Goal: Entertainment & Leisure: Browse casually

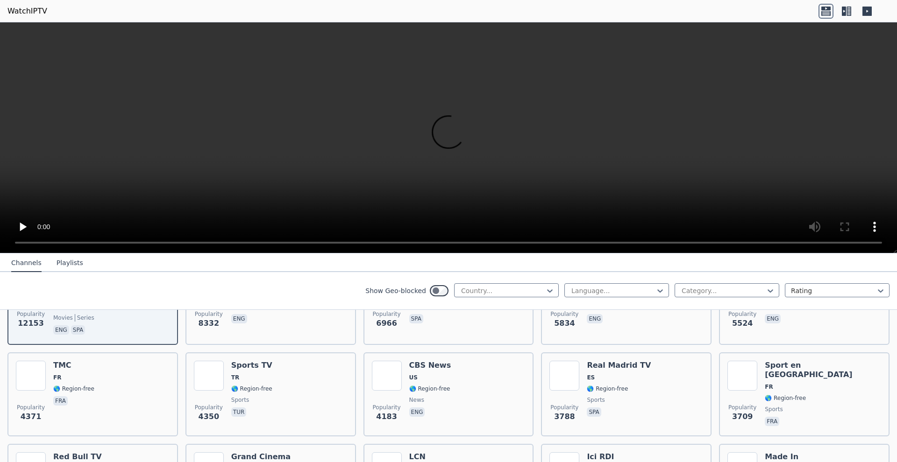
scroll to position [78, 0]
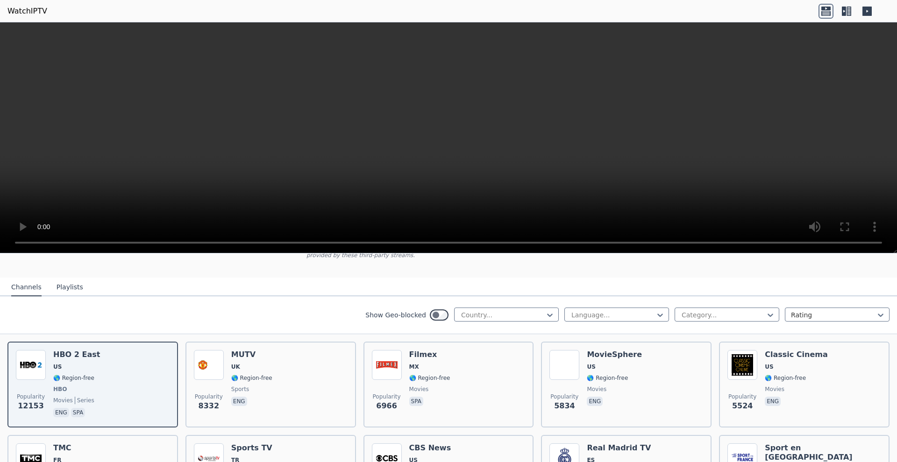
click at [457, 133] on video at bounding box center [448, 137] width 897 height 231
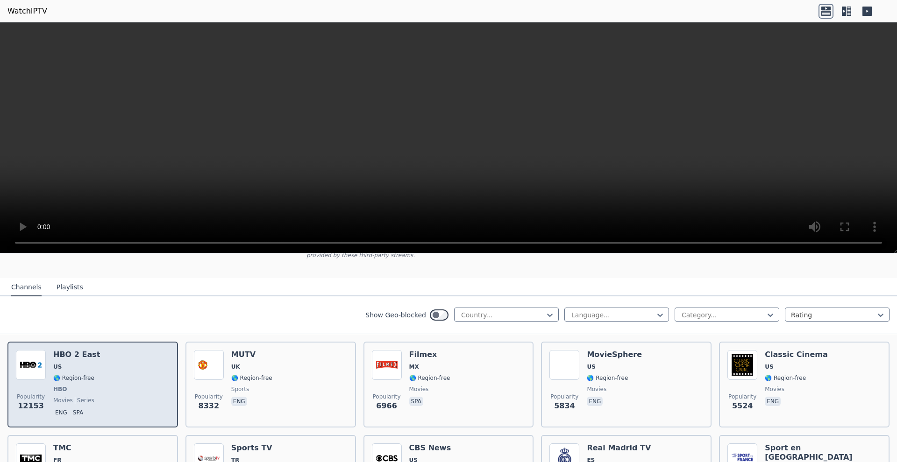
click at [44, 383] on div "Popularity 12153" at bounding box center [31, 384] width 30 height 69
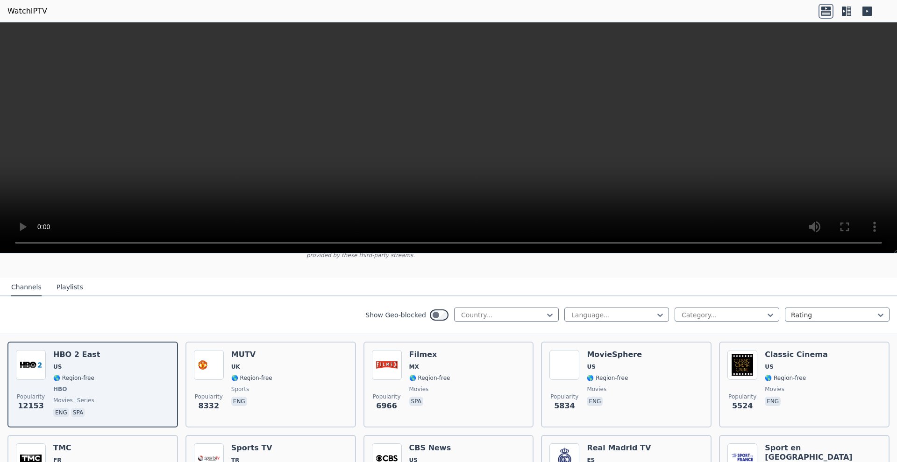
scroll to position [153, 0]
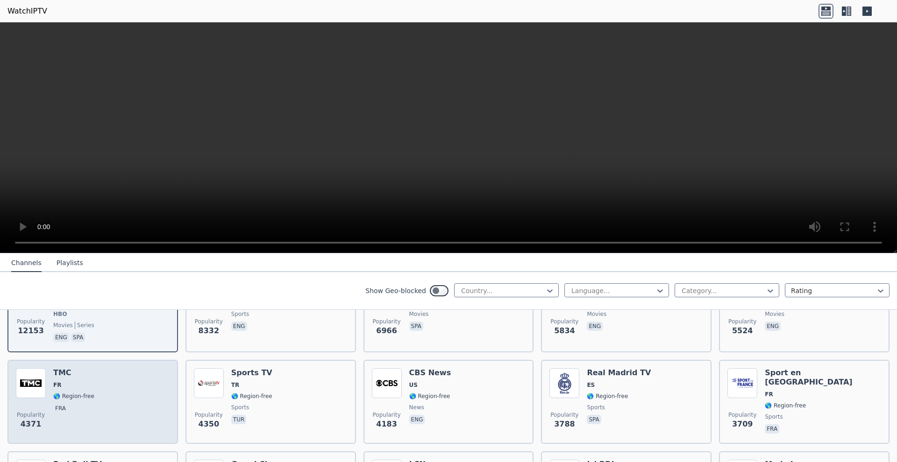
click at [121, 405] on div "Popularity 4371 TMC FR 🌎 Region-free fra" at bounding box center [93, 402] width 154 height 67
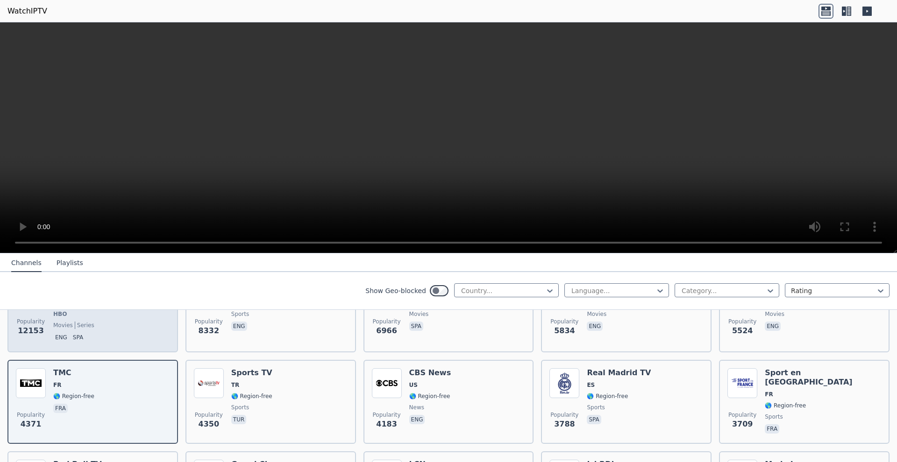
click at [137, 334] on div "Popularity 12153 HBO 2 East US 🌎 Region-free HBO movies series eng spa" at bounding box center [93, 309] width 154 height 69
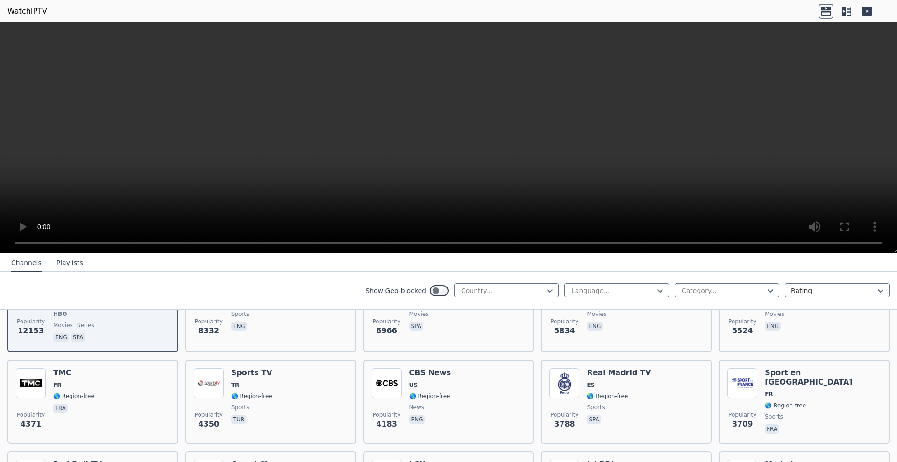
click at [458, 135] on video at bounding box center [448, 137] width 897 height 231
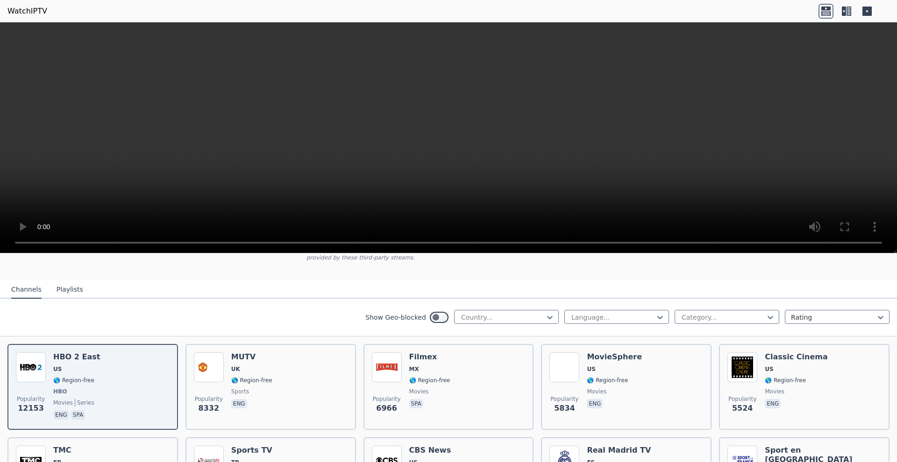
scroll to position [0, 0]
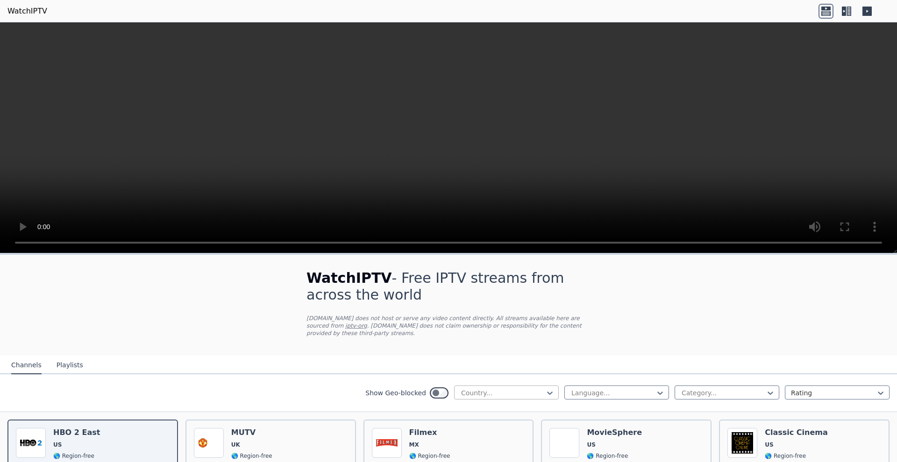
click at [507, 392] on div at bounding box center [502, 393] width 85 height 9
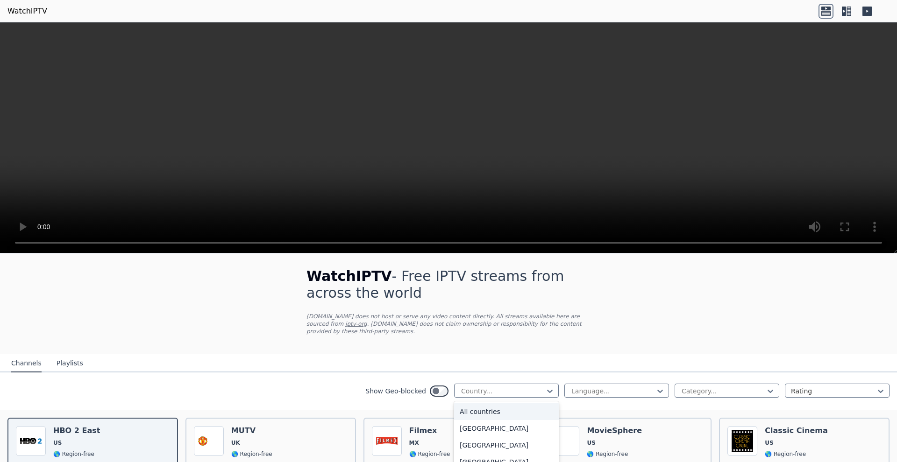
click at [502, 376] on div "Show Geo-blocked All countries, 1 of 206. 206 results available. Use Up and Dow…" at bounding box center [448, 392] width 897 height 38
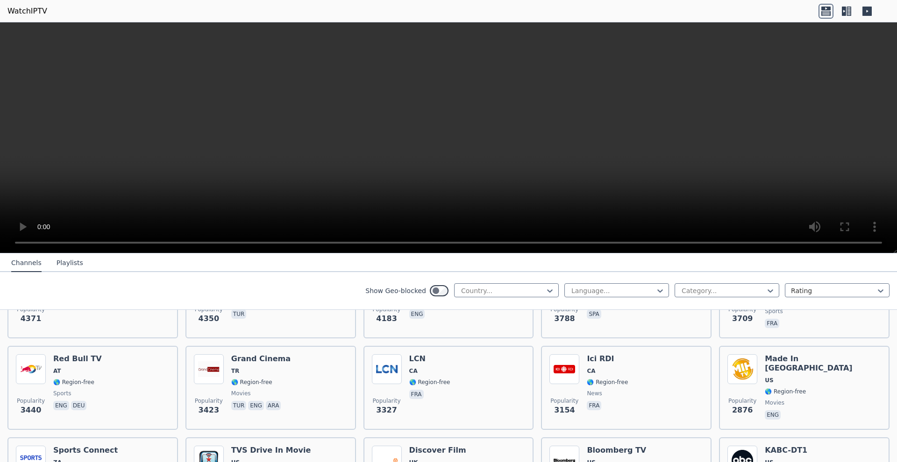
scroll to position [499, 0]
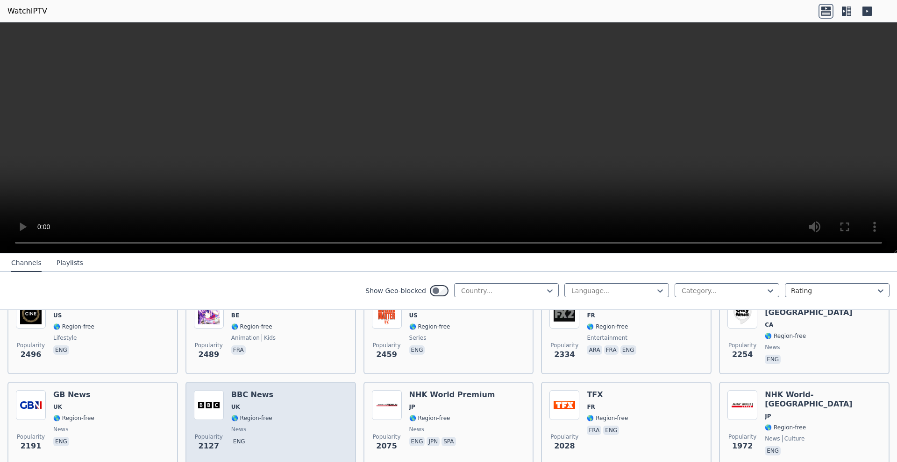
click at [270, 427] on span "news" at bounding box center [252, 429] width 42 height 7
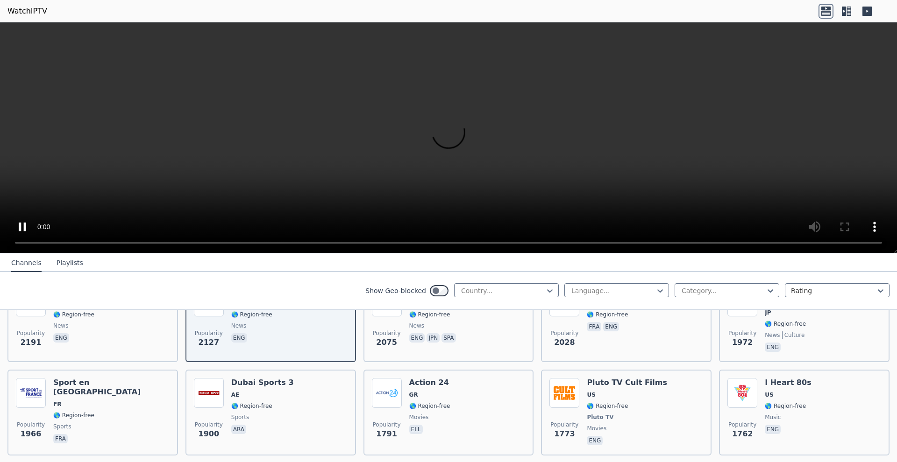
scroll to position [678, 0]
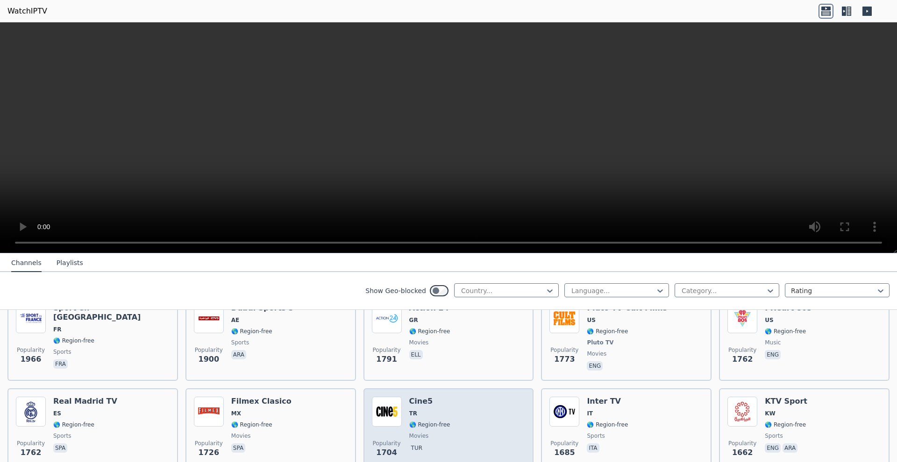
click at [446, 415] on span "TR" at bounding box center [429, 413] width 41 height 7
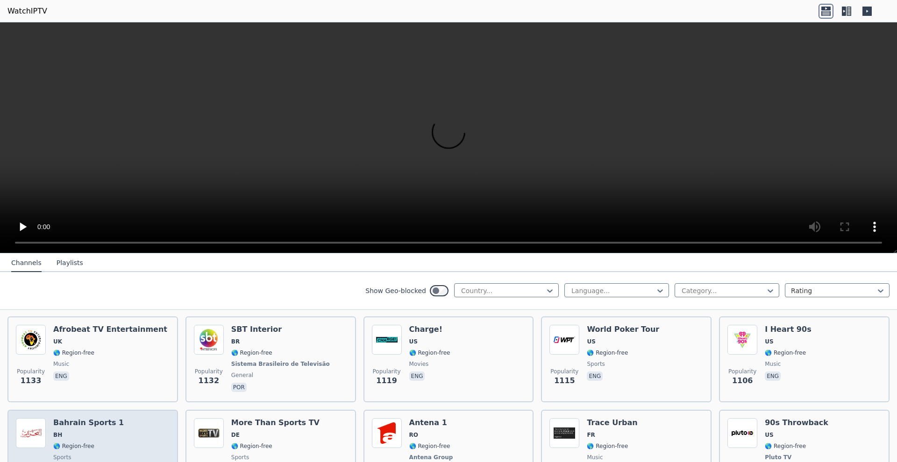
scroll to position [1478, 0]
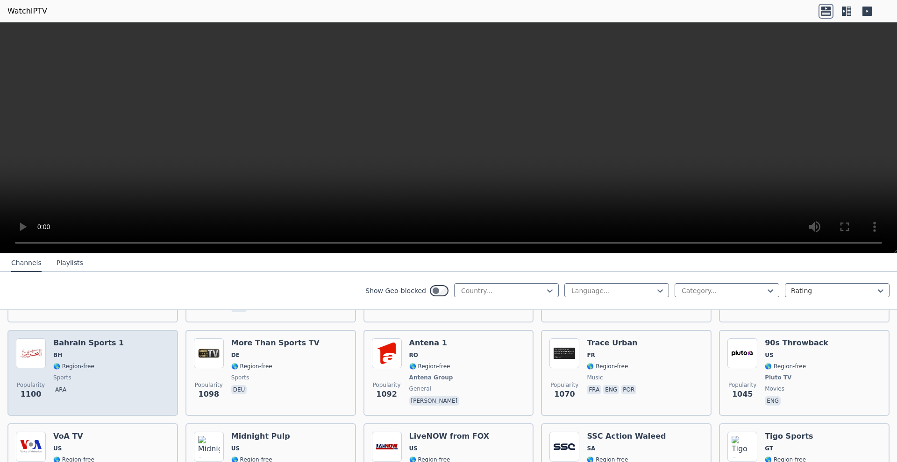
click at [155, 367] on div "Popularity 1100 Bahrain Sports 1 BH 🌎 Region-free sports ara" at bounding box center [93, 373] width 154 height 69
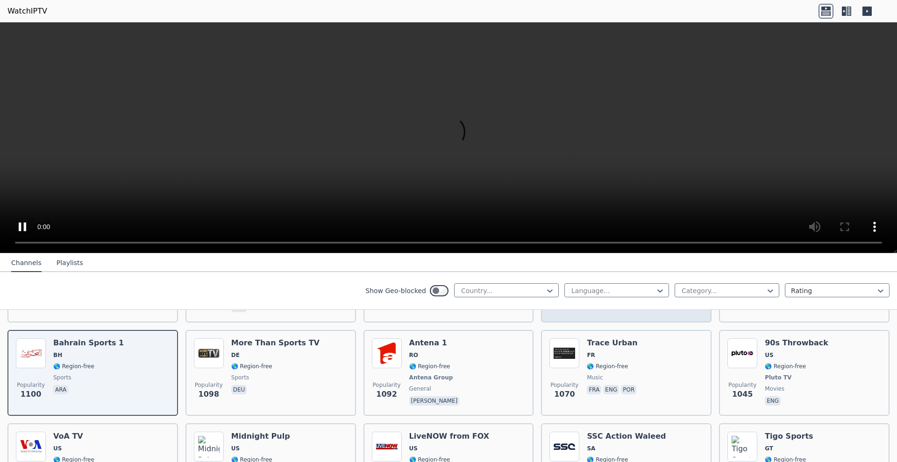
scroll to position [1480, 0]
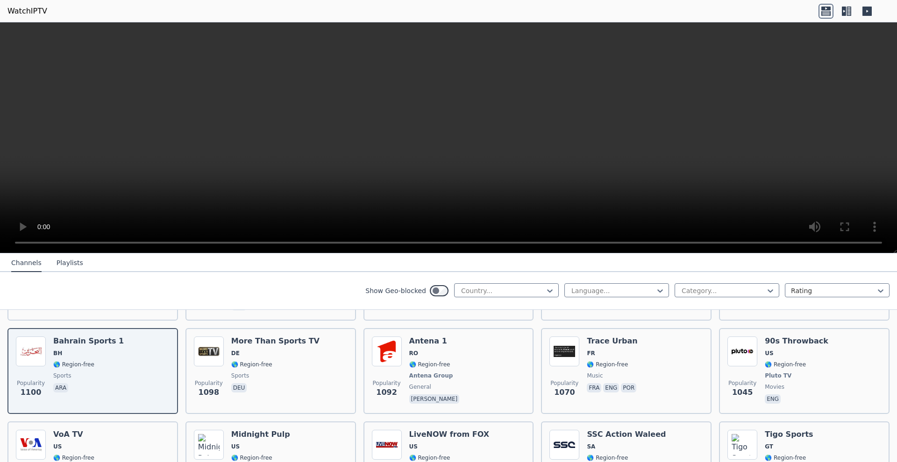
click at [754, 203] on video at bounding box center [448, 137] width 897 height 231
click at [886, 243] on video at bounding box center [448, 137] width 897 height 231
click at [12, 30] on video at bounding box center [448, 137] width 897 height 231
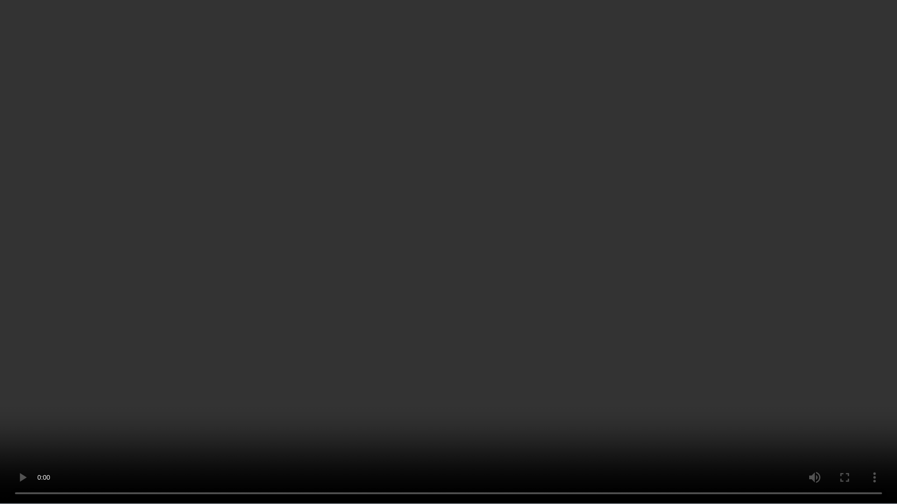
click at [555, 381] on video at bounding box center [448, 252] width 897 height 504
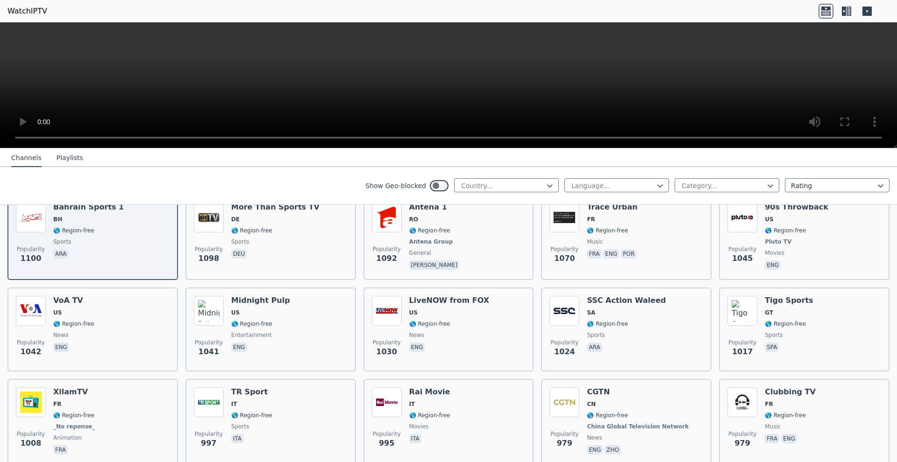
scroll to position [1519, 0]
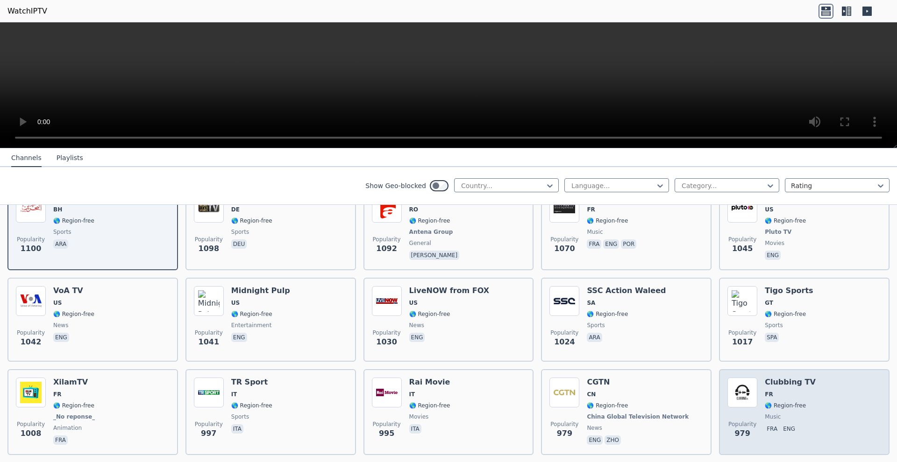
click at [775, 400] on div "Clubbing TV FR 🌎 Region-free music fra eng" at bounding box center [790, 412] width 51 height 69
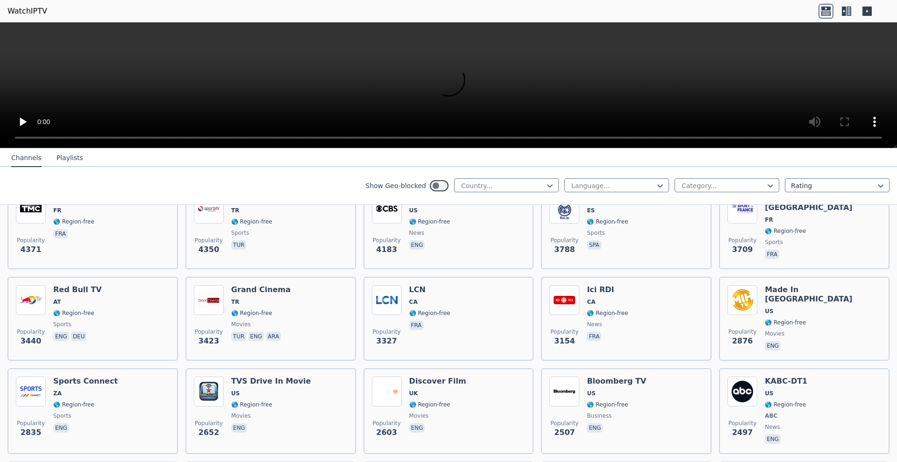
scroll to position [0, 0]
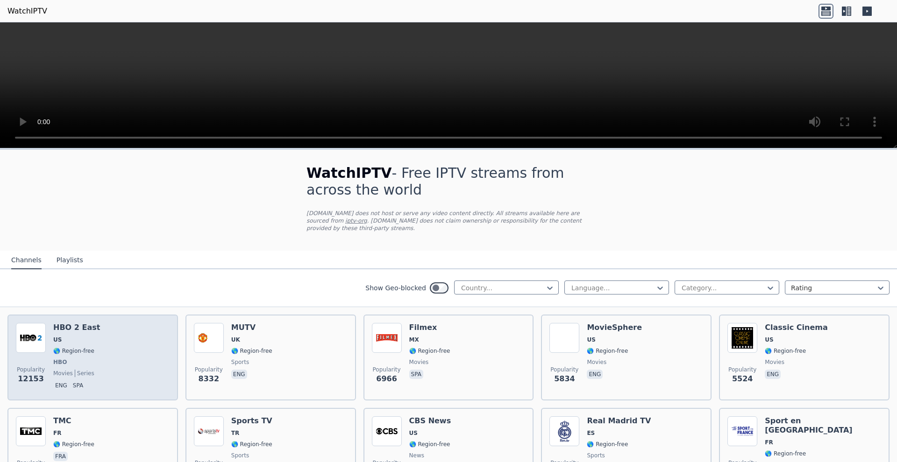
click at [98, 361] on div "Popularity 12153 HBO 2 East US 🌎 Region-free HBO movies series eng spa" at bounding box center [93, 357] width 154 height 69
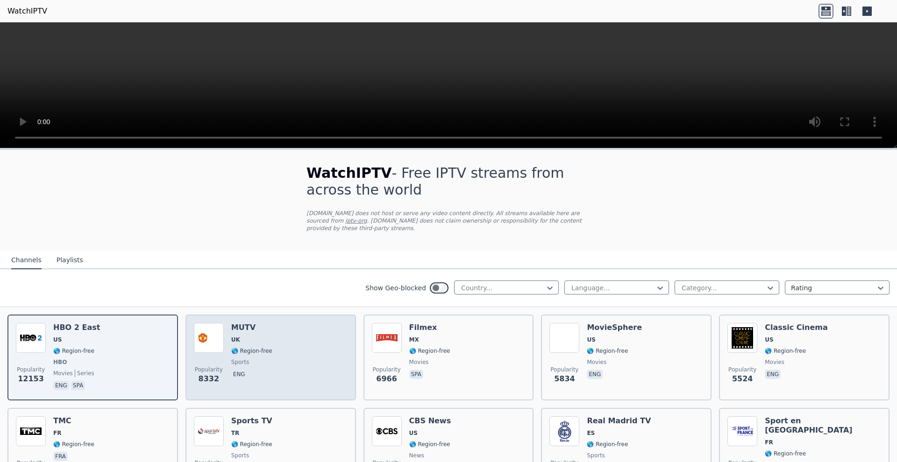
click at [254, 371] on span "eng" at bounding box center [251, 375] width 41 height 11
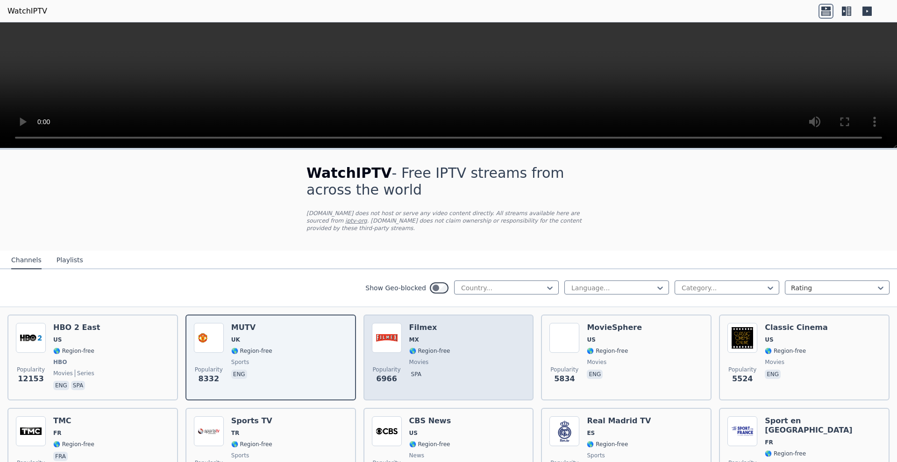
click at [437, 371] on span "spa" at bounding box center [429, 375] width 41 height 11
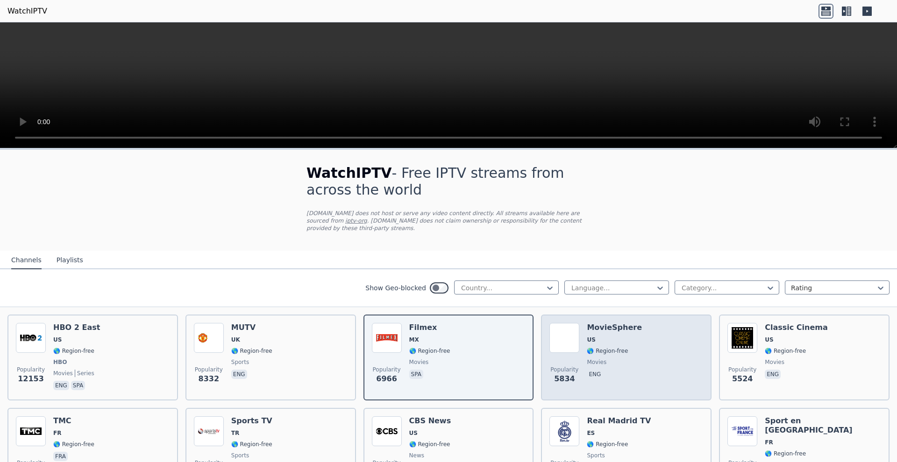
click at [587, 363] on span "movies" at bounding box center [597, 362] width 20 height 7
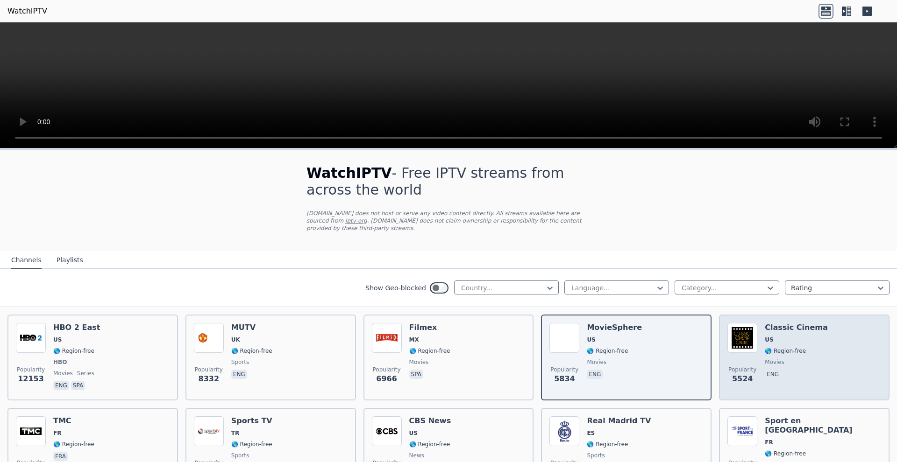
drag, startPoint x: 784, startPoint y: 368, endPoint x: 780, endPoint y: 371, distance: 5.0
click at [784, 368] on div "Classic Cinema US 🌎 Region-free movies eng" at bounding box center [796, 357] width 63 height 69
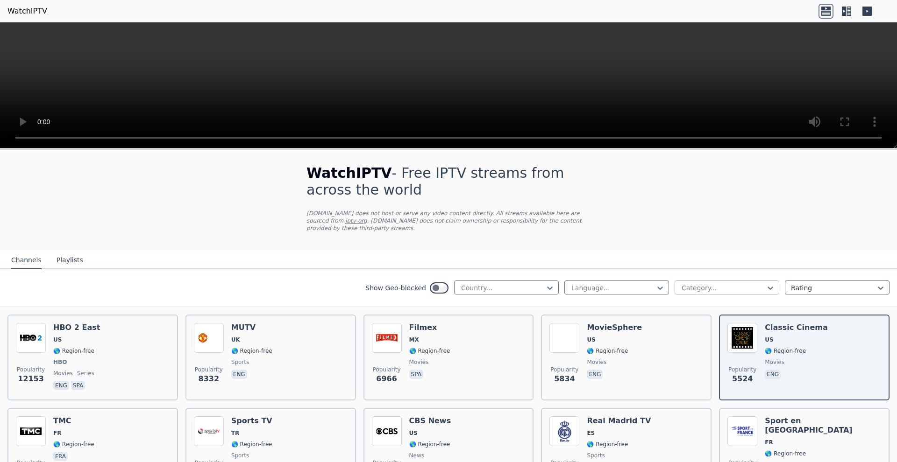
click at [708, 293] on div "Category..." at bounding box center [727, 288] width 105 height 14
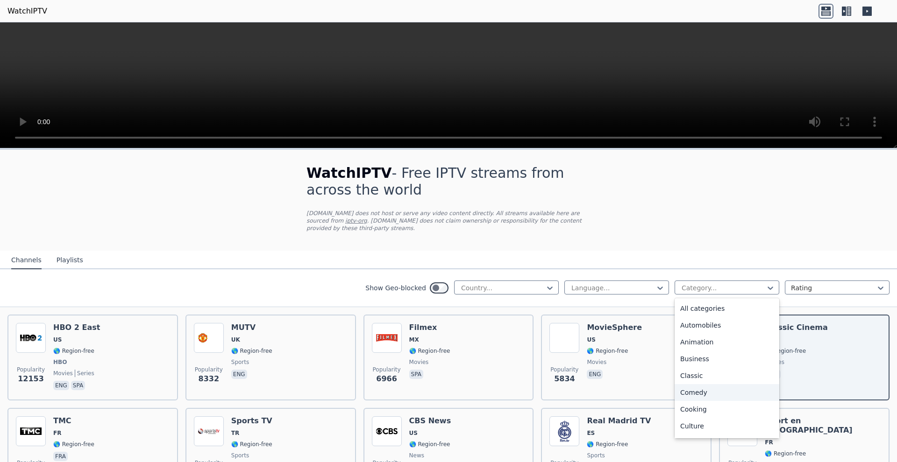
click at [708, 398] on div "Comedy" at bounding box center [727, 392] width 105 height 17
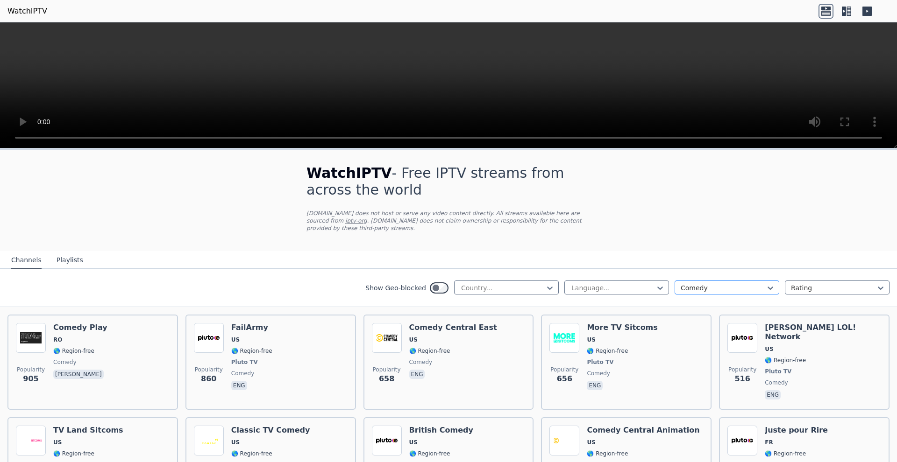
click at [745, 290] on div at bounding box center [723, 288] width 85 height 9
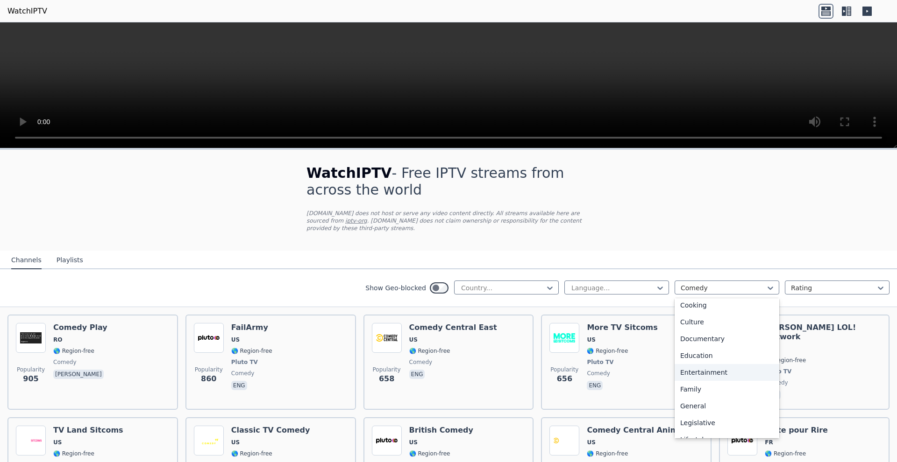
scroll to position [119, 0]
click at [723, 356] on div "Entertainment" at bounding box center [727, 357] width 105 height 17
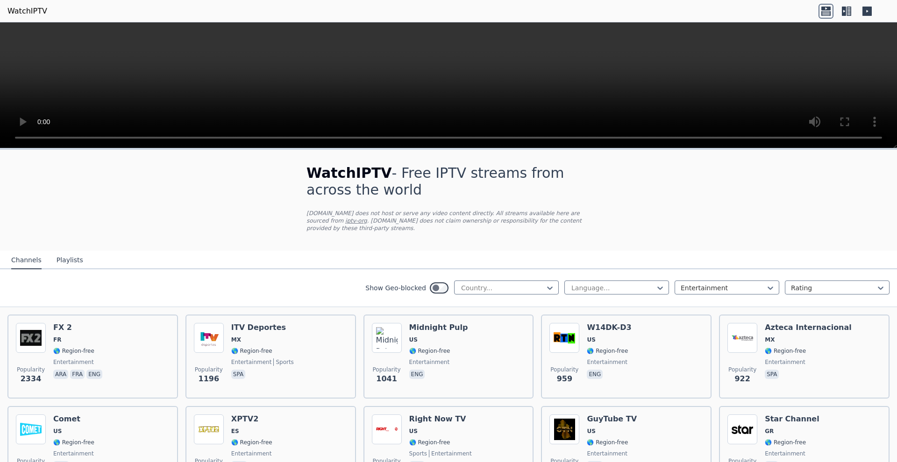
click at [755, 275] on div "Show Geo-blocked Country... Language... option Entertainment, selected. Enterta…" at bounding box center [448, 289] width 897 height 38
click at [751, 287] on div at bounding box center [723, 288] width 85 height 9
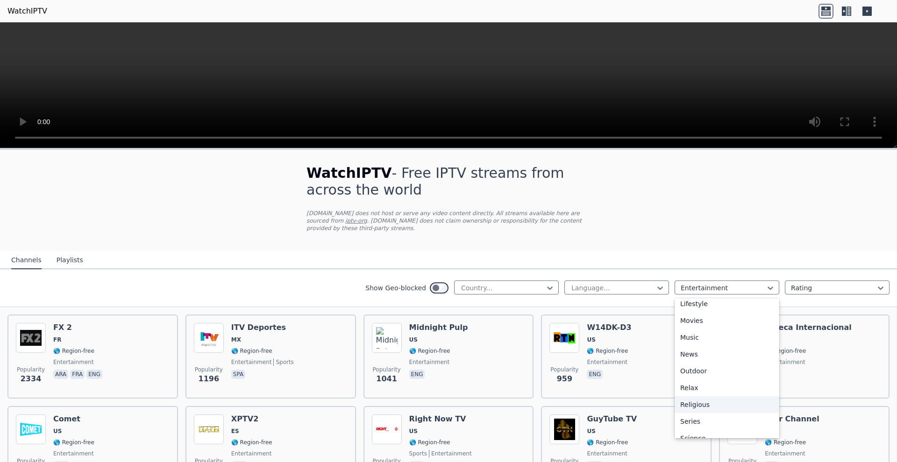
scroll to position [256, 0]
click at [708, 391] on div "Religious" at bounding box center [727, 388] width 105 height 17
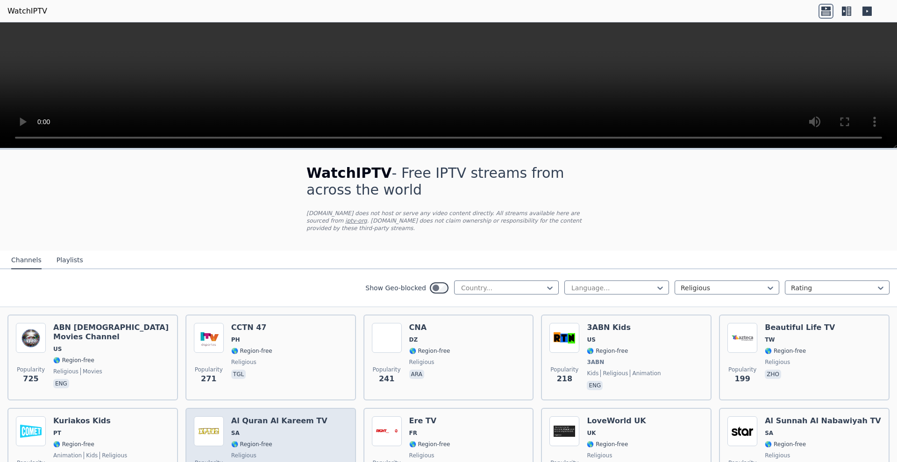
scroll to position [72, 0]
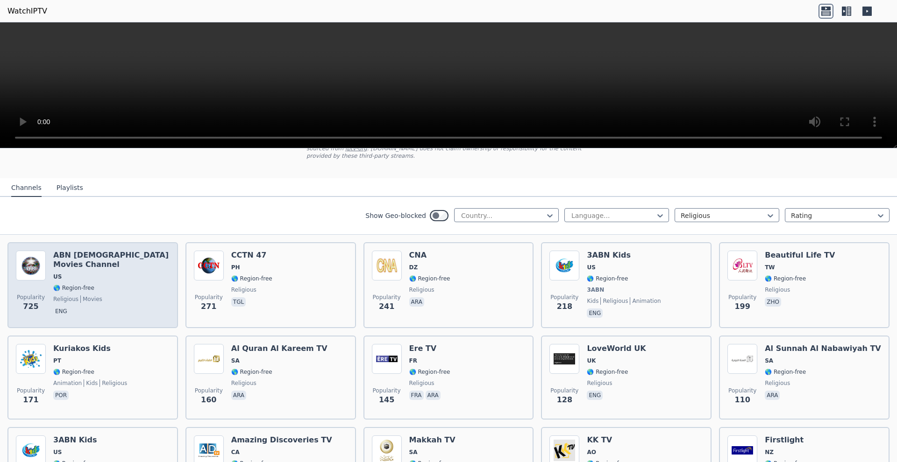
click at [59, 296] on div "ABN [DEMOGRAPHIC_DATA] Movies Channel US 🌎 Region-free religious movies eng" at bounding box center [111, 285] width 116 height 69
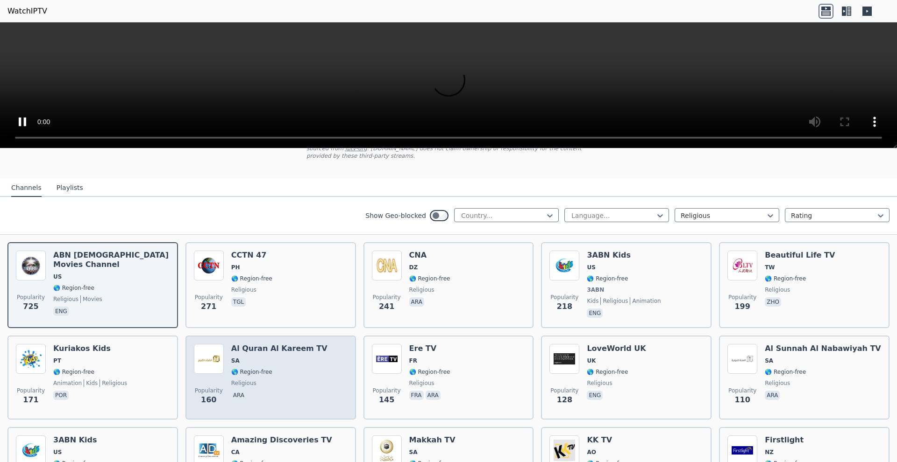
click at [234, 367] on div "[DEMOGRAPHIC_DATA] Al Kareem TV SA 🌎 Region-free religious ara" at bounding box center [279, 377] width 96 height 67
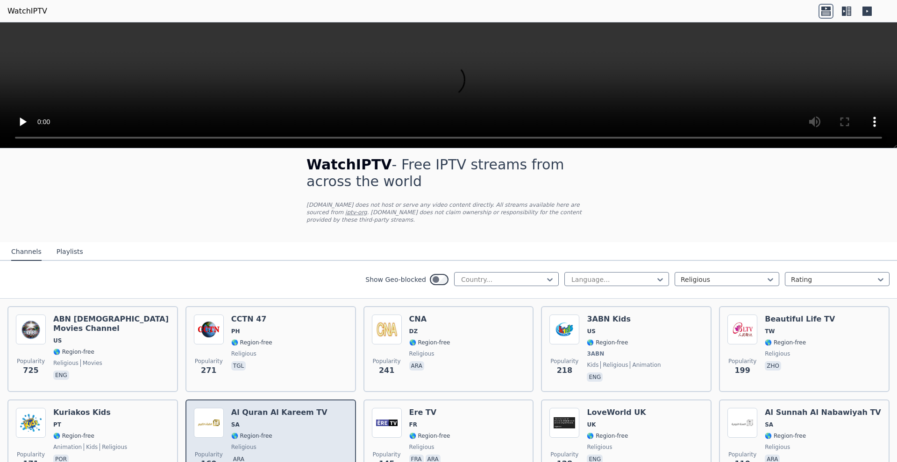
scroll to position [21, 0]
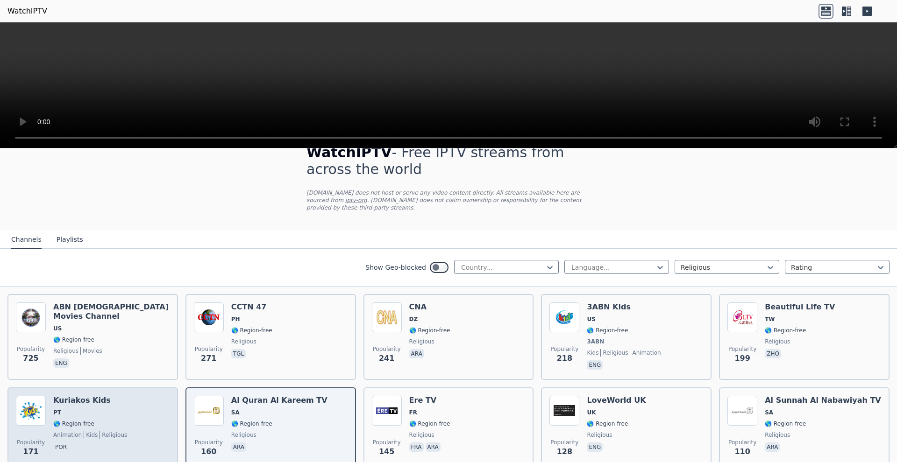
click at [125, 410] on div "Popularity 171 Kuriakos Kids PT 🌎 Region-free animation kids religious por" at bounding box center [93, 429] width 154 height 67
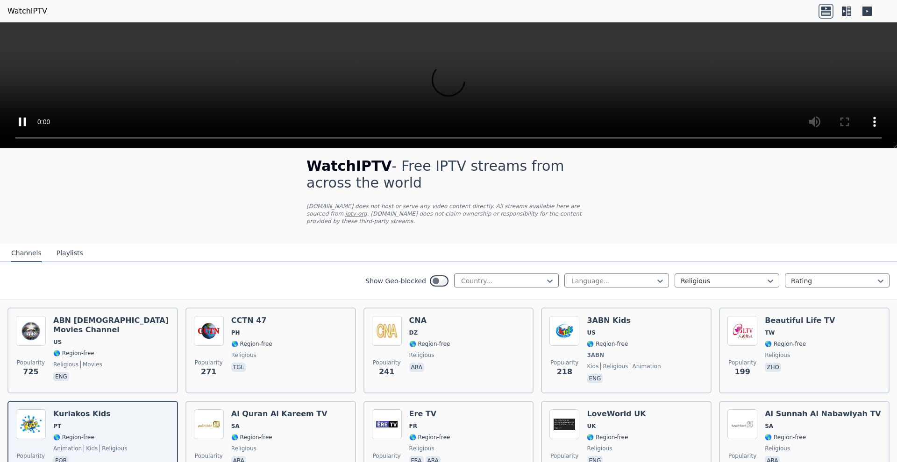
scroll to position [0, 0]
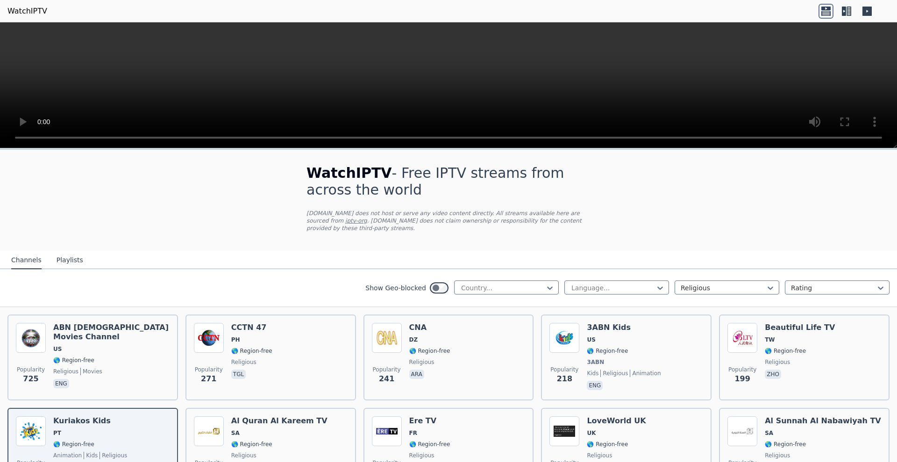
click at [850, 103] on video at bounding box center [448, 85] width 897 height 126
drag, startPoint x: 851, startPoint y: 105, endPoint x: 852, endPoint y: 115, distance: 10.4
click at [852, 115] on video at bounding box center [448, 85] width 897 height 126
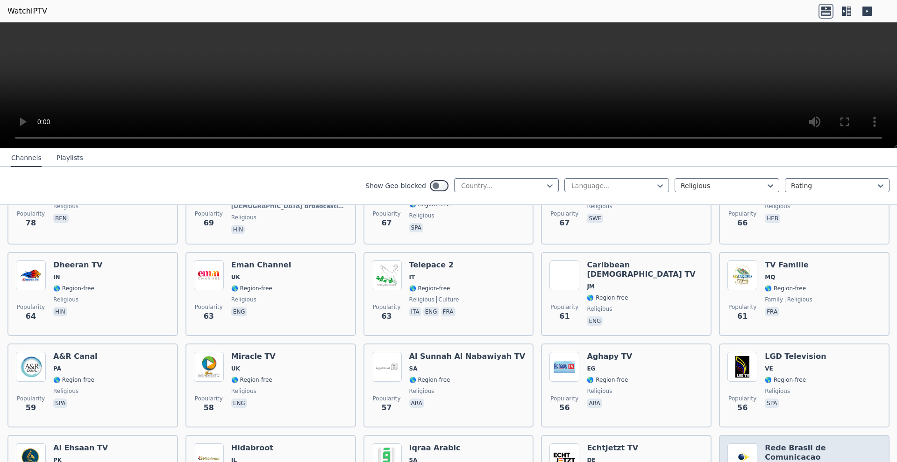
scroll to position [633, 0]
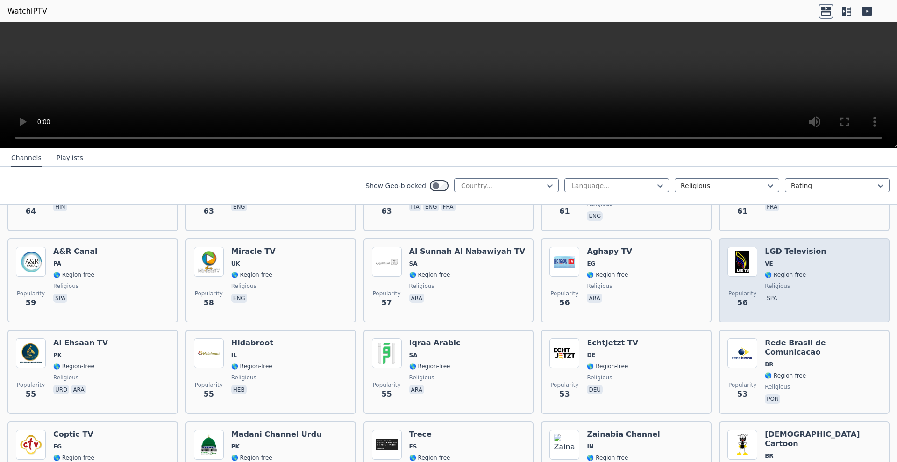
click at [802, 266] on span "VE" at bounding box center [795, 263] width 61 height 7
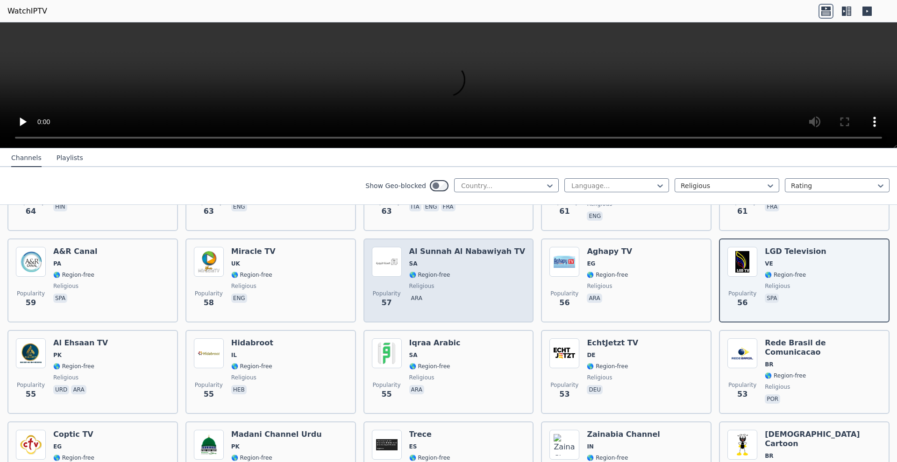
click at [476, 299] on span "ara" at bounding box center [467, 299] width 116 height 11
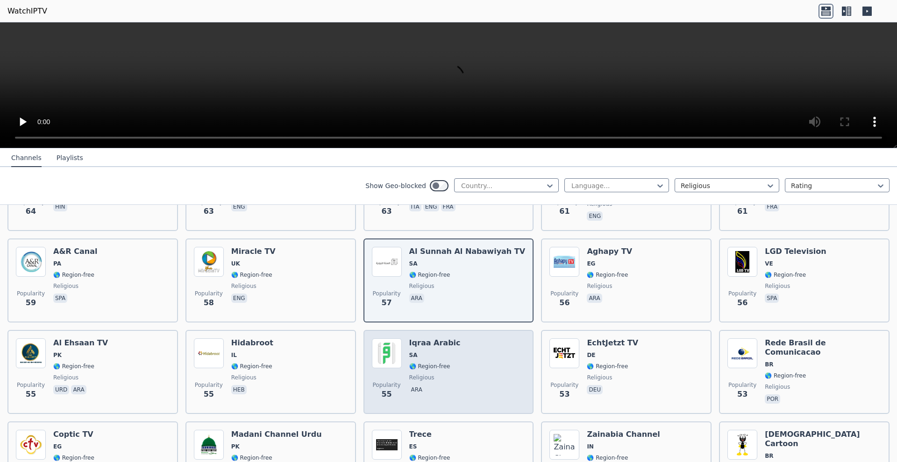
click at [463, 356] on div "Popularity 55 Iqraa Arabic SA 🌎 Region-free religious ara" at bounding box center [449, 372] width 154 height 67
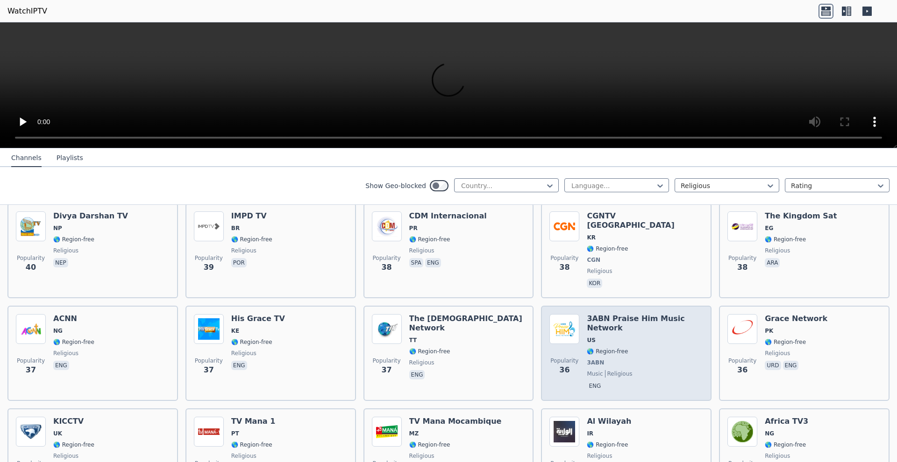
scroll to position [1124, 0]
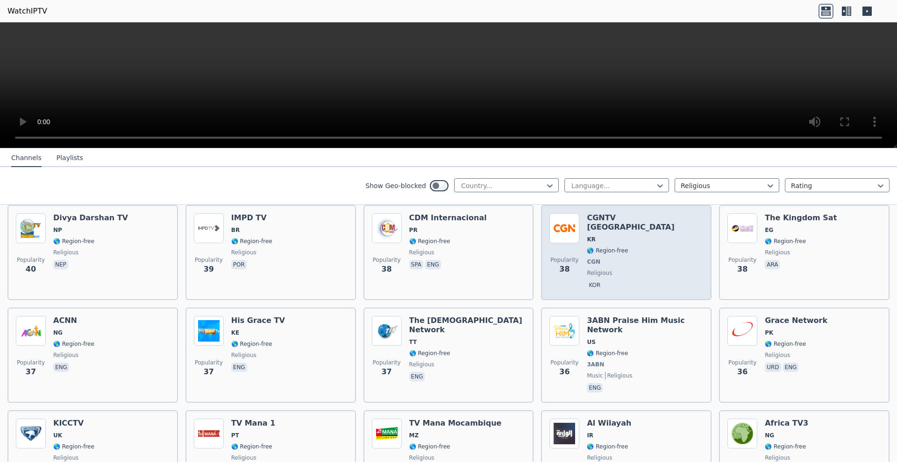
click at [633, 247] on span "🌎 Region-free" at bounding box center [645, 250] width 116 height 7
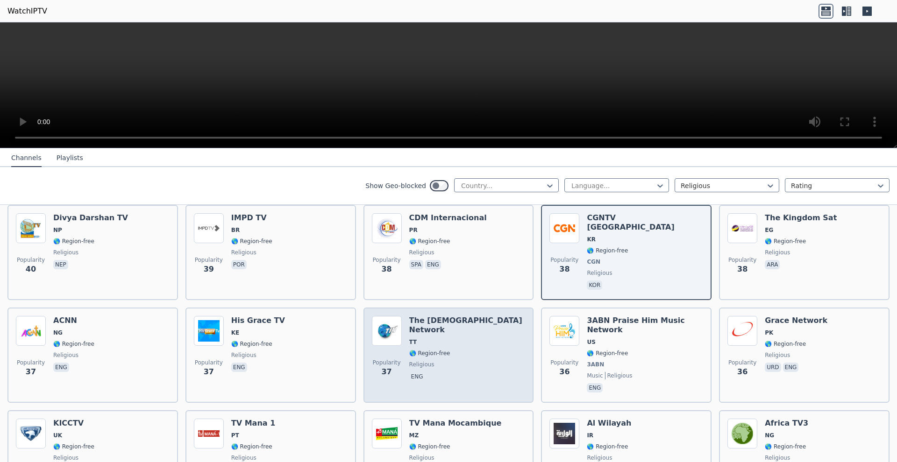
click at [488, 345] on div "Popularity 37 The [DEMOGRAPHIC_DATA] Network TT 🌎 Region-free religious eng" at bounding box center [449, 355] width 154 height 78
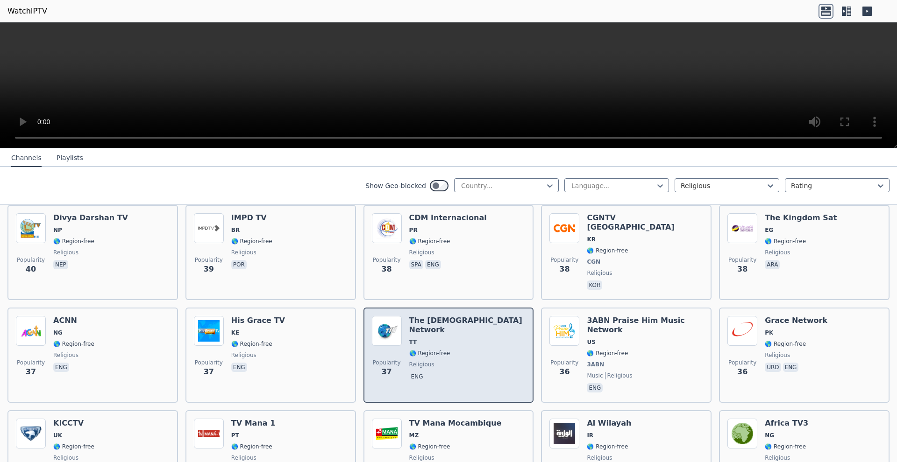
click at [444, 339] on span "TT" at bounding box center [467, 342] width 116 height 7
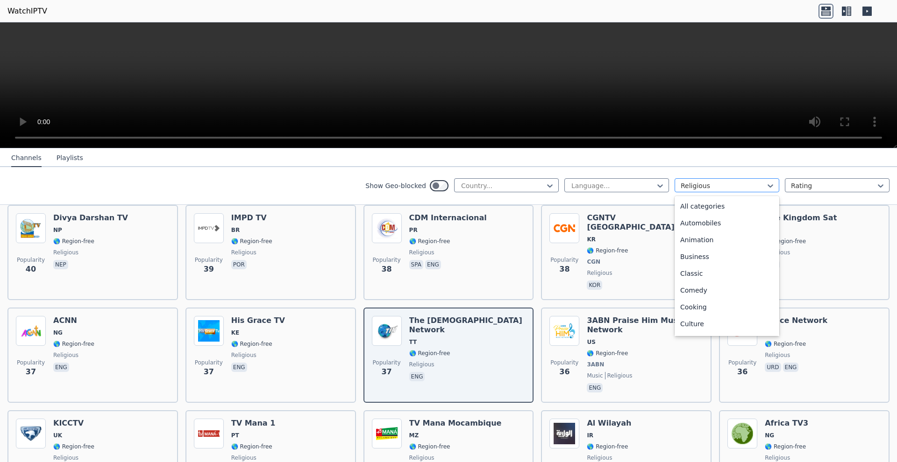
click at [756, 188] on div at bounding box center [723, 185] width 85 height 9
click at [711, 247] on div "Animation" at bounding box center [727, 240] width 105 height 17
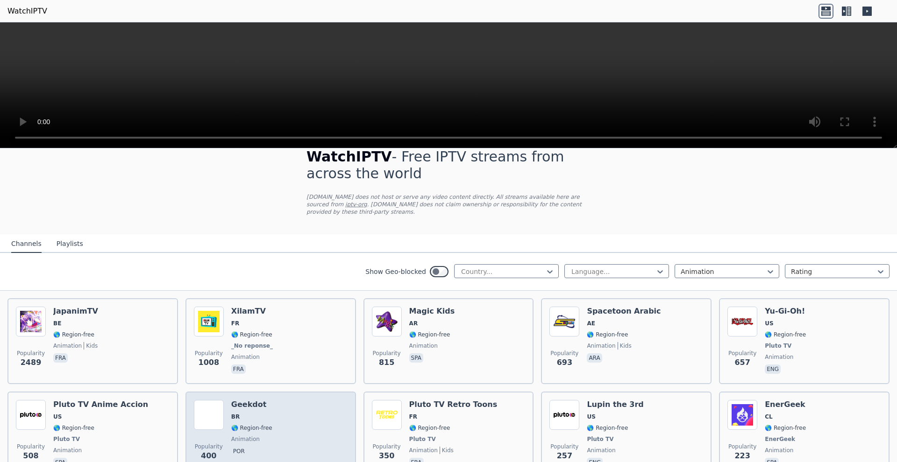
scroll to position [115, 0]
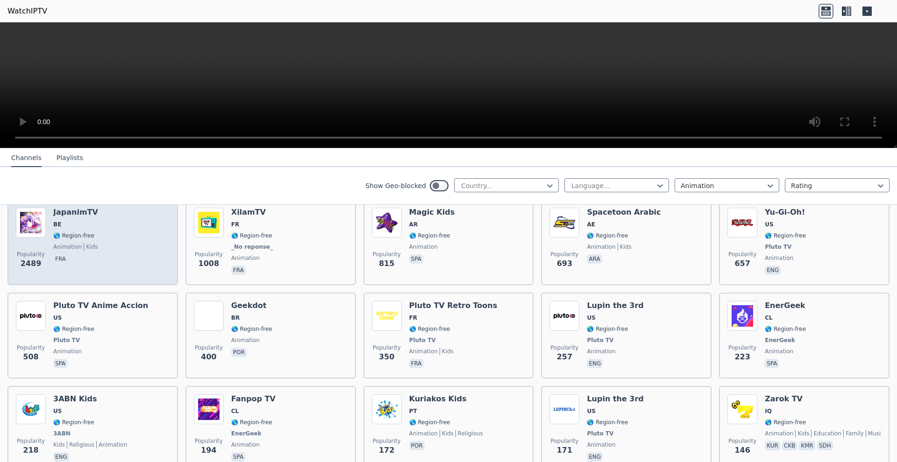
click at [86, 243] on span "kids" at bounding box center [91, 246] width 14 height 7
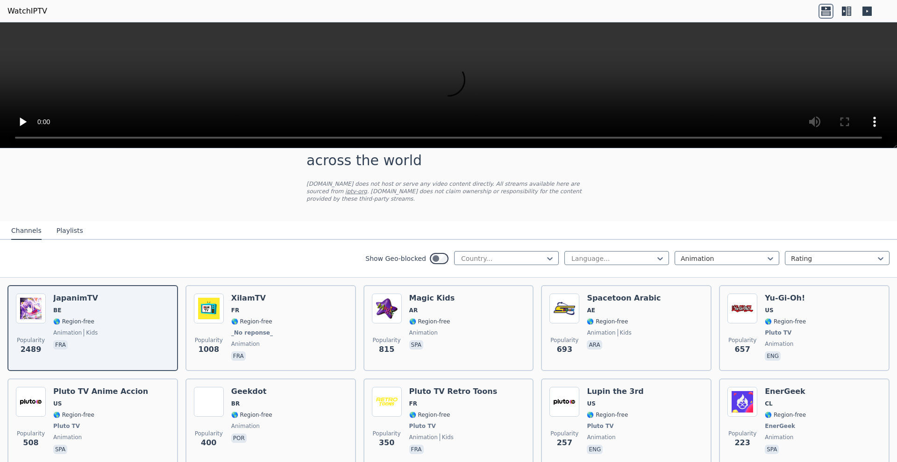
scroll to position [0, 0]
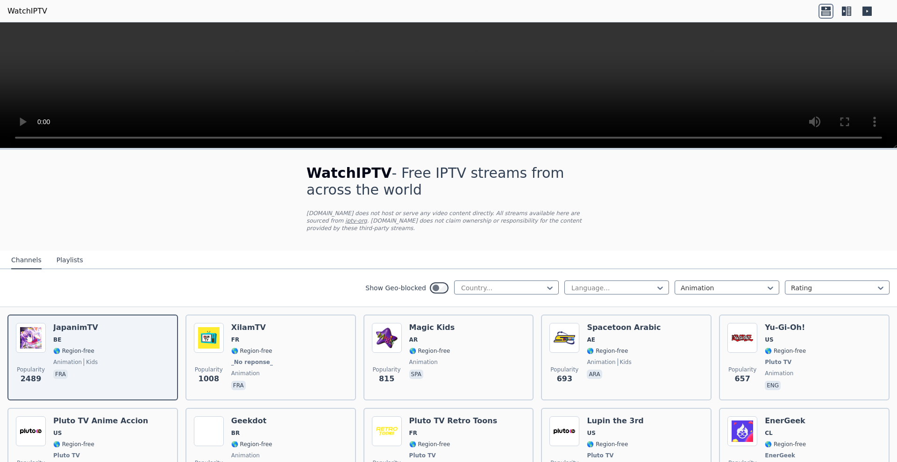
click at [16, 34] on video at bounding box center [448, 85] width 897 height 126
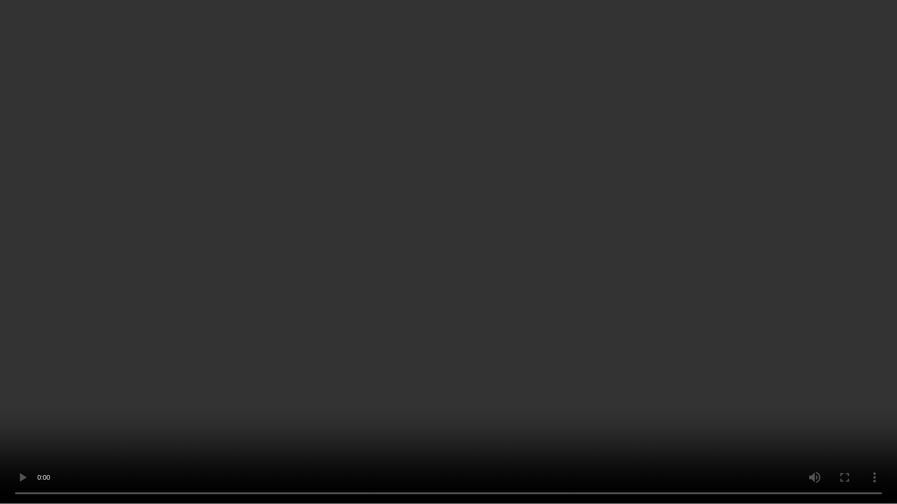
click at [551, 462] on video at bounding box center [448, 252] width 897 height 504
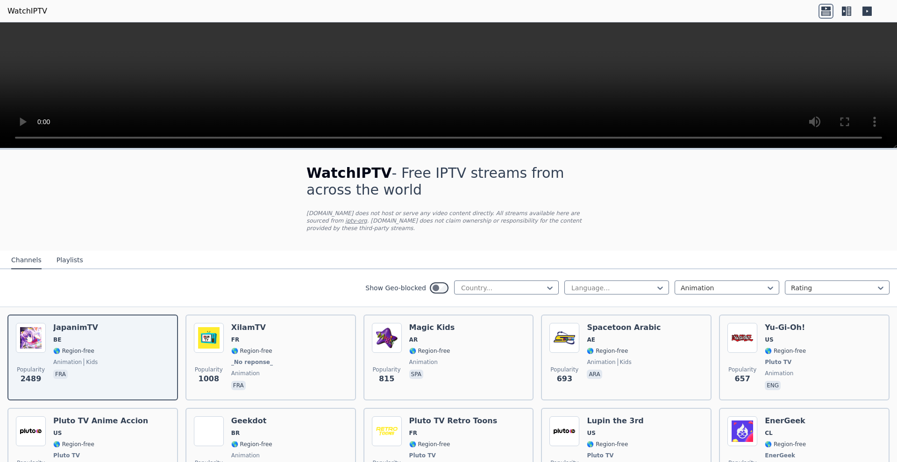
click at [885, 138] on video at bounding box center [448, 85] width 897 height 126
click at [437, 64] on video at bounding box center [448, 85] width 897 height 126
click at [12, 34] on video at bounding box center [448, 85] width 897 height 126
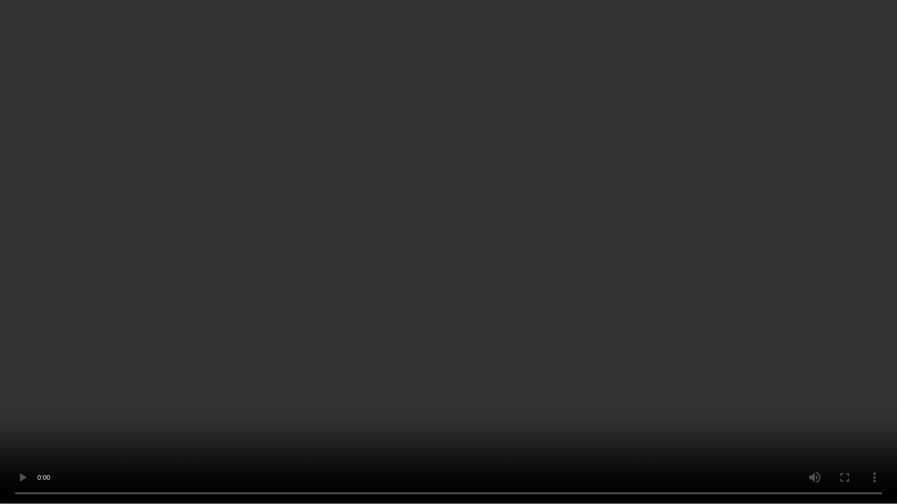
click at [462, 353] on video at bounding box center [448, 252] width 897 height 504
click at [533, 462] on video at bounding box center [448, 252] width 897 height 504
click at [531, 462] on video at bounding box center [448, 252] width 897 height 504
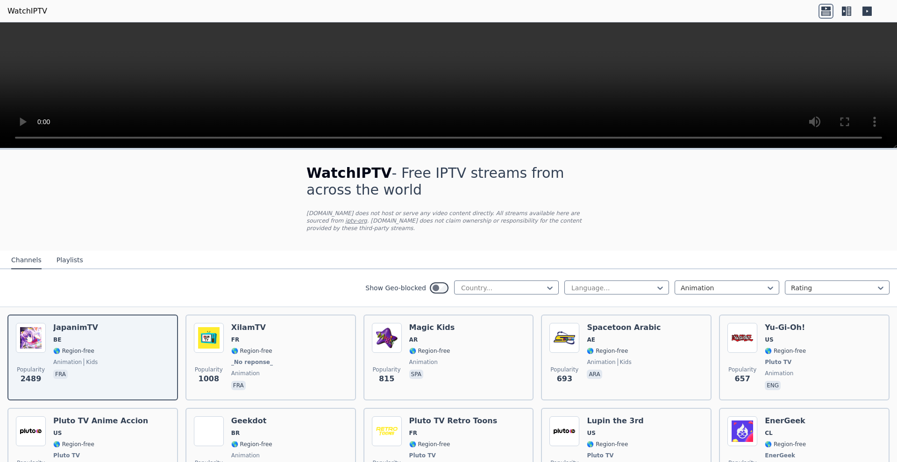
click at [81, 257] on div "Channels Playlists" at bounding box center [47, 261] width 87 height 18
click at [57, 263] on button "Playlists" at bounding box center [70, 261] width 27 height 18
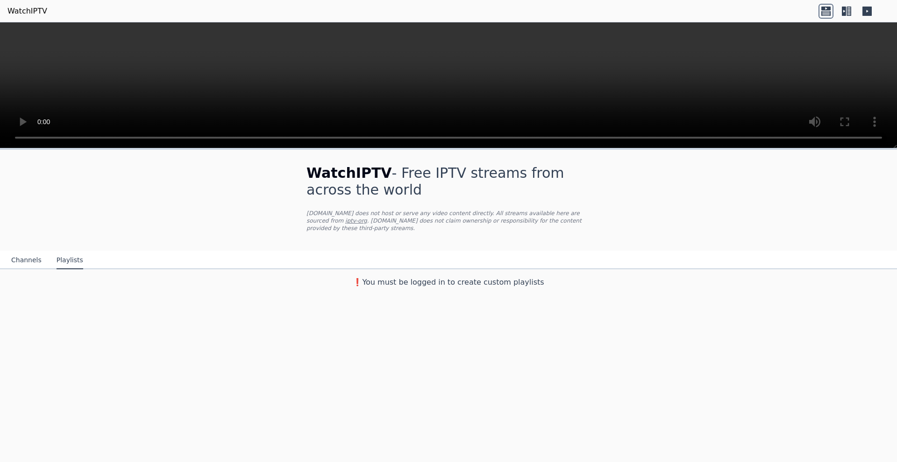
click at [34, 262] on button "Channels" at bounding box center [26, 261] width 30 height 18
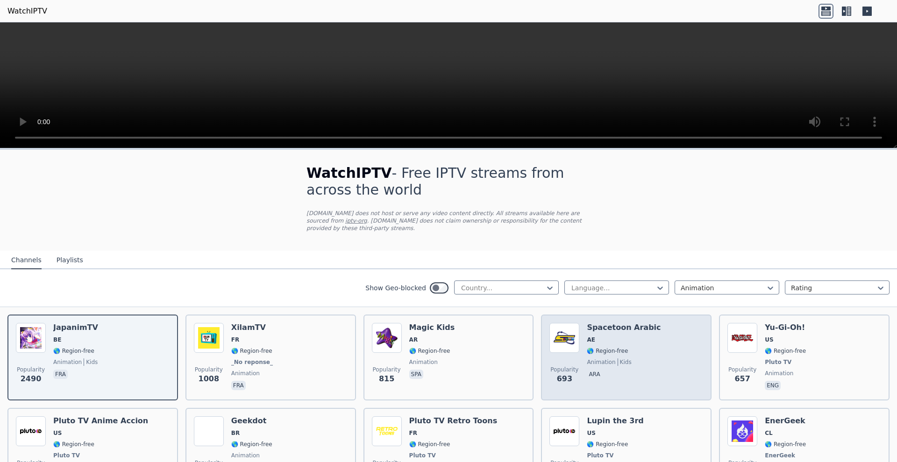
click at [625, 343] on span "AE" at bounding box center [624, 339] width 74 height 7
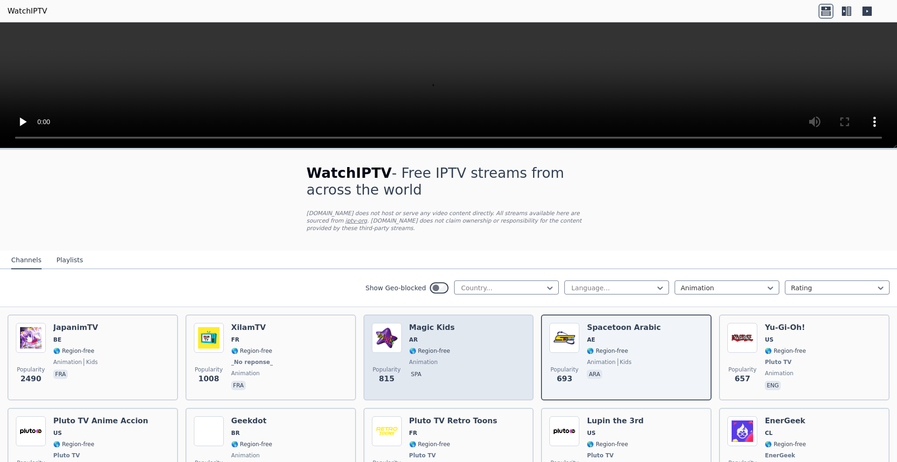
click at [447, 361] on span "animation" at bounding box center [432, 362] width 46 height 7
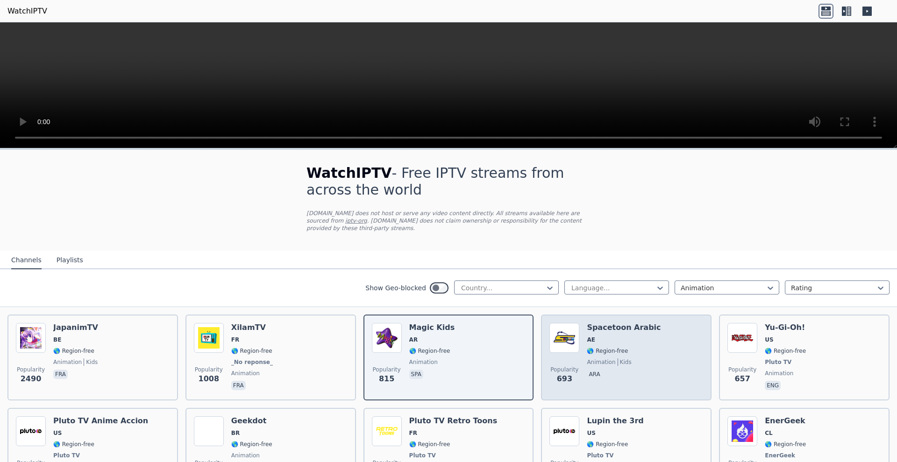
click at [616, 352] on span "🌎 Region-free" at bounding box center [607, 351] width 41 height 7
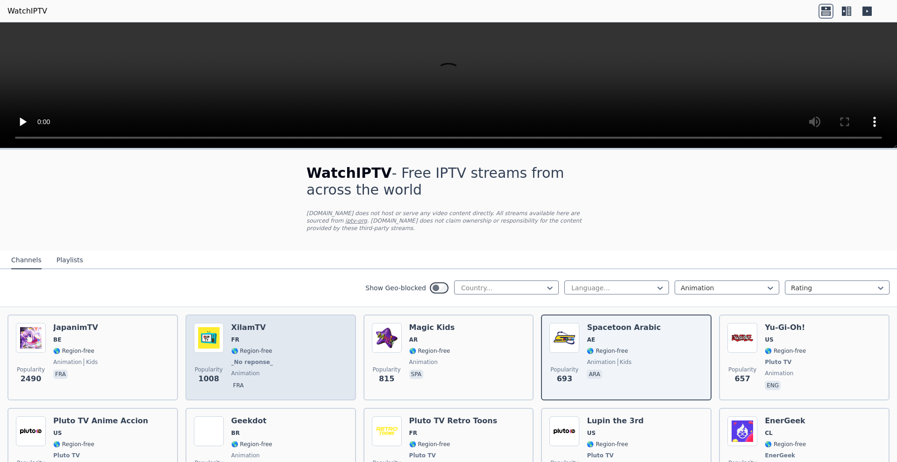
click at [278, 341] on div "Popularity 1008 XilamTV FR 🌎 Region-free _No reponse_ animation fra" at bounding box center [271, 357] width 154 height 69
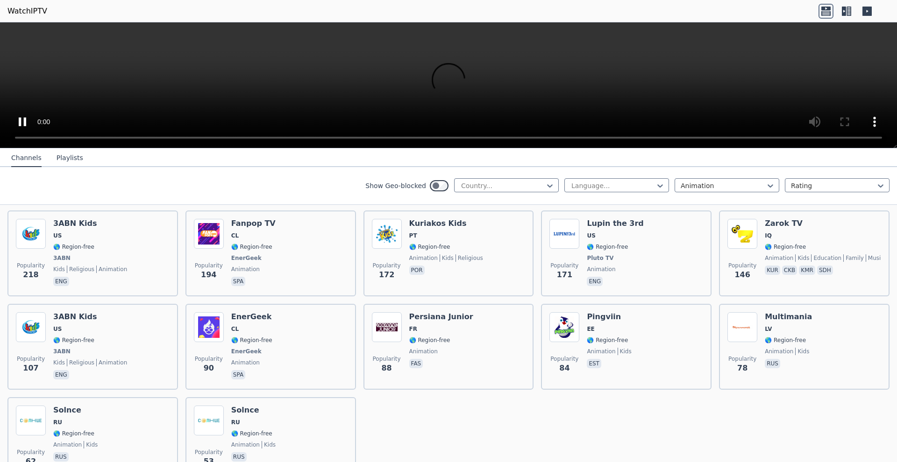
scroll to position [349, 0]
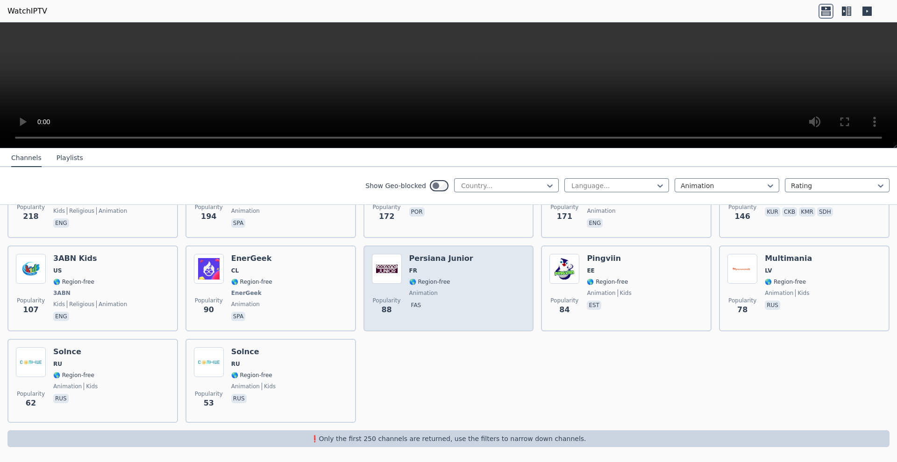
click at [483, 319] on div "Popularity 88 Persiana Junior FR 🌎 Region-free animation fas" at bounding box center [449, 288] width 154 height 69
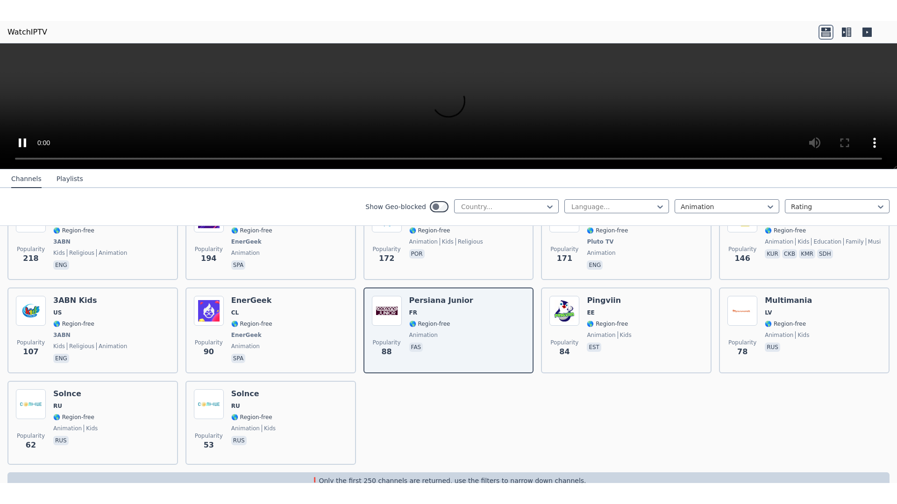
scroll to position [315, 0]
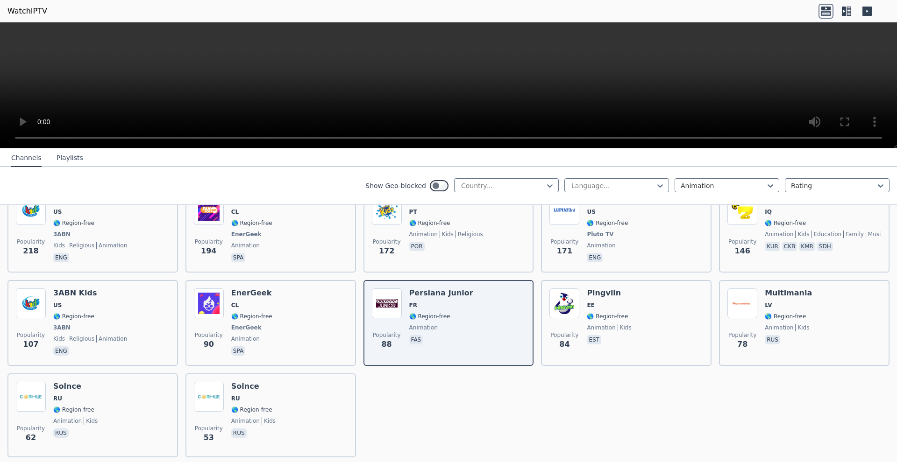
click at [19, 35] on video at bounding box center [448, 85] width 897 height 126
click at [15, 33] on video at bounding box center [448, 85] width 897 height 126
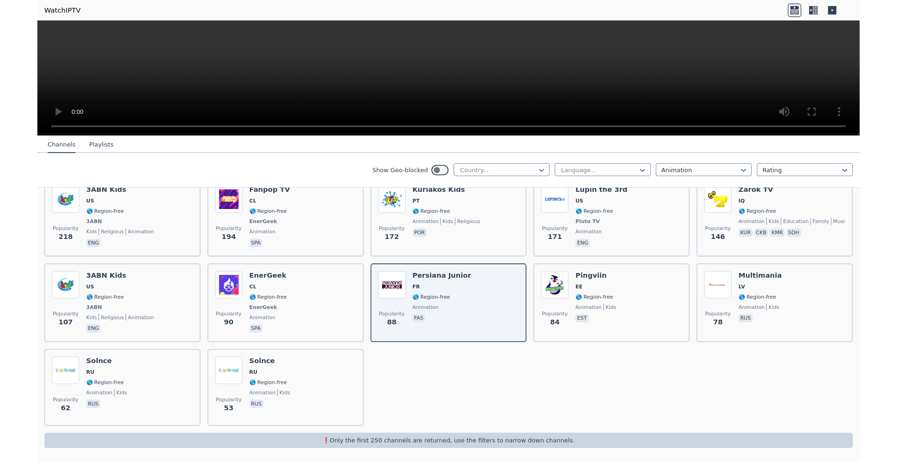
scroll to position [307, 0]
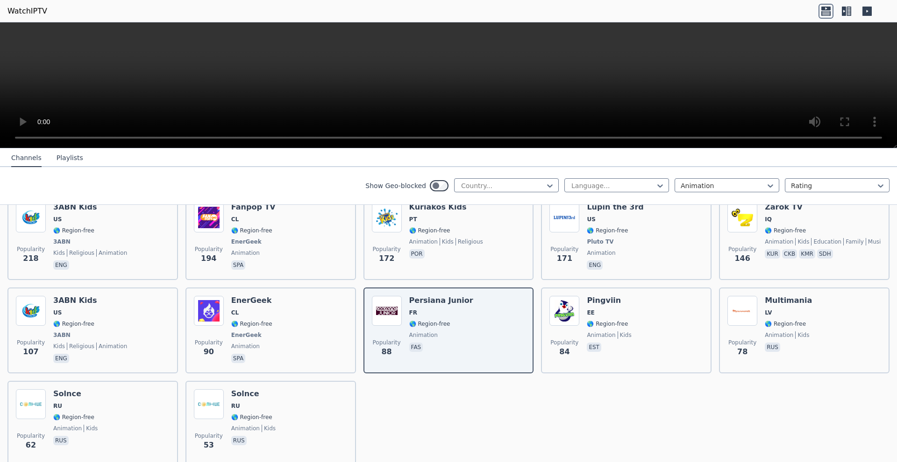
drag, startPoint x: 313, startPoint y: 89, endPoint x: 303, endPoint y: 89, distance: 10.3
click at [312, 89] on video at bounding box center [448, 85] width 897 height 126
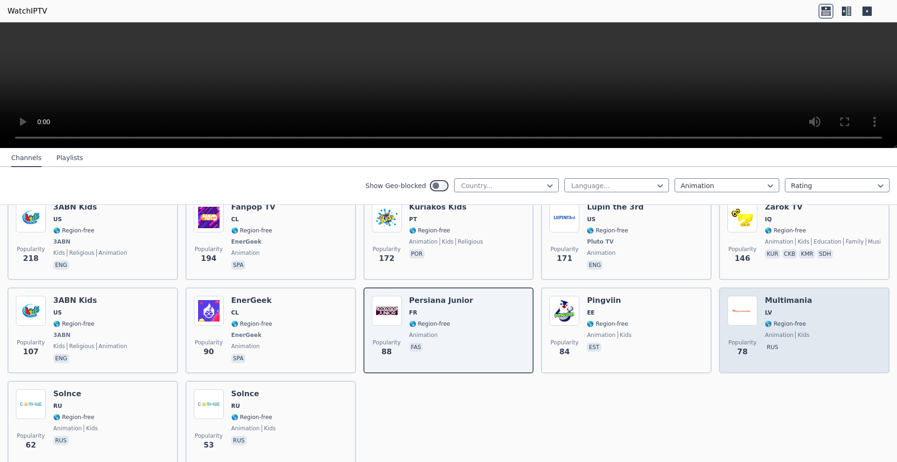
click at [767, 338] on span "animation" at bounding box center [779, 335] width 28 height 7
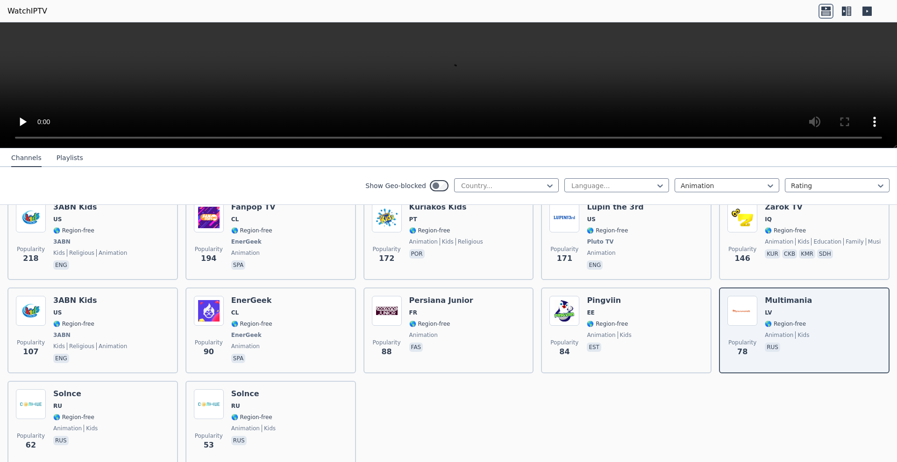
scroll to position [292, 0]
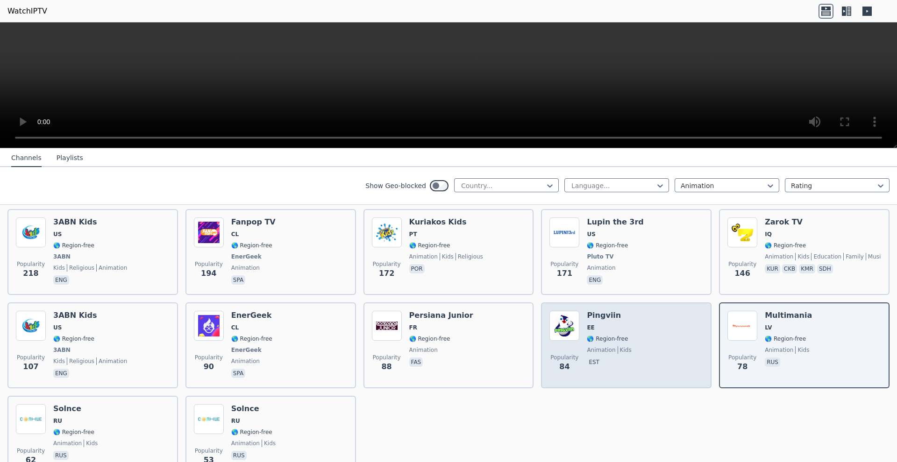
click at [563, 332] on img at bounding box center [564, 326] width 30 height 30
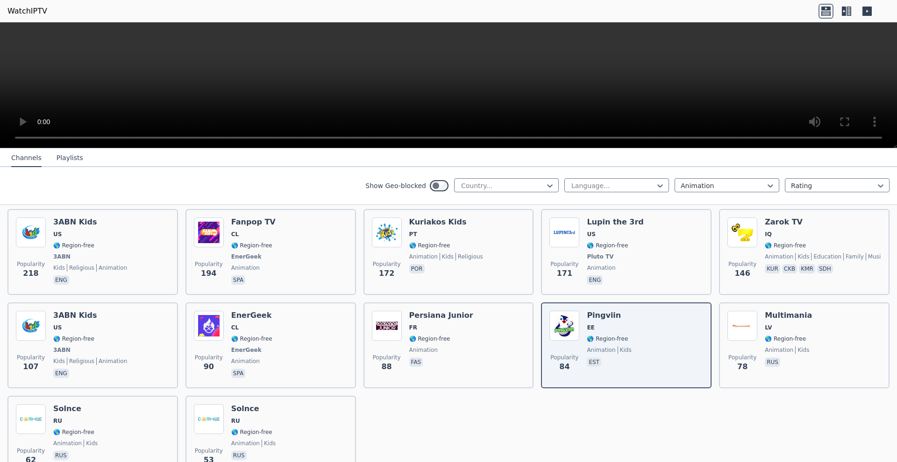
click at [450, 87] on video at bounding box center [448, 85] width 897 height 126
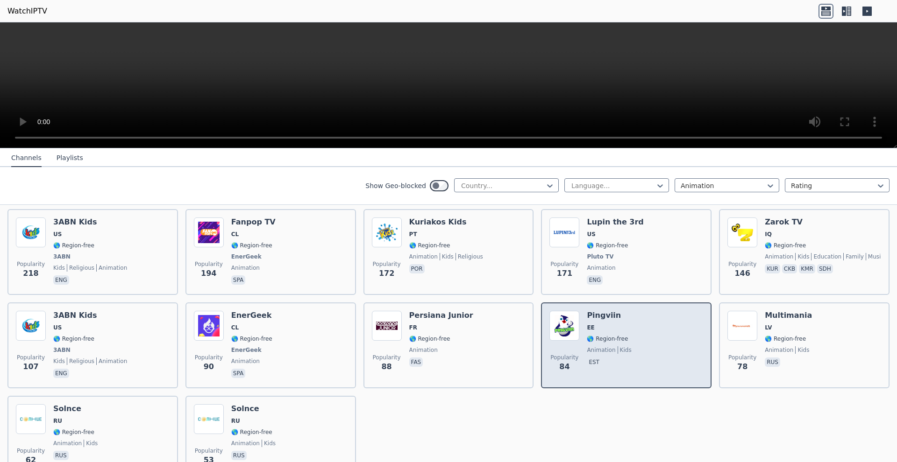
click at [607, 322] on div "Pingviin EE 🌎 Region-free animation kids est" at bounding box center [609, 345] width 44 height 69
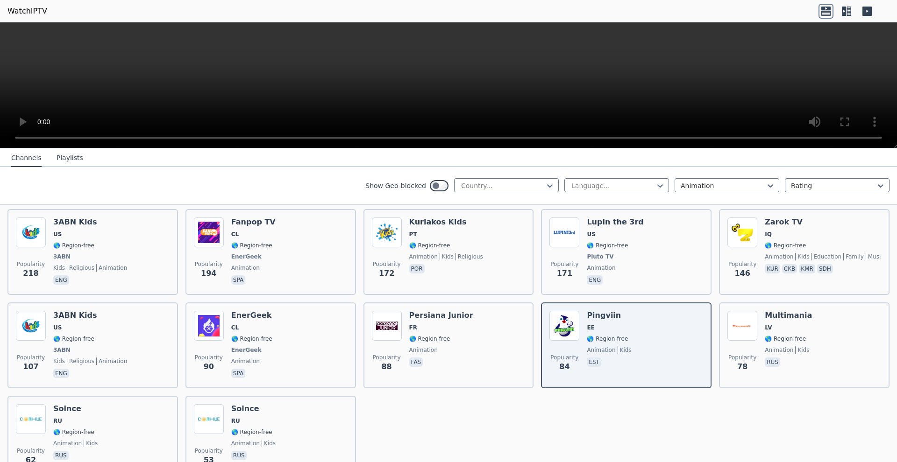
click at [700, 92] on video at bounding box center [448, 85] width 897 height 126
drag, startPoint x: 444, startPoint y: 92, endPoint x: 449, endPoint y: 91, distance: 5.2
click at [447, 92] on video at bounding box center [448, 85] width 897 height 126
click at [458, 86] on video at bounding box center [448, 85] width 897 height 126
click at [447, 68] on video at bounding box center [448, 85] width 897 height 126
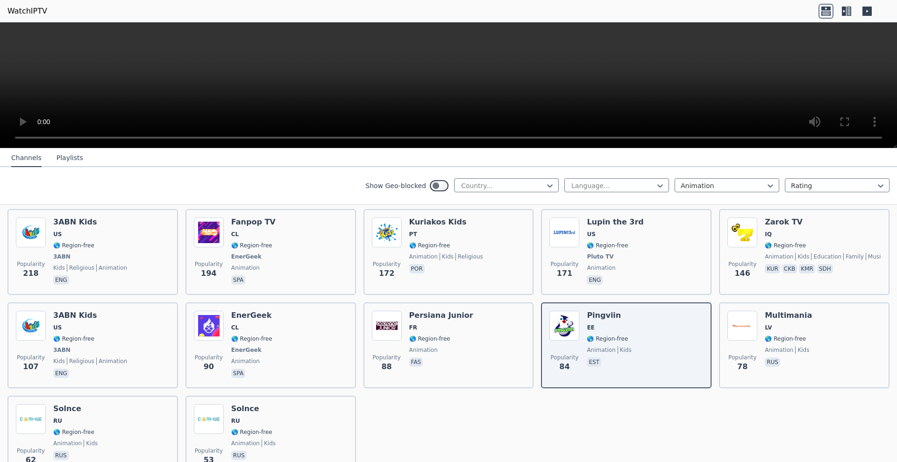
click at [440, 71] on video at bounding box center [448, 85] width 897 height 126
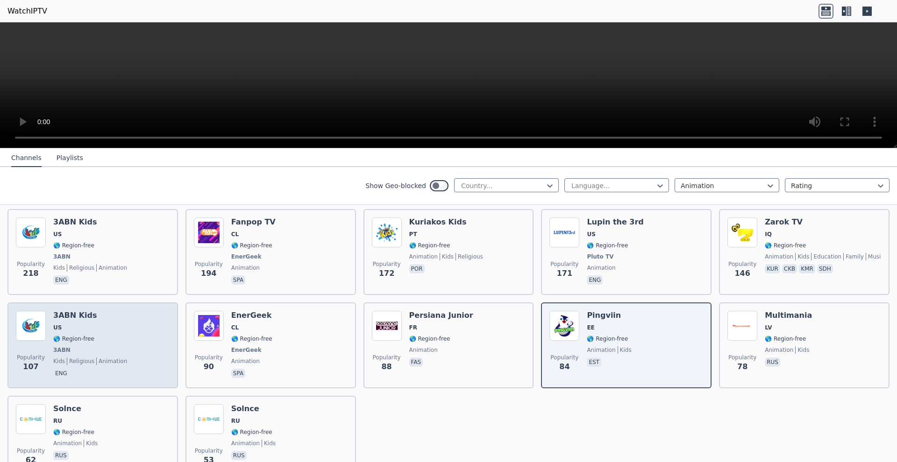
click at [122, 366] on div "3ABN Kids US 🌎 Region-free 3ABN kids religious animation eng" at bounding box center [90, 345] width 74 height 69
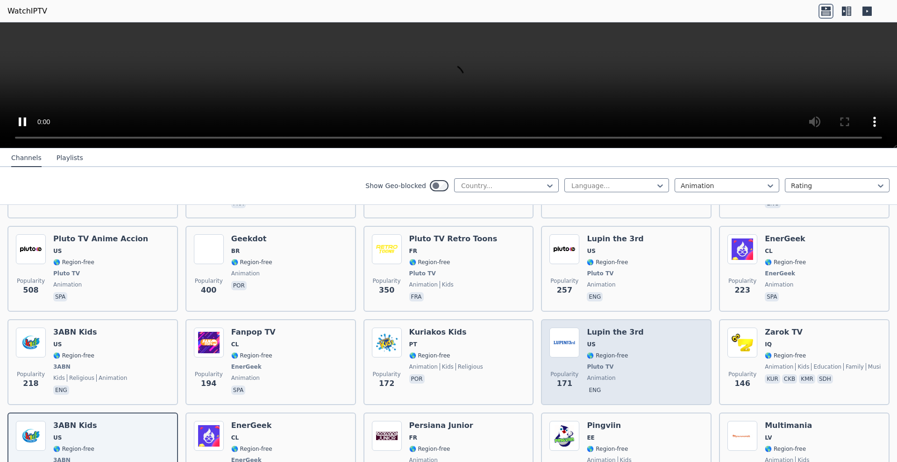
scroll to position [153, 0]
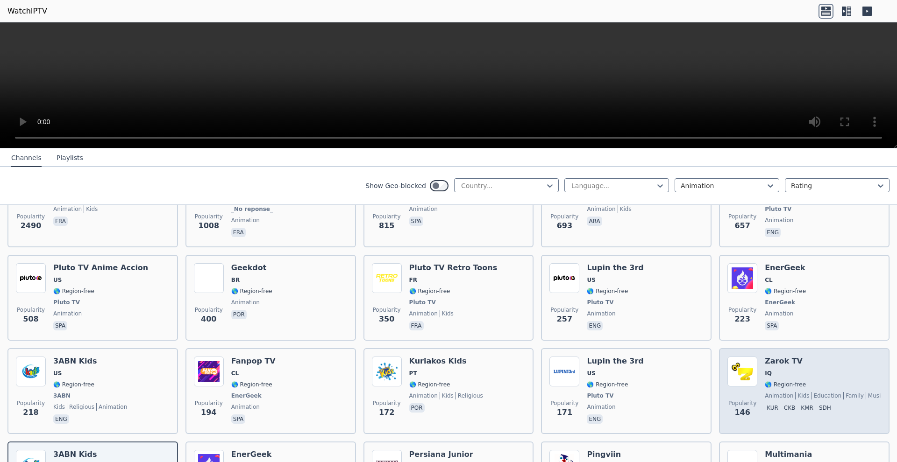
click at [824, 392] on div "Zarok TV IQ 🌎 Region-free animation kids education family music kur ckb kmr sdh" at bounding box center [823, 391] width 116 height 69
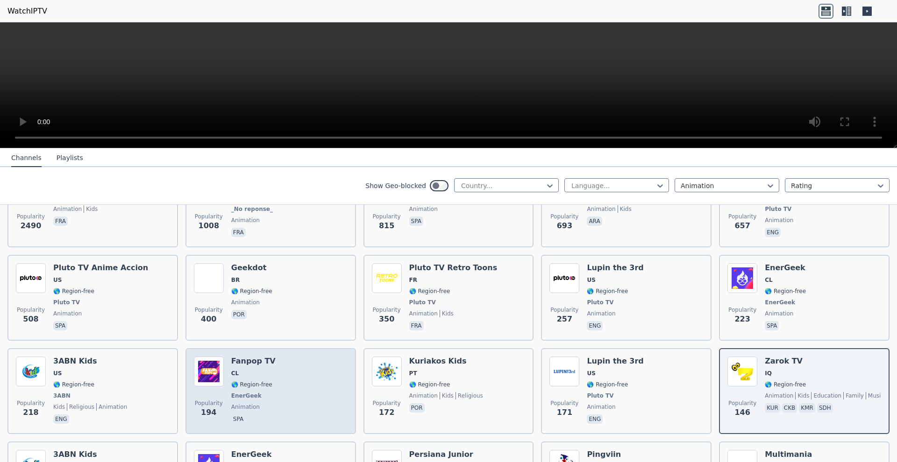
click at [257, 375] on span "CL" at bounding box center [253, 373] width 44 height 7
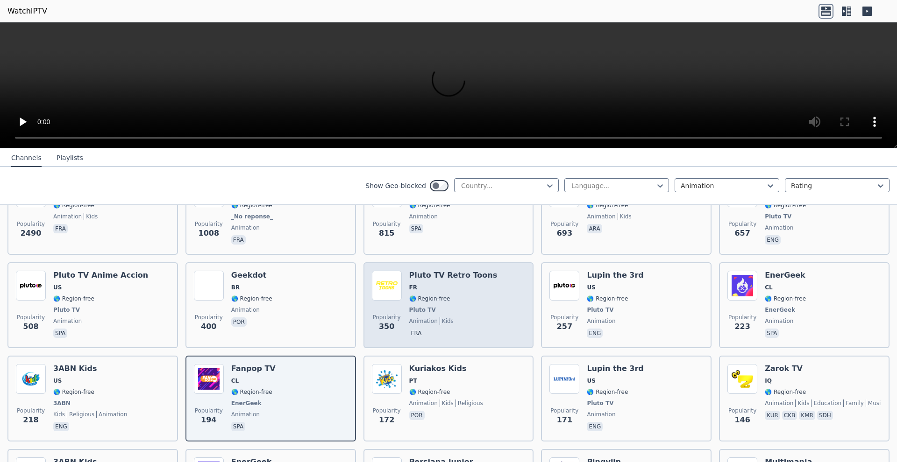
scroll to position [144, 0]
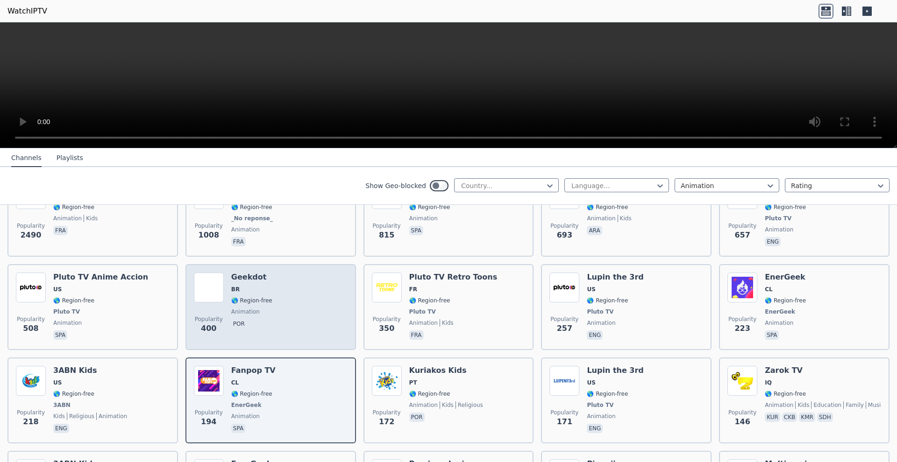
click at [240, 291] on span "BR" at bounding box center [251, 289] width 41 height 7
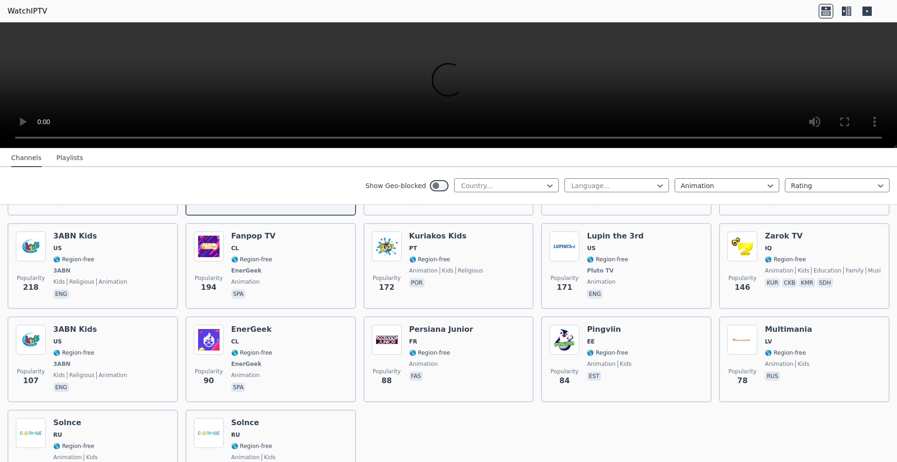
scroll to position [0, 0]
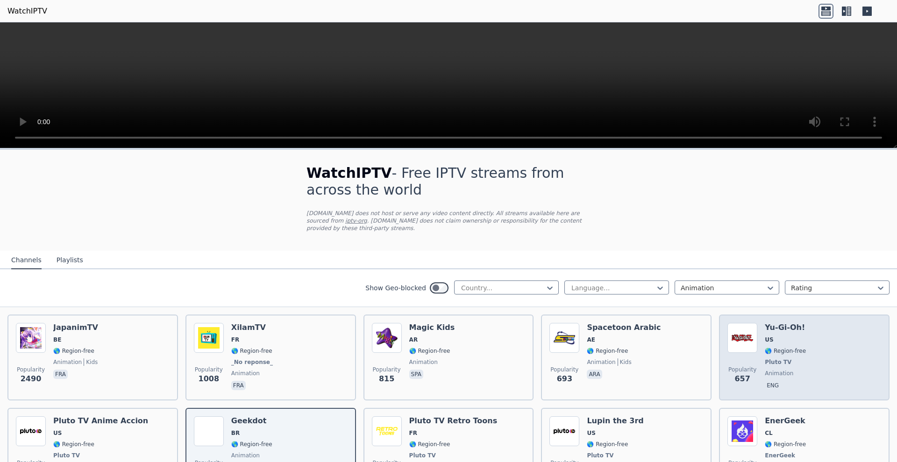
click at [779, 331] on h6 "Yu-Gi-Oh!" at bounding box center [785, 327] width 41 height 9
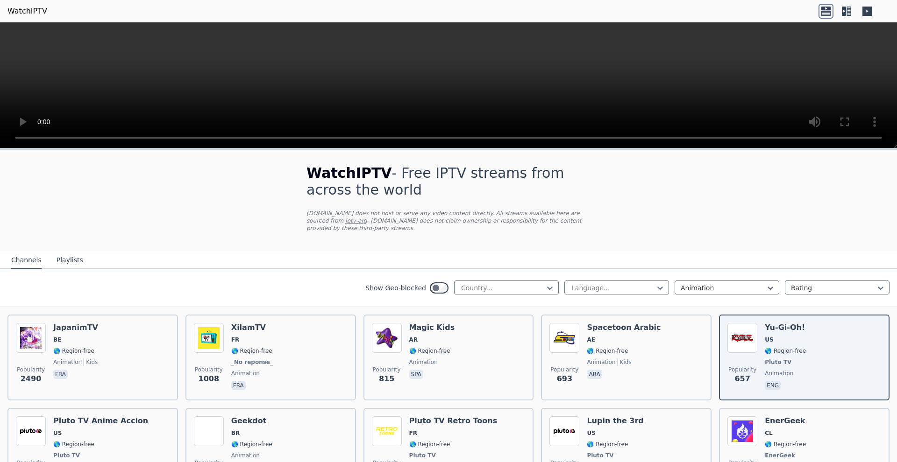
click at [11, 138] on video at bounding box center [448, 85] width 897 height 126
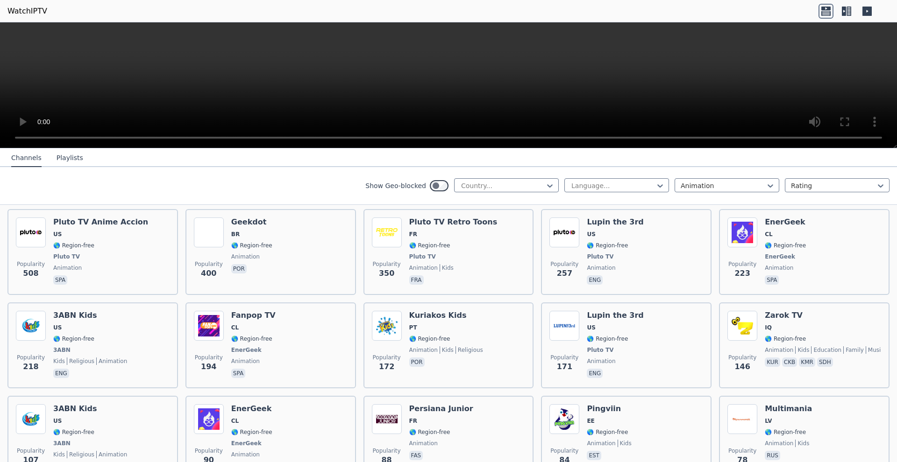
scroll to position [241, 0]
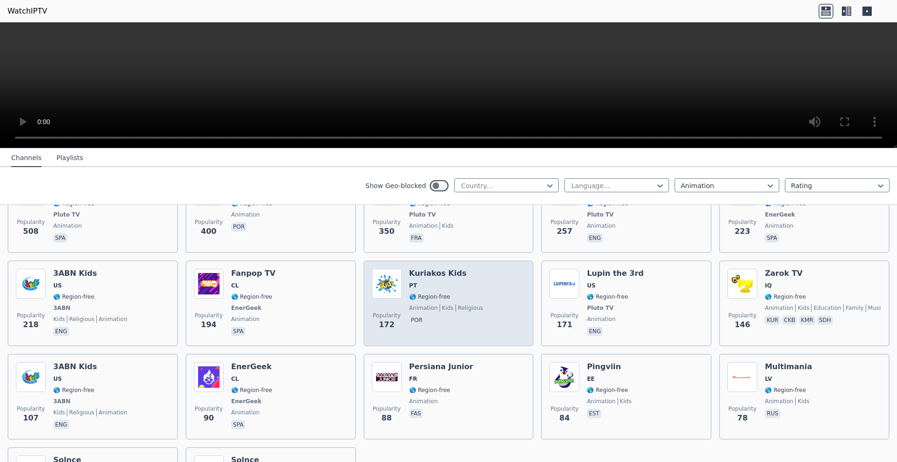
click at [435, 300] on span "🌎 Region-free" at bounding box center [429, 296] width 41 height 7
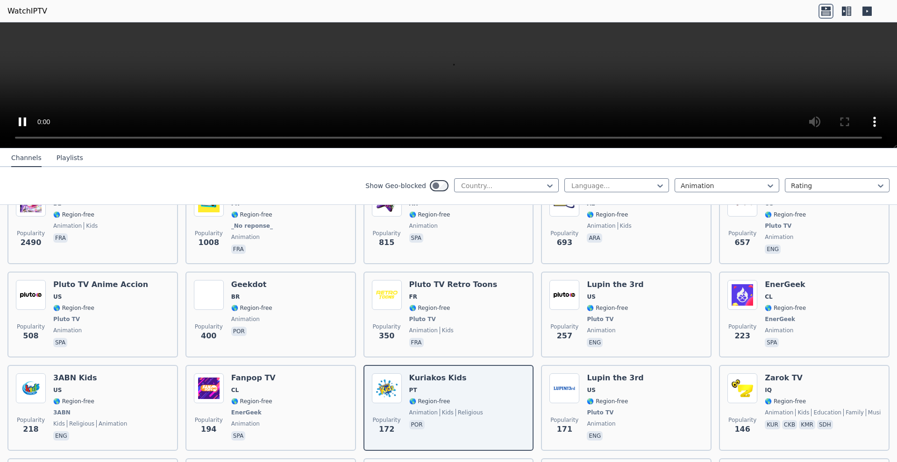
scroll to position [124, 0]
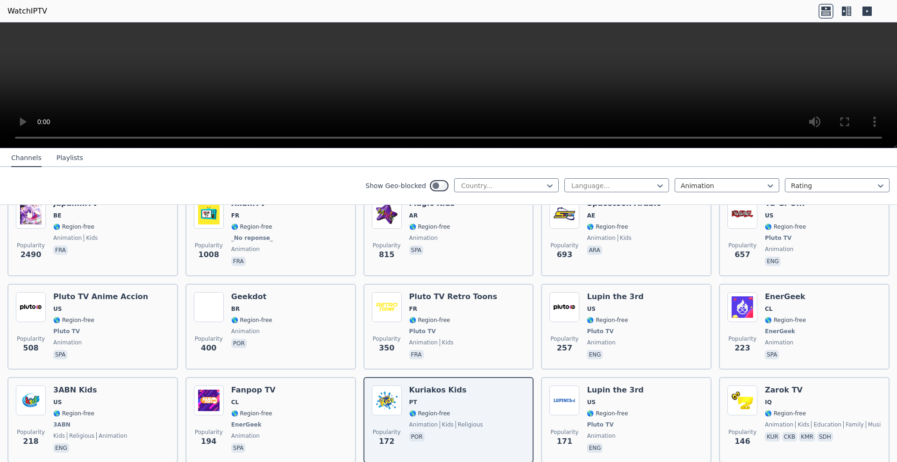
click at [18, 34] on video at bounding box center [448, 85] width 897 height 126
click at [27, 34] on video at bounding box center [448, 85] width 897 height 126
click at [7, 32] on video at bounding box center [448, 85] width 897 height 126
click at [12, 32] on video at bounding box center [448, 85] width 897 height 126
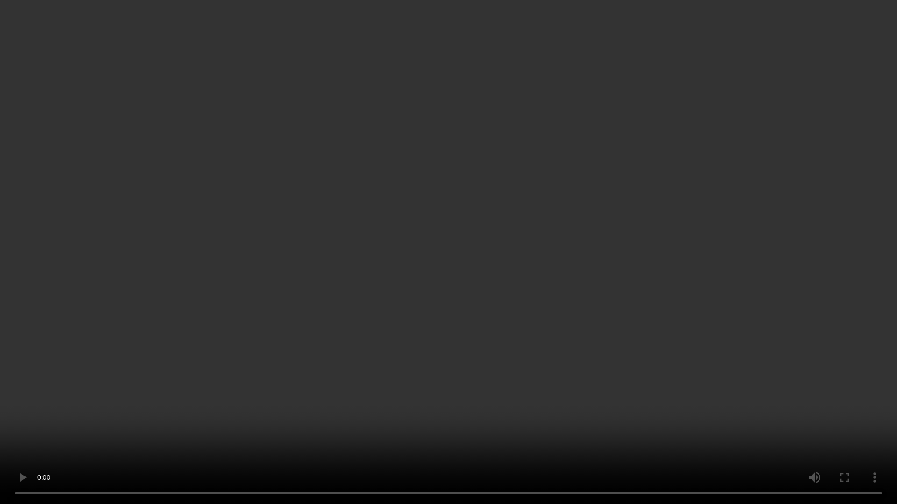
click at [371, 462] on video at bounding box center [448, 252] width 897 height 504
click at [424, 362] on video at bounding box center [448, 252] width 897 height 504
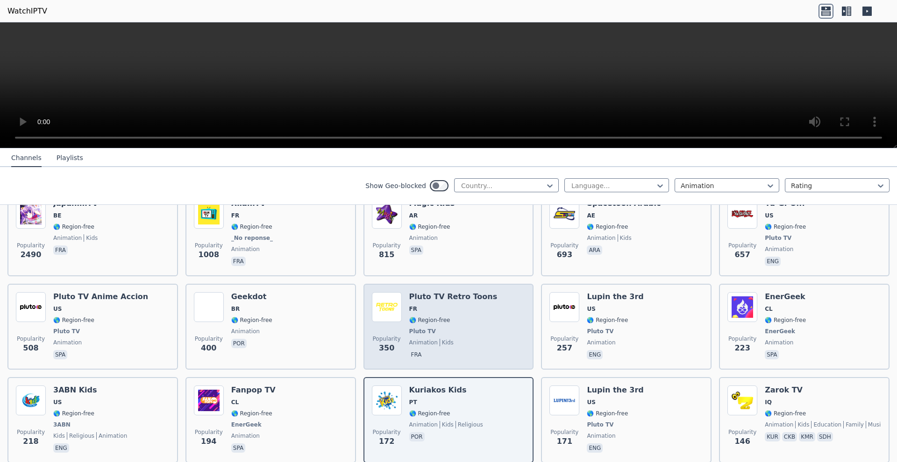
click at [456, 323] on span "🌎 Region-free" at bounding box center [453, 320] width 88 height 7
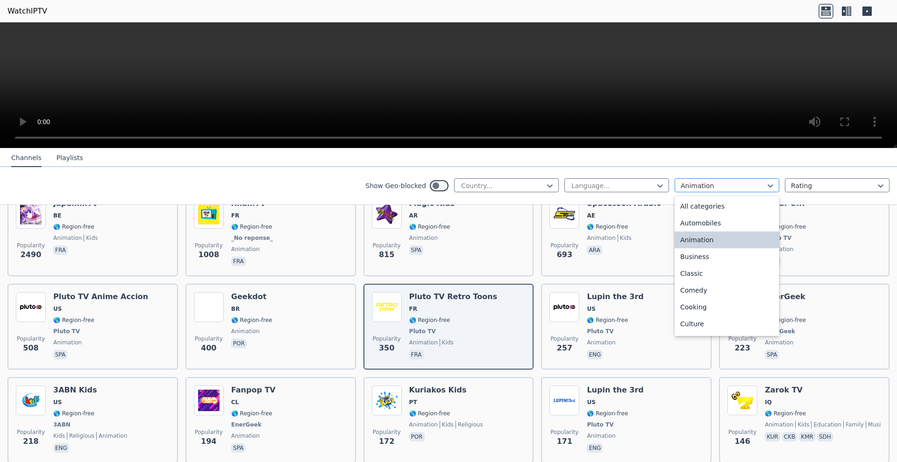
click at [757, 189] on div at bounding box center [723, 185] width 85 height 9
click at [711, 259] on div "Business" at bounding box center [727, 257] width 105 height 17
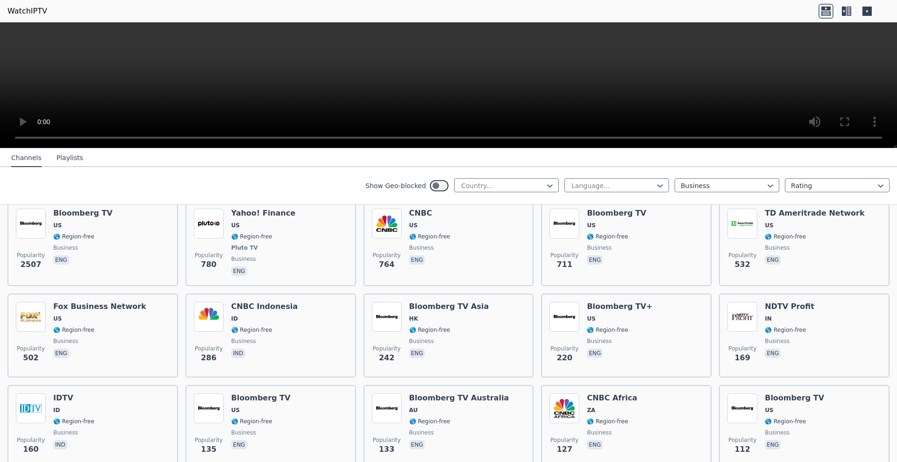
scroll to position [98, 0]
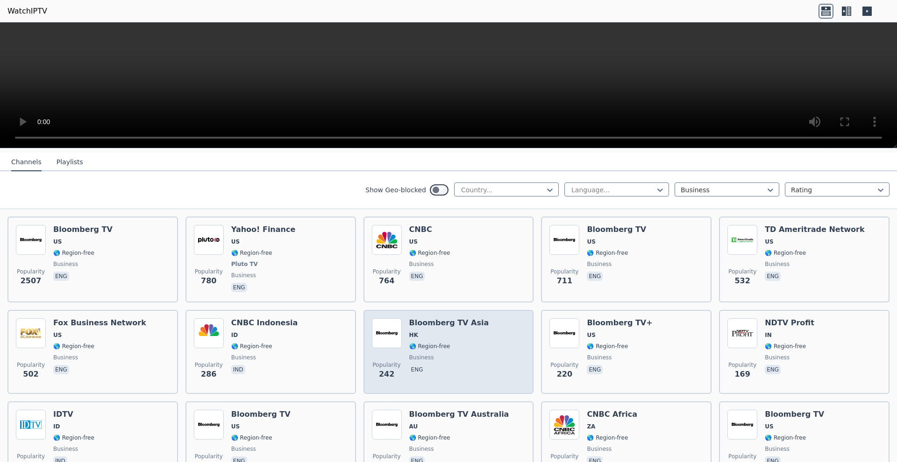
click at [437, 353] on div "Bloomberg TV Asia HK 🌎 Region-free business eng" at bounding box center [449, 352] width 80 height 67
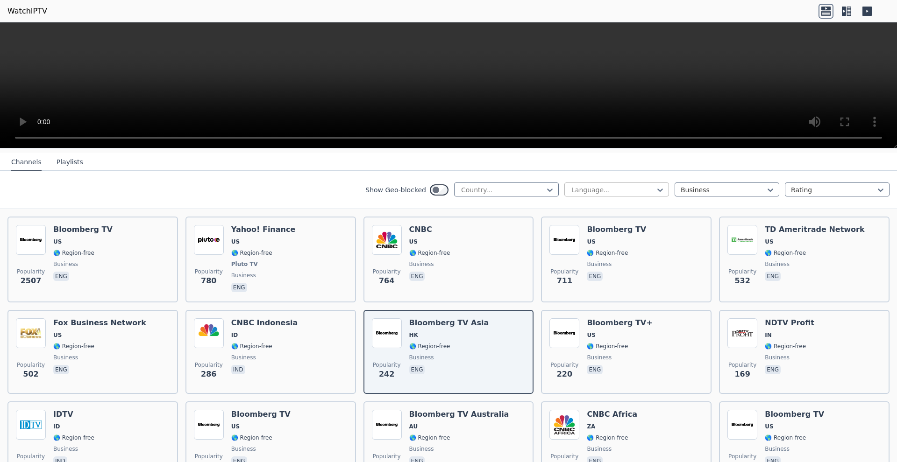
click at [639, 185] on div "Language..." at bounding box center [616, 190] width 105 height 14
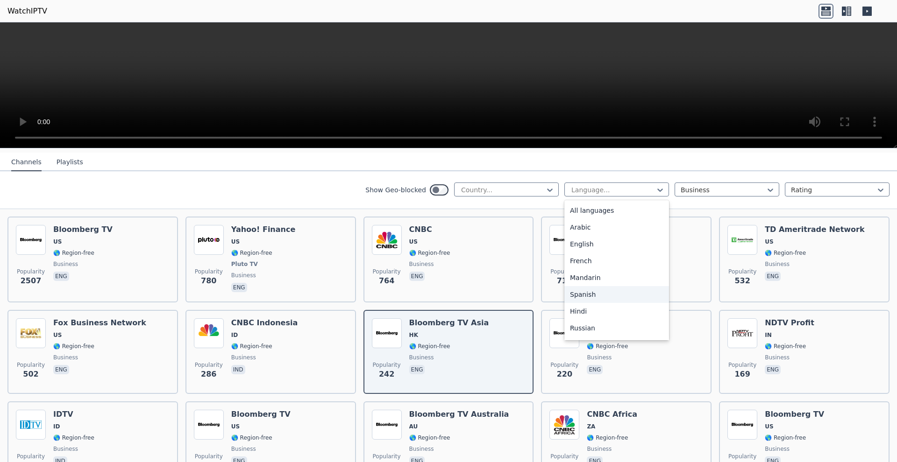
click at [596, 298] on div "Spanish" at bounding box center [616, 294] width 105 height 17
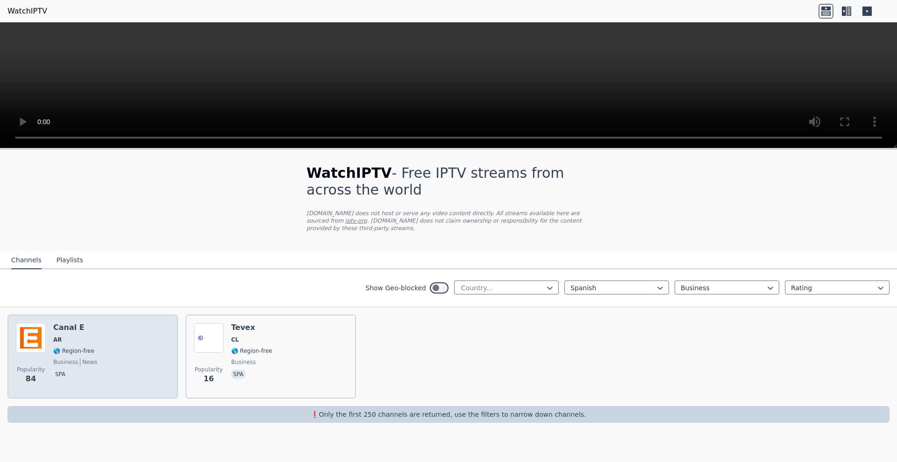
click at [95, 359] on div "Popularity 84 Canal E [GEOGRAPHIC_DATA] 🌎 Region-free business news spa" at bounding box center [93, 356] width 154 height 67
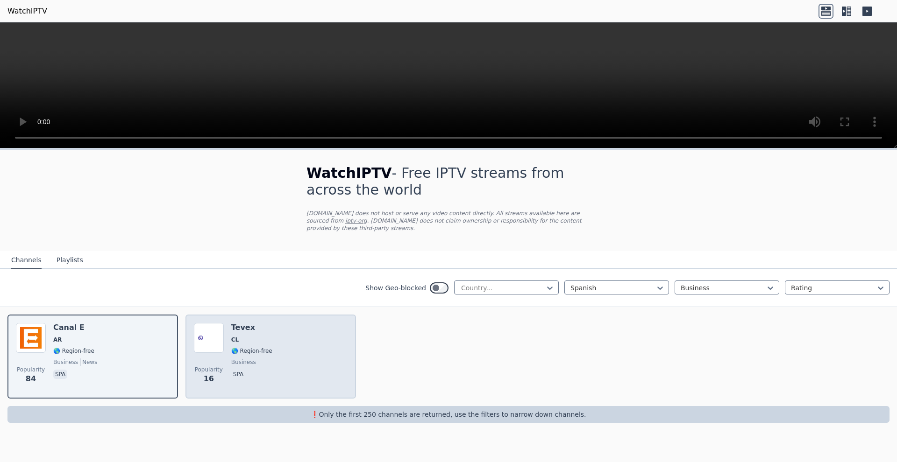
click at [278, 338] on div "Popularity 16 Tevex CL 🌎 Region-free business spa" at bounding box center [271, 356] width 154 height 67
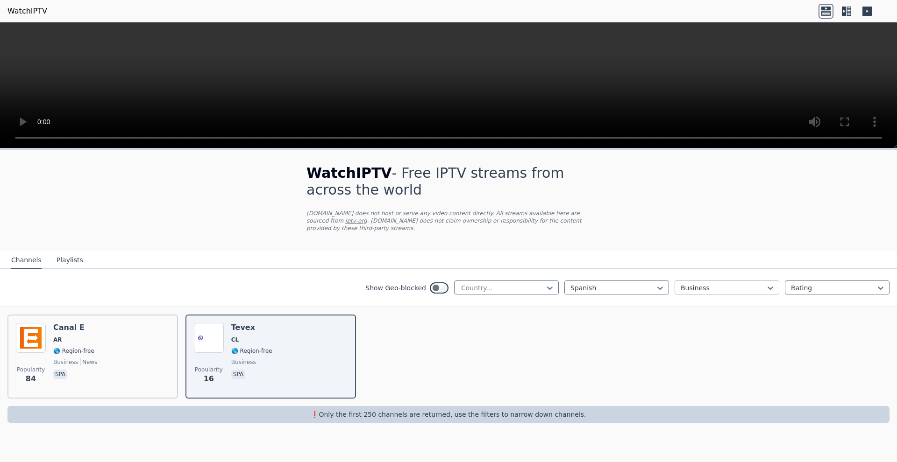
click at [746, 282] on div "Show Geo-blocked Country... Spanish Business Rating" at bounding box center [448, 289] width 897 height 38
click at [746, 289] on div at bounding box center [723, 288] width 85 height 9
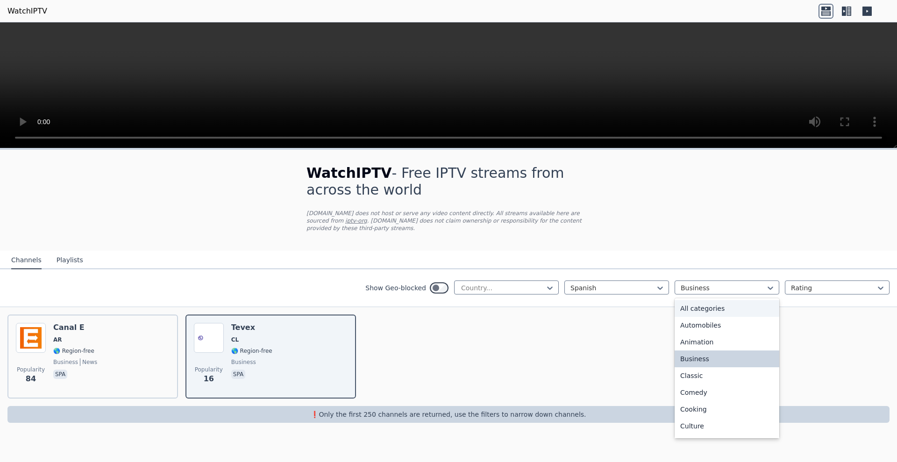
click at [727, 302] on div "All categories" at bounding box center [727, 308] width 105 height 17
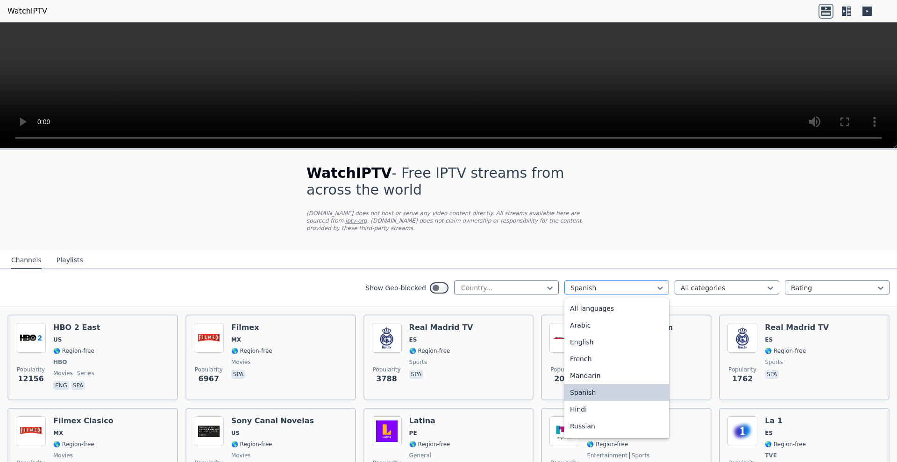
click at [613, 290] on div at bounding box center [612, 288] width 85 height 9
click at [587, 394] on div "Spanish" at bounding box center [616, 392] width 105 height 17
click at [619, 291] on div at bounding box center [612, 288] width 85 height 9
click at [597, 375] on div "Mandarin" at bounding box center [616, 376] width 105 height 17
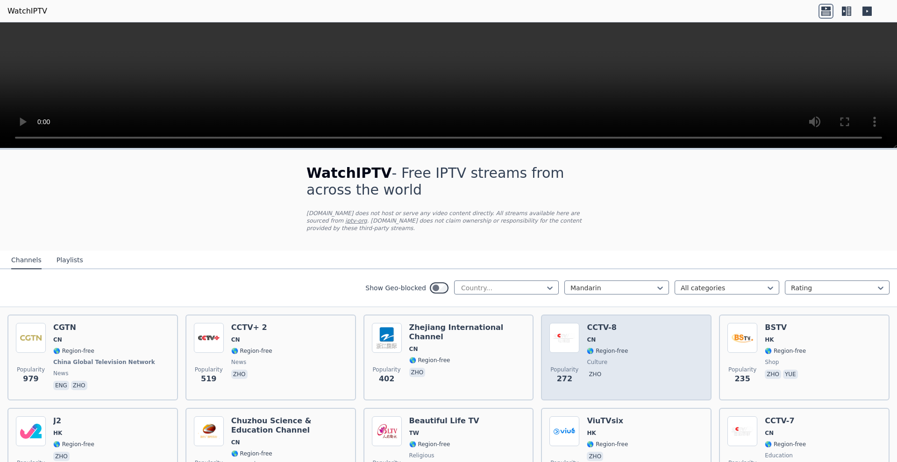
click at [591, 362] on span "culture" at bounding box center [597, 362] width 21 height 7
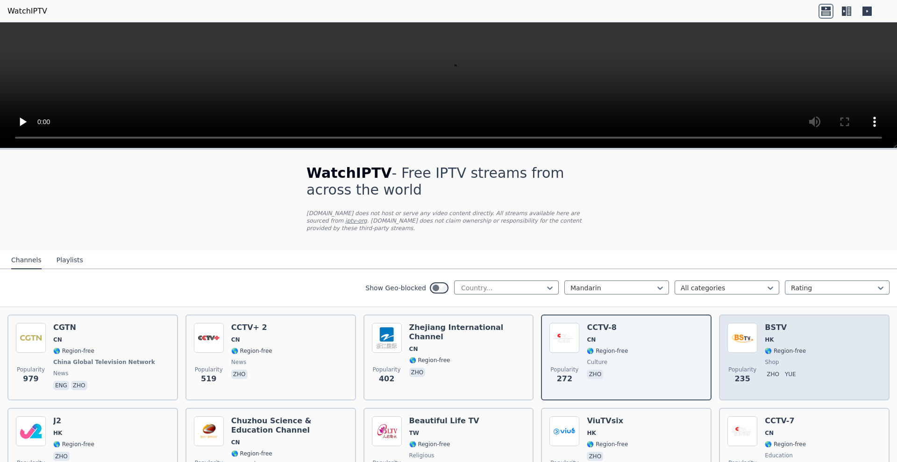
click at [786, 351] on span "🌎 Region-free" at bounding box center [785, 351] width 41 height 7
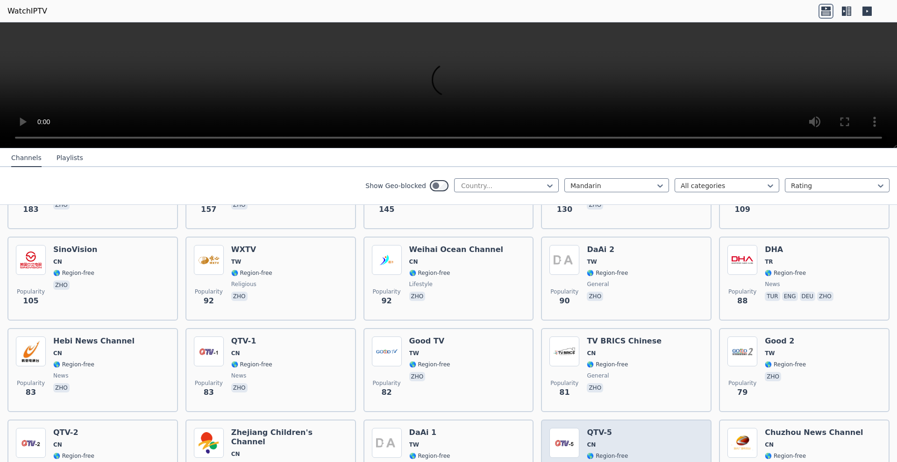
scroll to position [414, 0]
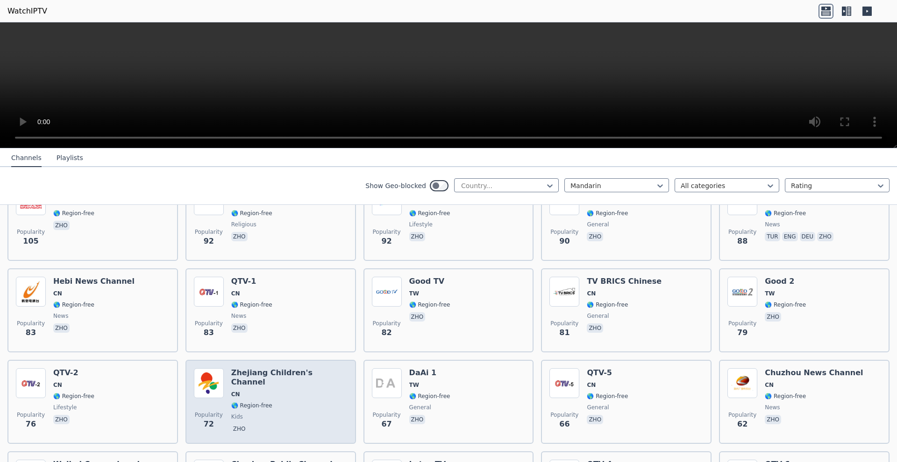
click at [225, 391] on div "Popularity 72 Zhejiang Children's Channel CN 🌎 Region-free kids zho" at bounding box center [271, 402] width 154 height 67
click at [263, 391] on span "CN" at bounding box center [289, 394] width 116 height 7
click at [289, 402] on div "Zhejiang Children's Channel CN 🌎 Region-free kids zho" at bounding box center [289, 402] width 116 height 67
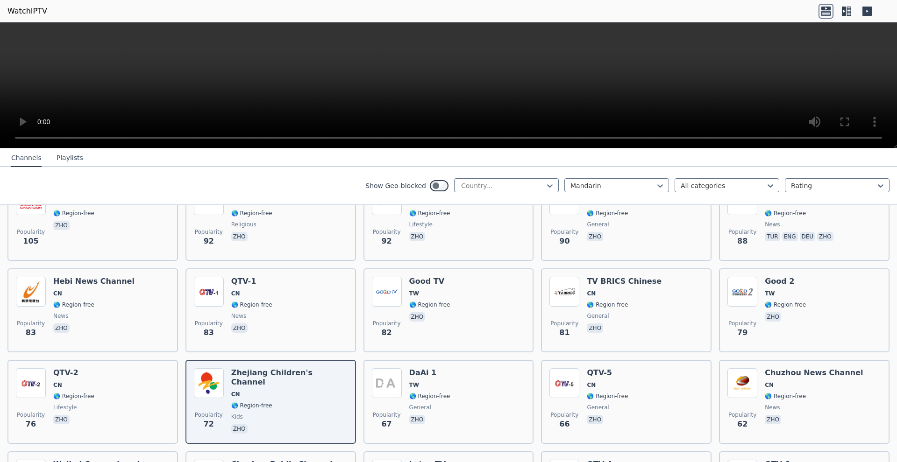
click at [446, 81] on video at bounding box center [448, 85] width 897 height 126
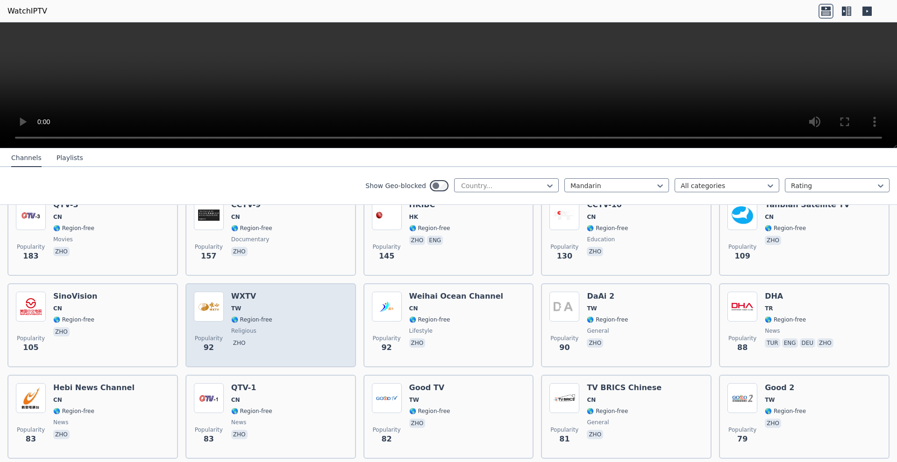
scroll to position [297, 0]
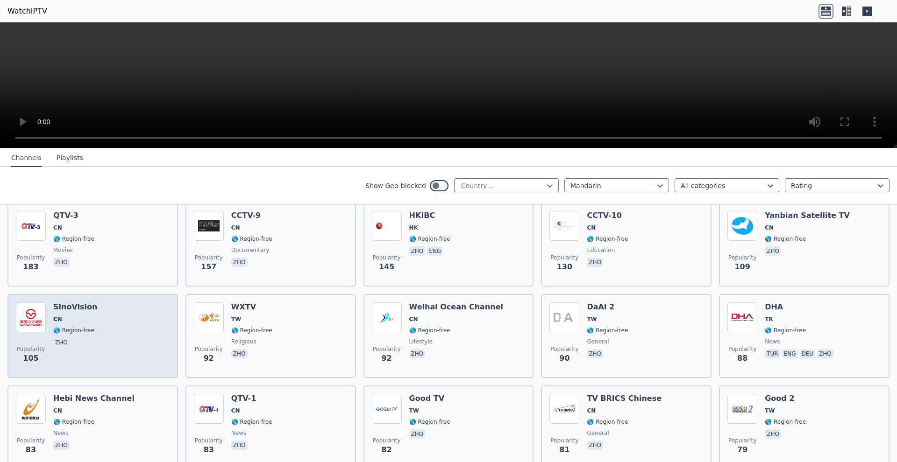
click at [117, 333] on div "Popularity 105 SinoVision CN 🌎 Region-free zho" at bounding box center [93, 336] width 154 height 67
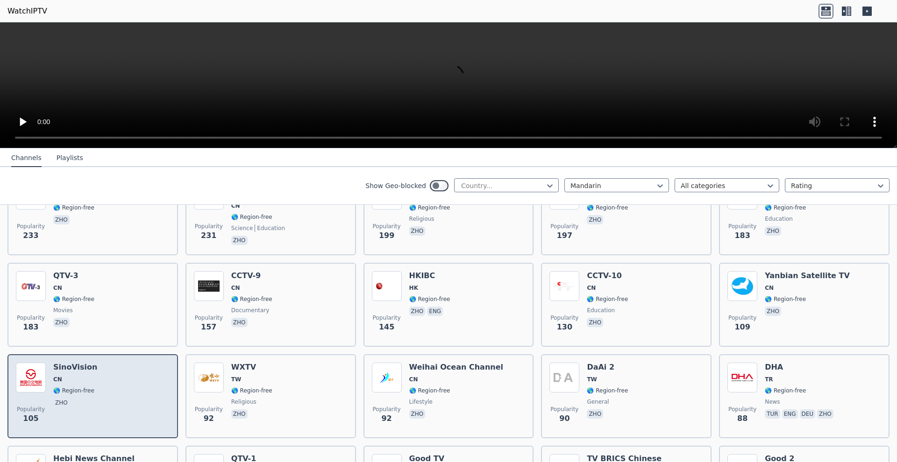
scroll to position [82, 0]
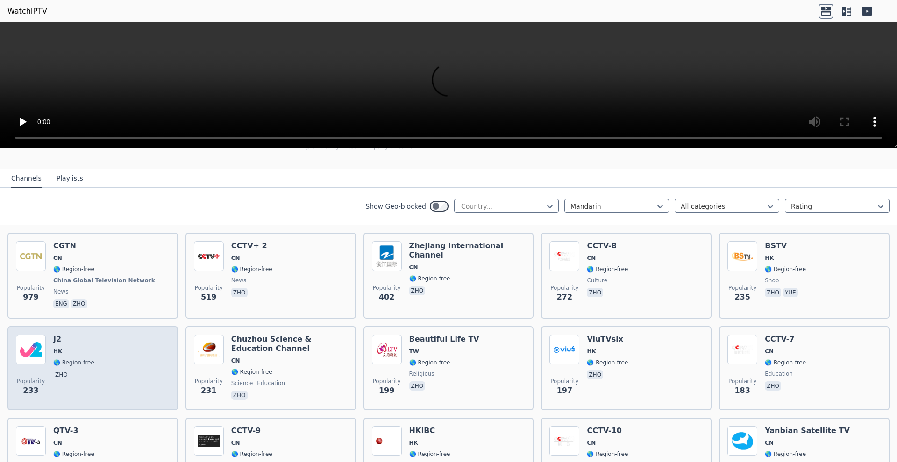
click at [138, 373] on div "Popularity 233 J2 HK 🌎 Region-free zho" at bounding box center [93, 368] width 154 height 67
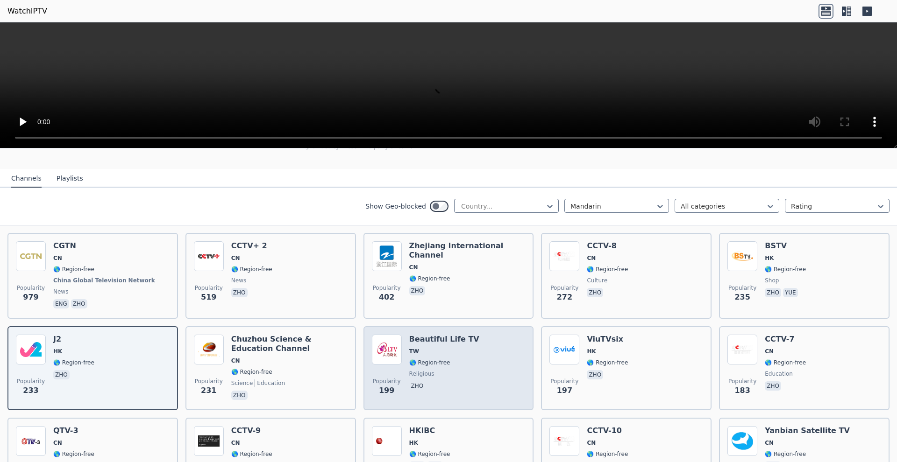
scroll to position [0, 0]
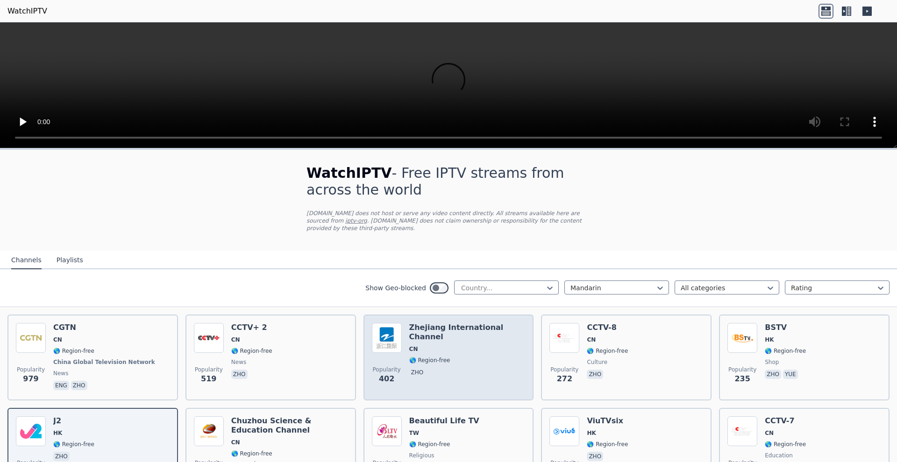
click at [443, 357] on span "🌎 Region-free" at bounding box center [429, 360] width 41 height 7
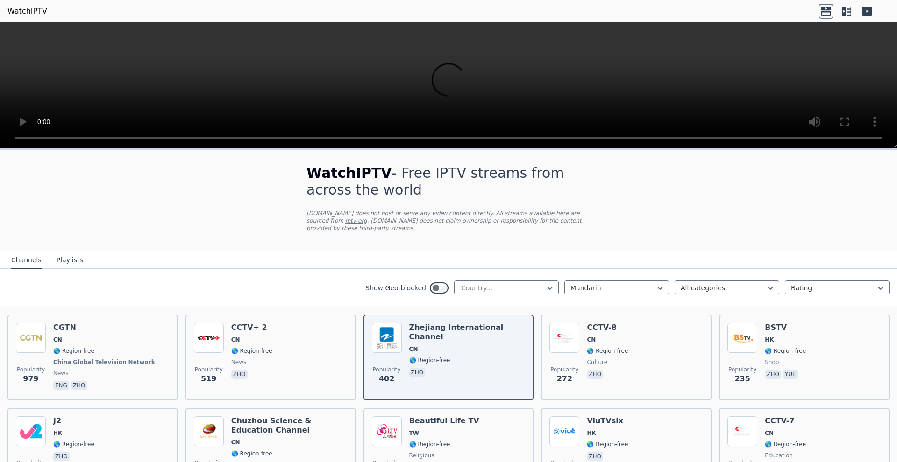
click at [27, 34] on video at bounding box center [448, 85] width 897 height 126
click at [13, 34] on video at bounding box center [448, 85] width 897 height 126
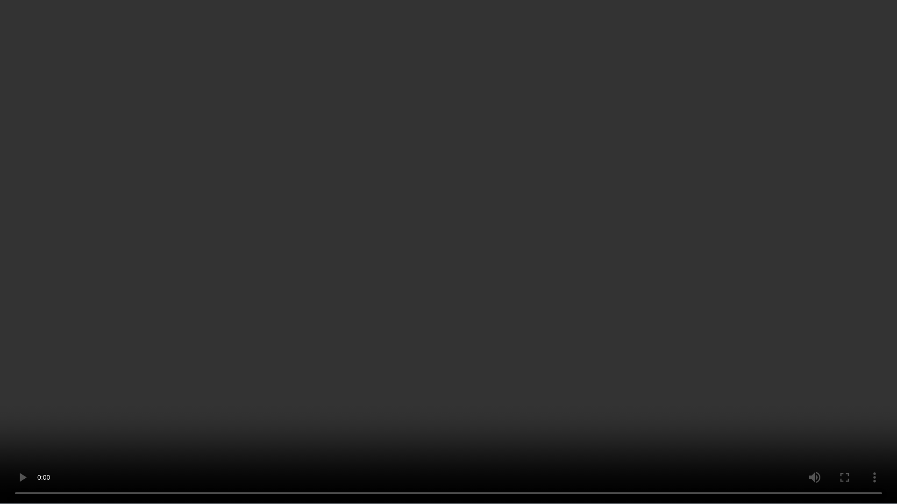
click at [447, 462] on video at bounding box center [448, 252] width 897 height 504
click at [650, 397] on video at bounding box center [448, 252] width 897 height 504
click at [530, 462] on video at bounding box center [448, 252] width 897 height 504
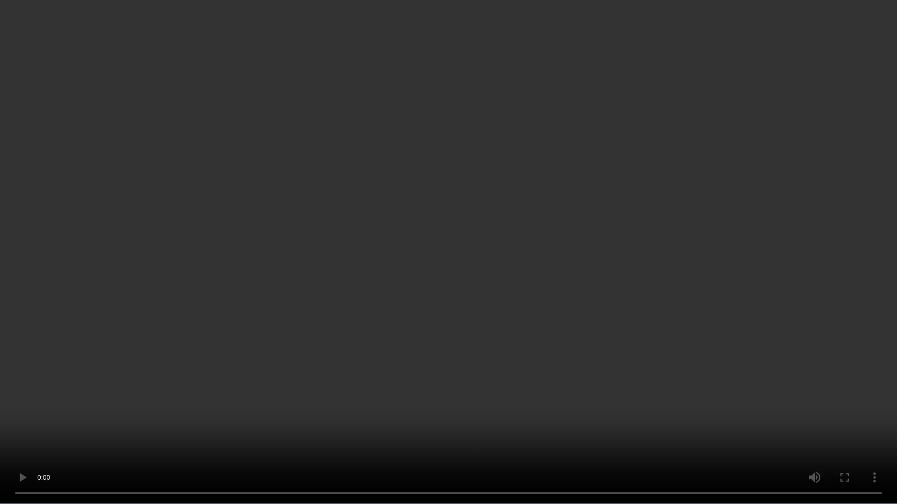
click at [530, 462] on video at bounding box center [448, 252] width 897 height 504
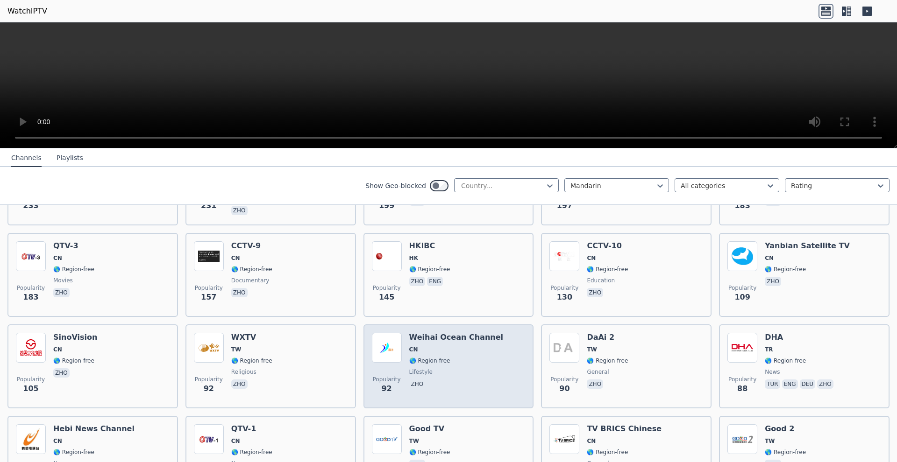
scroll to position [199, 0]
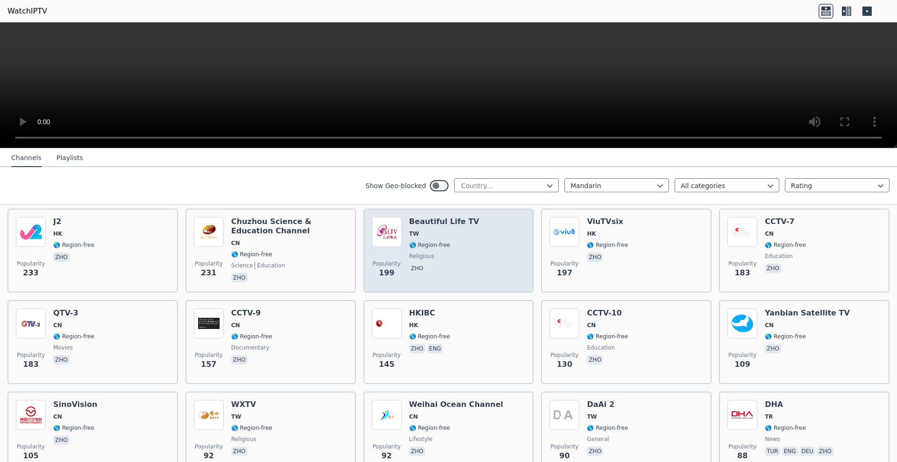
click at [456, 218] on h6 "Beautiful Life TV" at bounding box center [444, 221] width 70 height 9
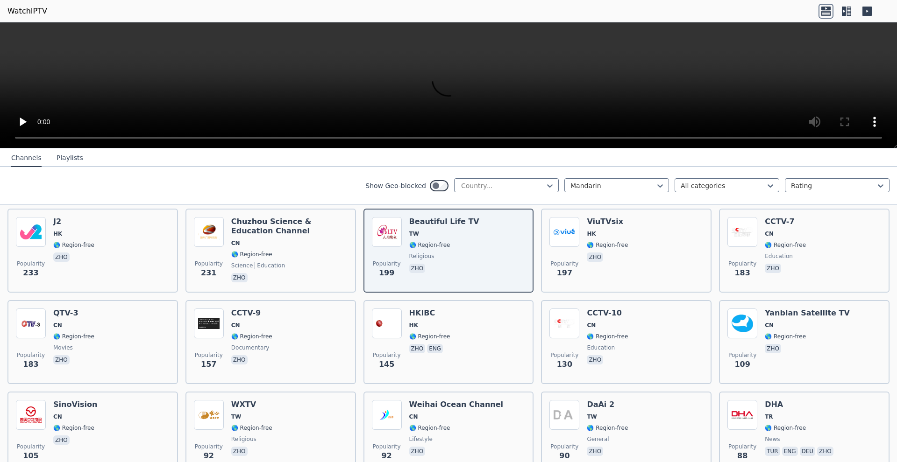
click at [12, 31] on video at bounding box center [448, 85] width 897 height 126
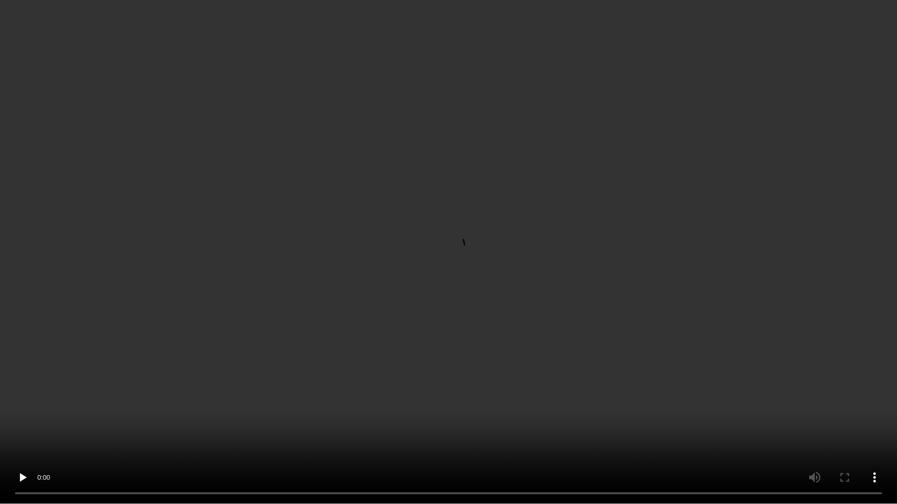
click at [450, 462] on video at bounding box center [448, 252] width 897 height 504
click at [427, 355] on video at bounding box center [448, 252] width 897 height 504
drag, startPoint x: 423, startPoint y: 349, endPoint x: 432, endPoint y: 355, distance: 10.5
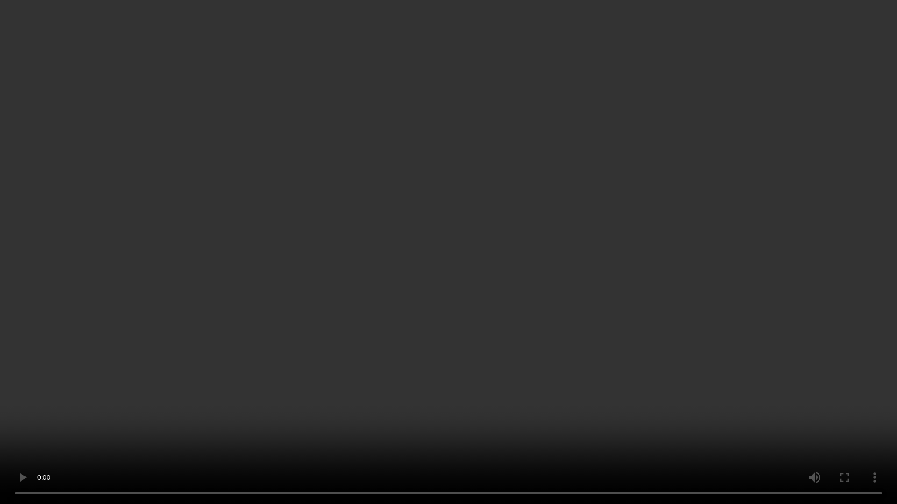
click at [430, 352] on video at bounding box center [448, 252] width 897 height 504
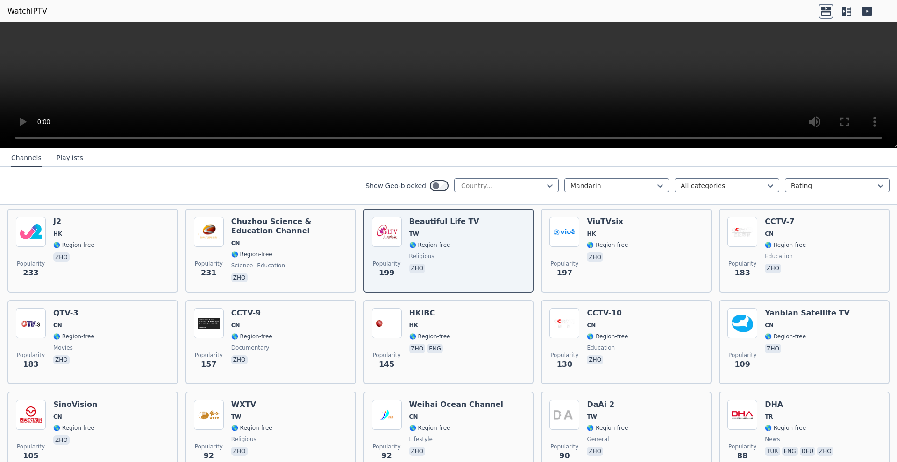
click at [882, 142] on video at bounding box center [448, 85] width 897 height 126
click at [880, 140] on video at bounding box center [448, 85] width 897 height 126
click at [867, 143] on video at bounding box center [448, 85] width 897 height 126
click at [806, 156] on nav "Channels Playlists" at bounding box center [448, 158] width 897 height 19
click at [883, 140] on video at bounding box center [448, 85] width 897 height 126
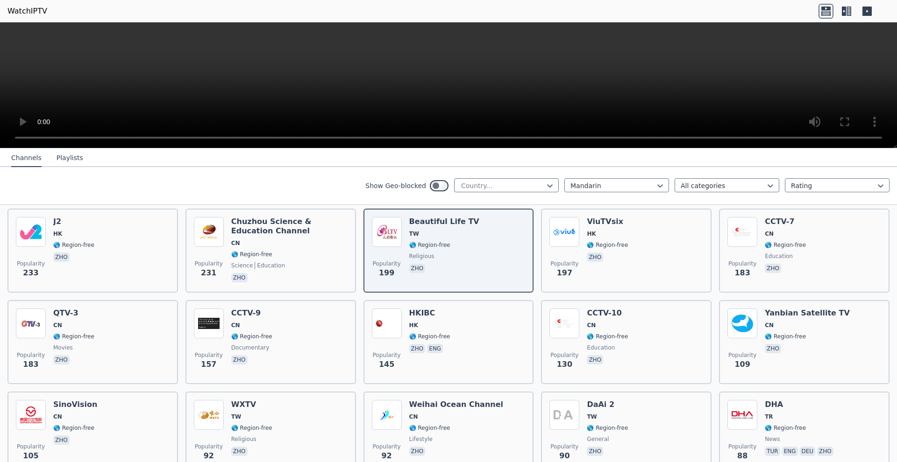
click at [497, 95] on video at bounding box center [448, 85] width 897 height 126
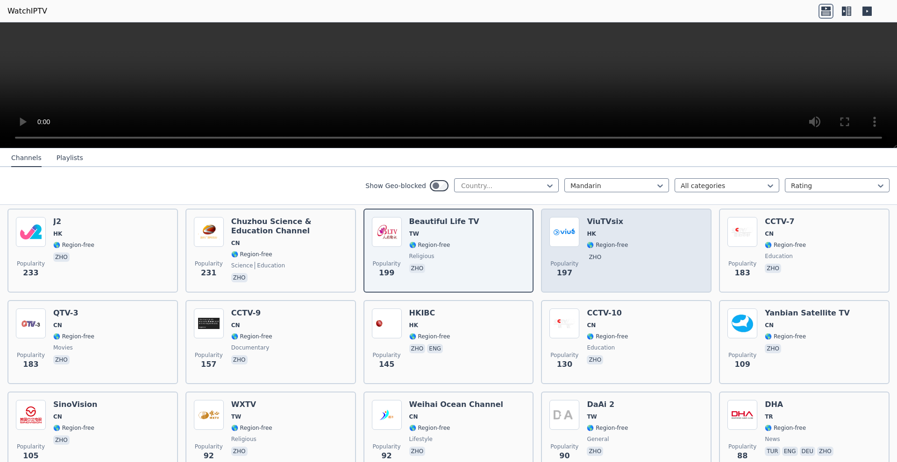
click at [641, 272] on div "Popularity 197 ViuTVsix HK 🌎 Region-free zho" at bounding box center [626, 250] width 154 height 67
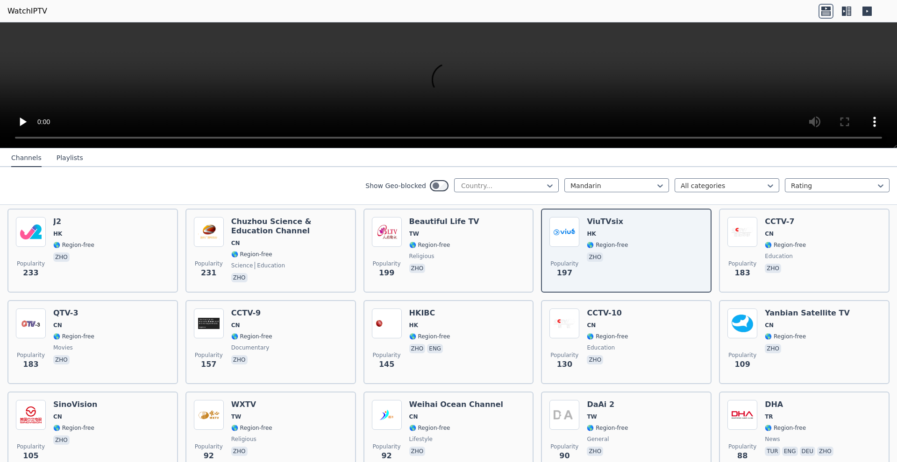
click at [885, 139] on video at bounding box center [448, 85] width 897 height 126
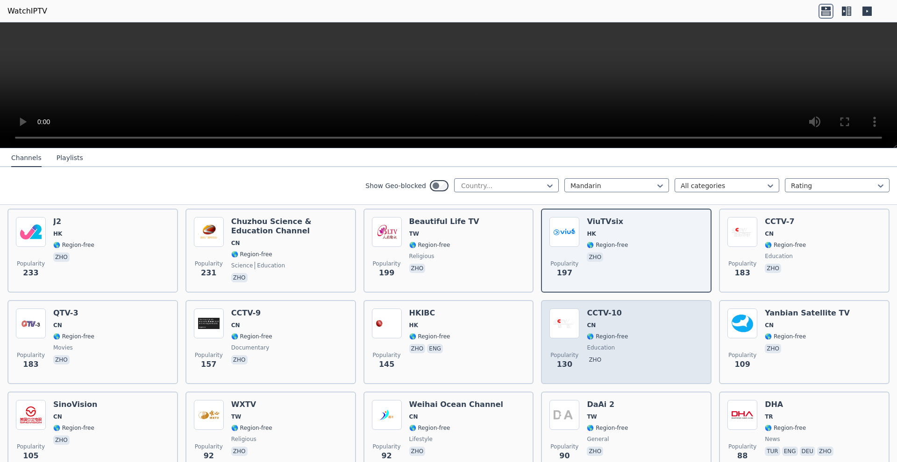
scroll to position [201, 0]
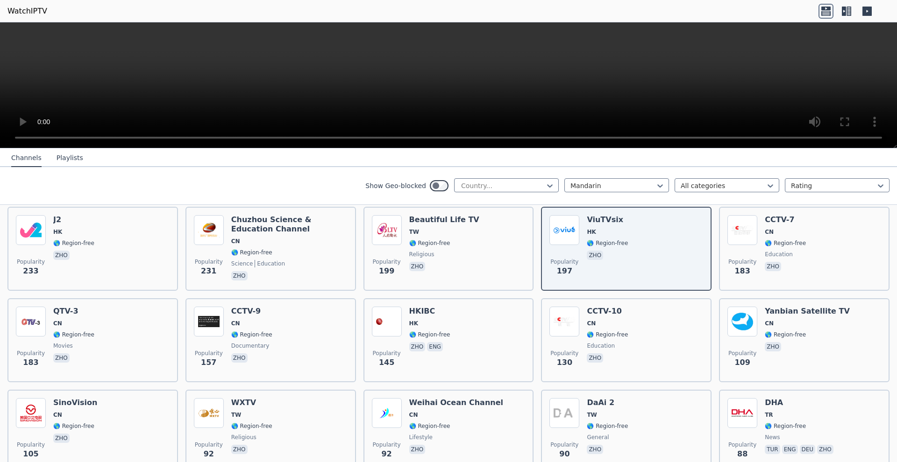
click at [449, 82] on video at bounding box center [448, 85] width 897 height 126
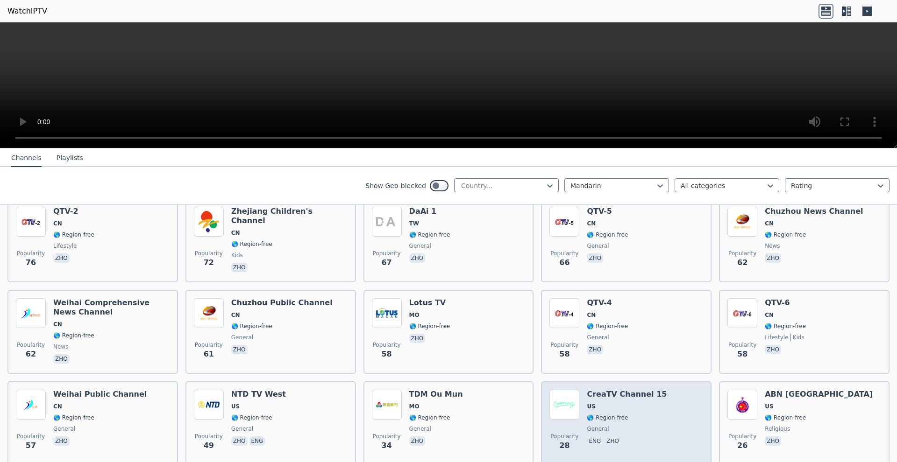
scroll to position [712, 0]
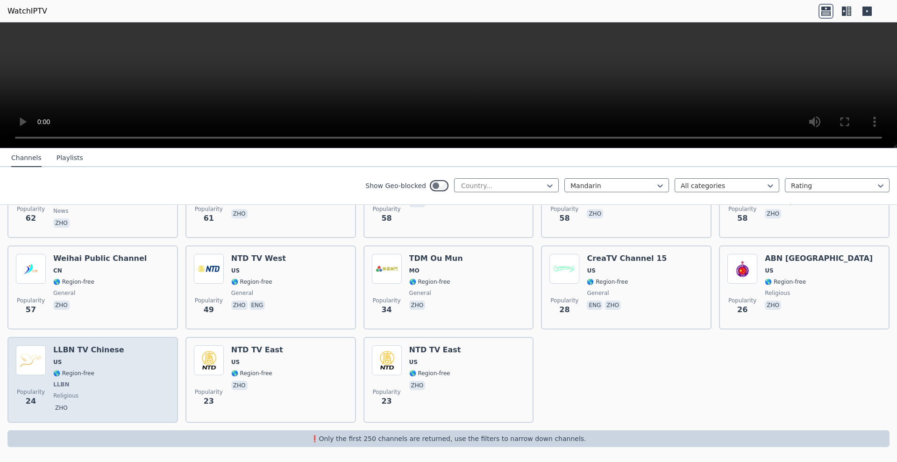
click at [137, 375] on div "Popularity 24 LLBN TV Chinese US 🌎 Region-free LLBN religious zho" at bounding box center [93, 380] width 154 height 69
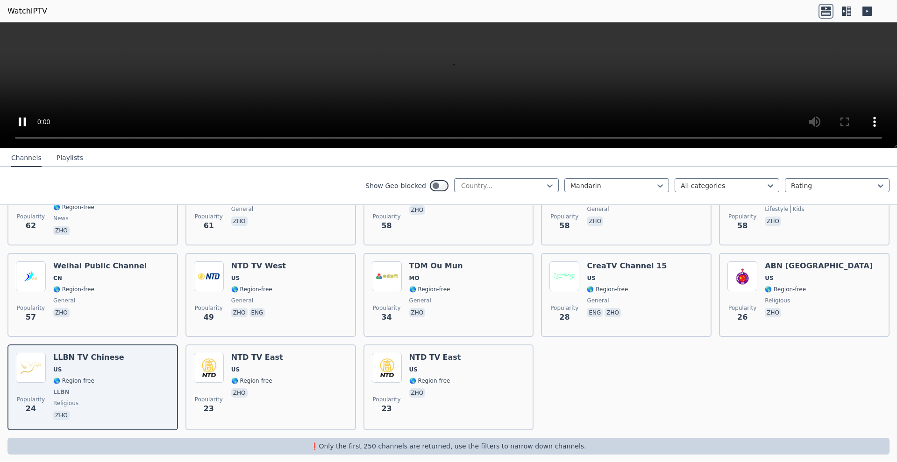
scroll to position [703, 0]
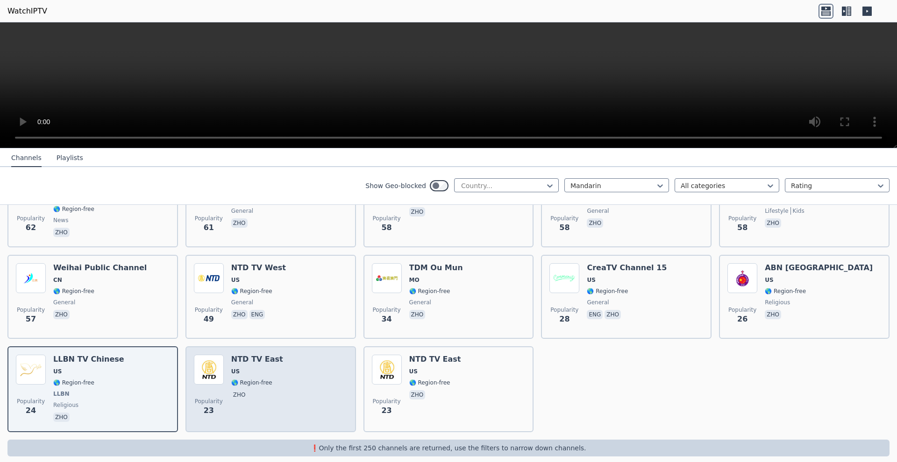
click at [330, 384] on div "Popularity 23 NTD TV East US 🌎 Region-free zho" at bounding box center [271, 389] width 154 height 69
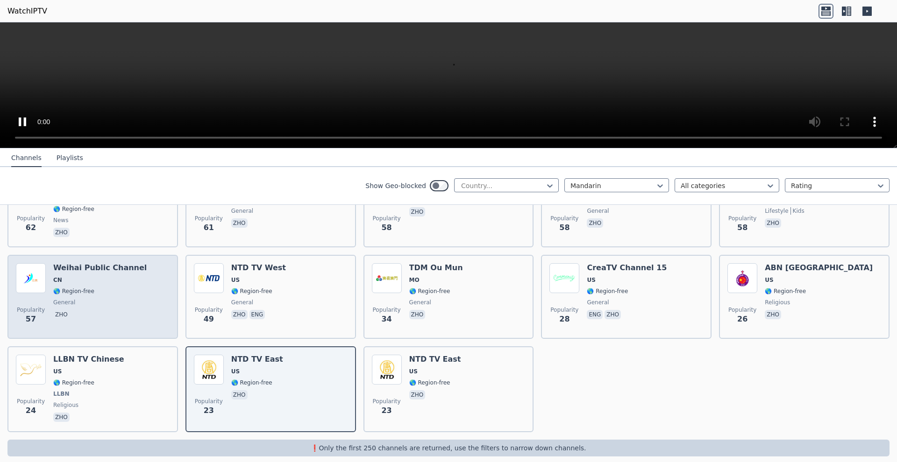
click at [123, 293] on span "🌎 Region-free" at bounding box center [99, 291] width 93 height 7
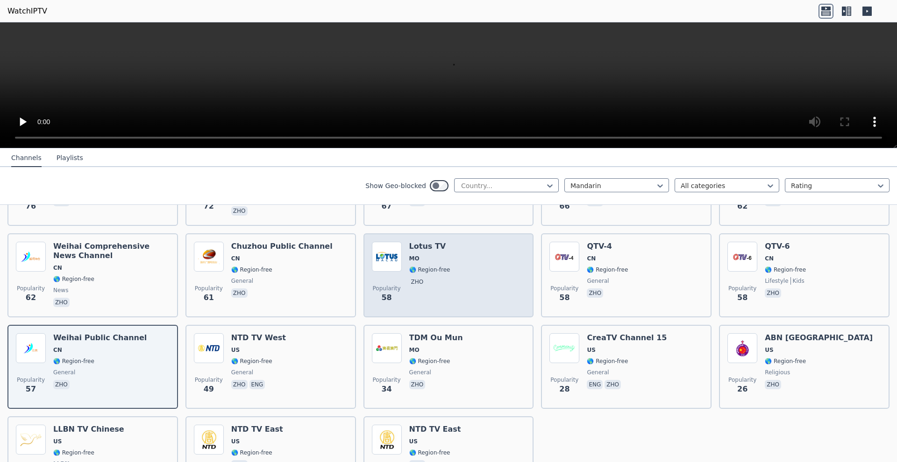
scroll to position [623, 0]
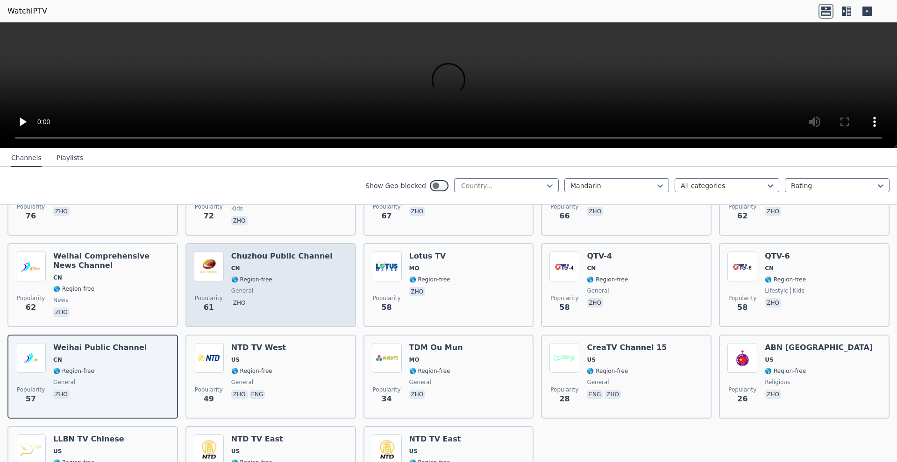
click at [217, 273] on img at bounding box center [209, 267] width 30 height 30
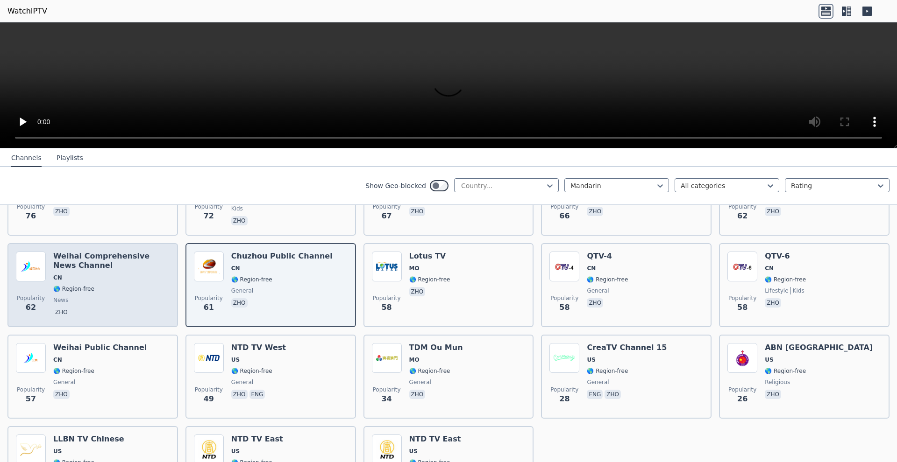
click at [103, 269] on h6 "Weihai Comprehensive News Channel" at bounding box center [111, 261] width 116 height 19
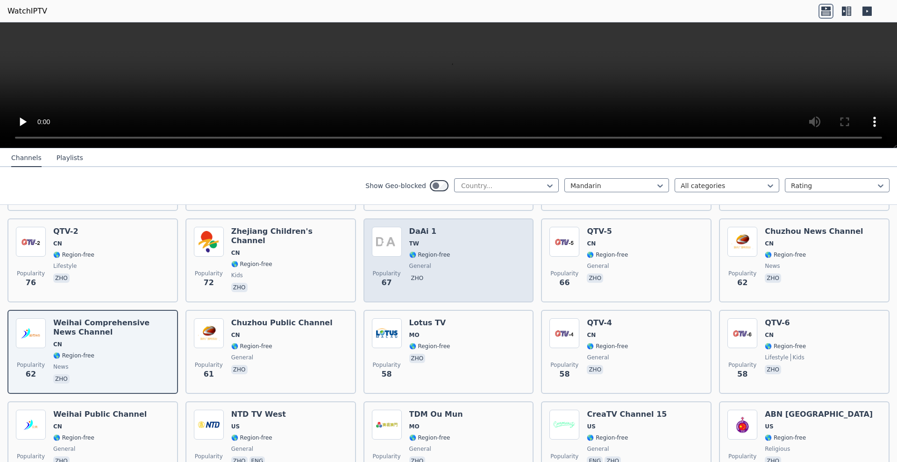
scroll to position [554, 0]
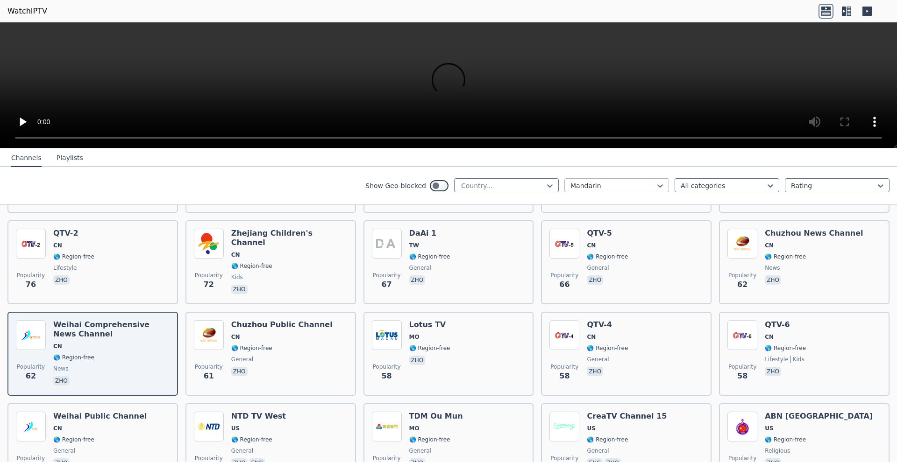
click at [617, 185] on div at bounding box center [612, 185] width 85 height 9
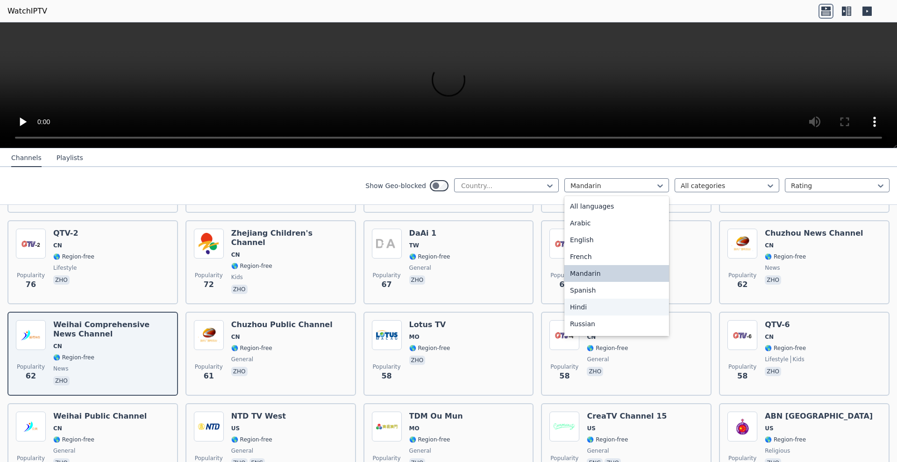
click at [601, 309] on div "Hindi" at bounding box center [616, 307] width 105 height 17
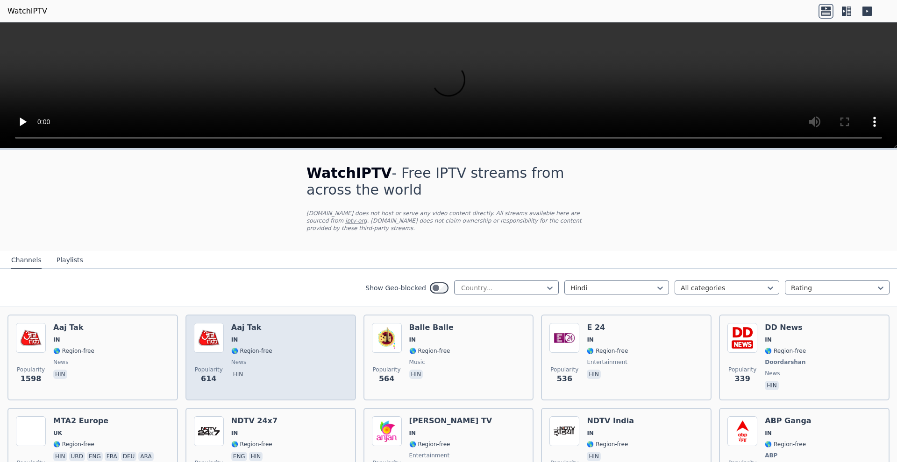
click at [234, 342] on span "IN" at bounding box center [234, 339] width 7 height 7
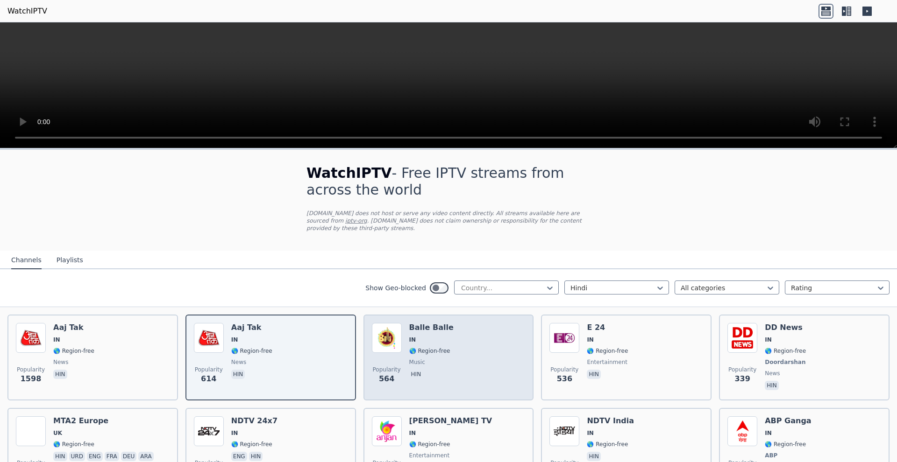
click at [431, 359] on span "music" at bounding box center [431, 362] width 44 height 7
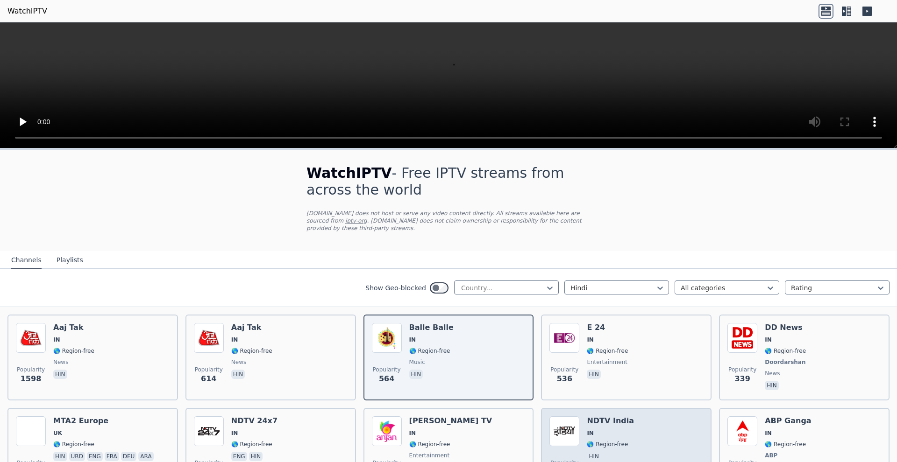
scroll to position [2, 0]
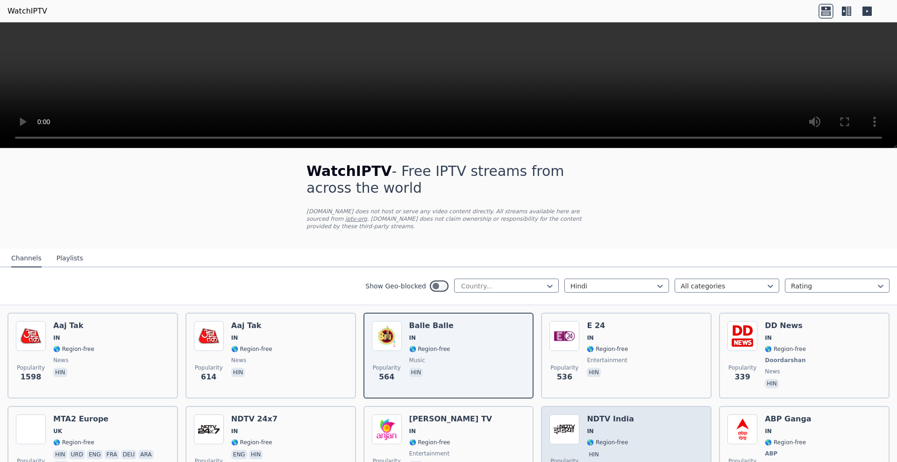
click at [619, 419] on h6 "NDTV India" at bounding box center [610, 419] width 47 height 9
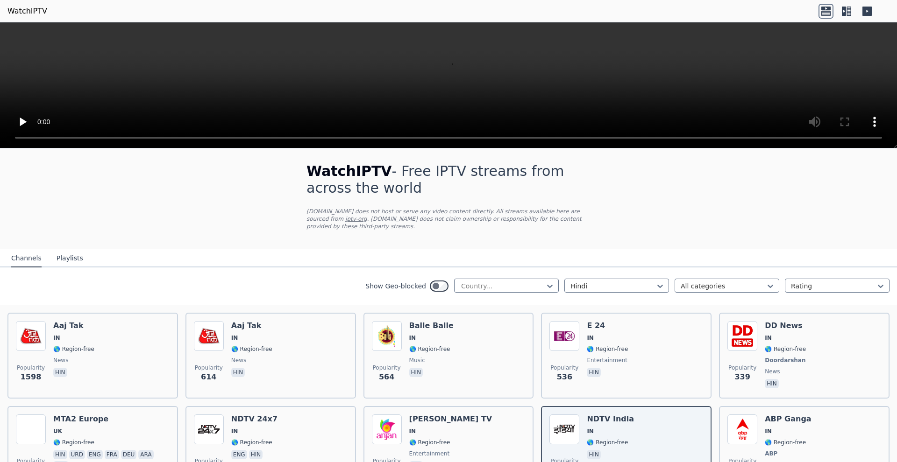
scroll to position [0, 0]
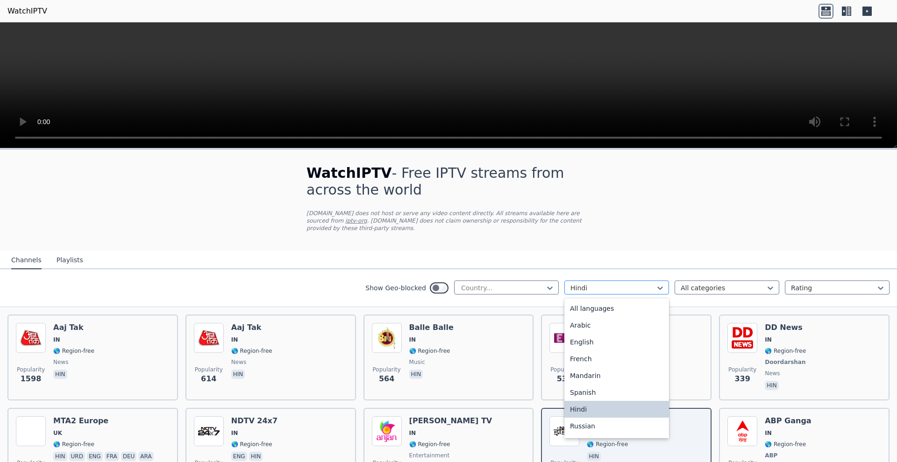
click at [619, 285] on div at bounding box center [612, 288] width 85 height 9
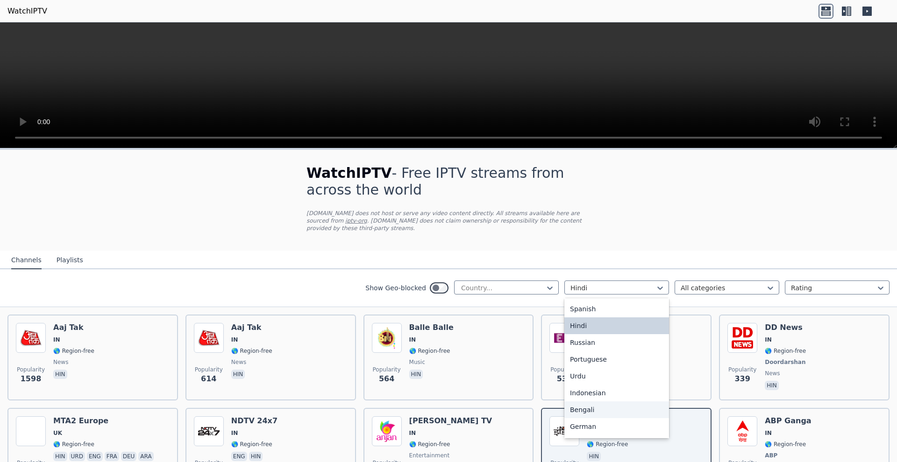
scroll to position [116, 0]
click at [613, 402] on div "German" at bounding box center [616, 394] width 105 height 17
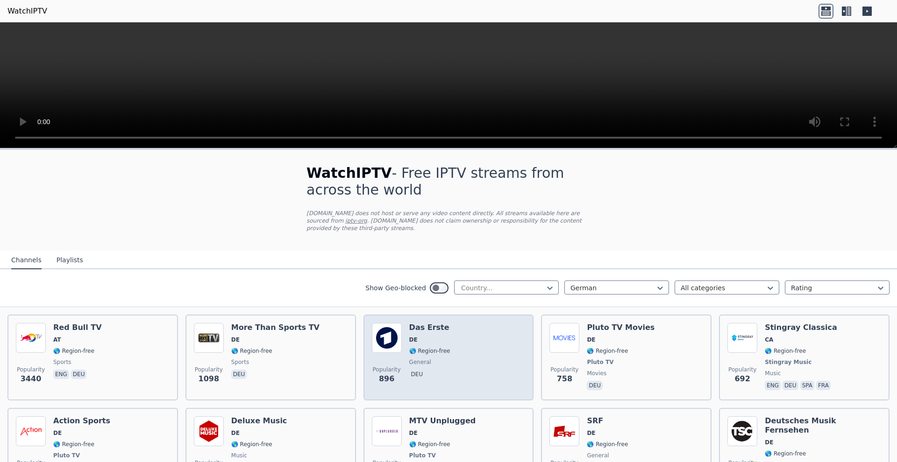
click at [442, 362] on span "general" at bounding box center [429, 362] width 41 height 7
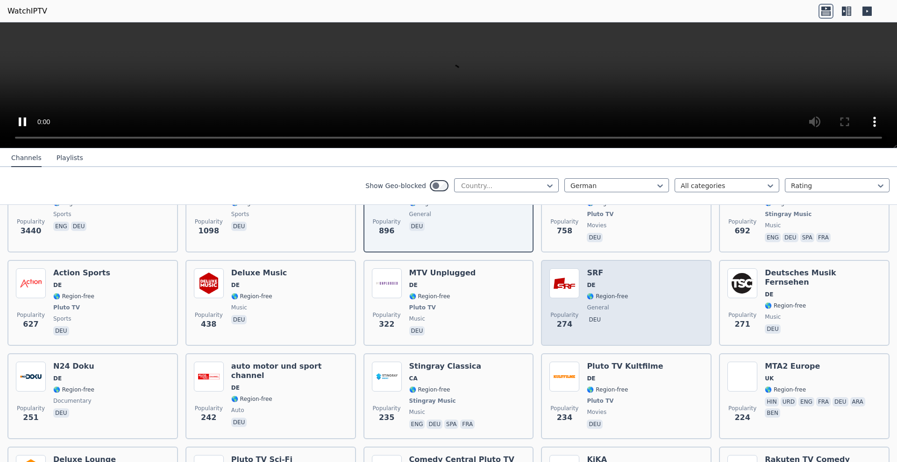
scroll to position [223, 0]
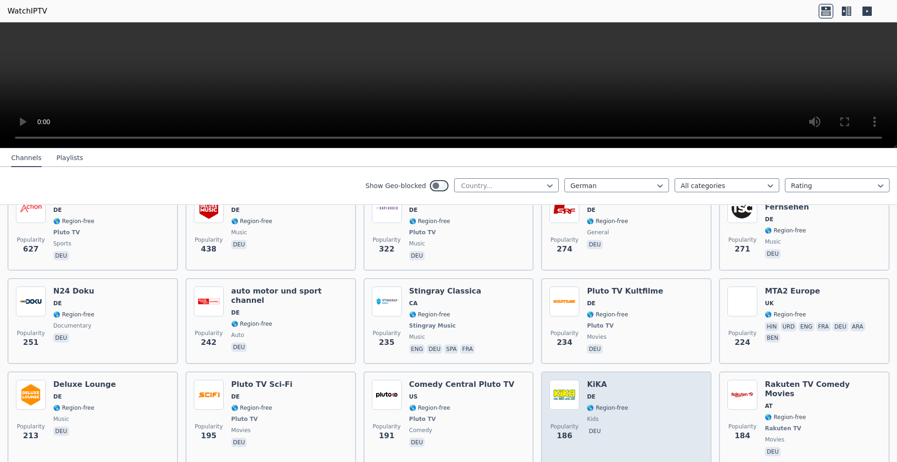
click at [573, 397] on img at bounding box center [564, 395] width 30 height 30
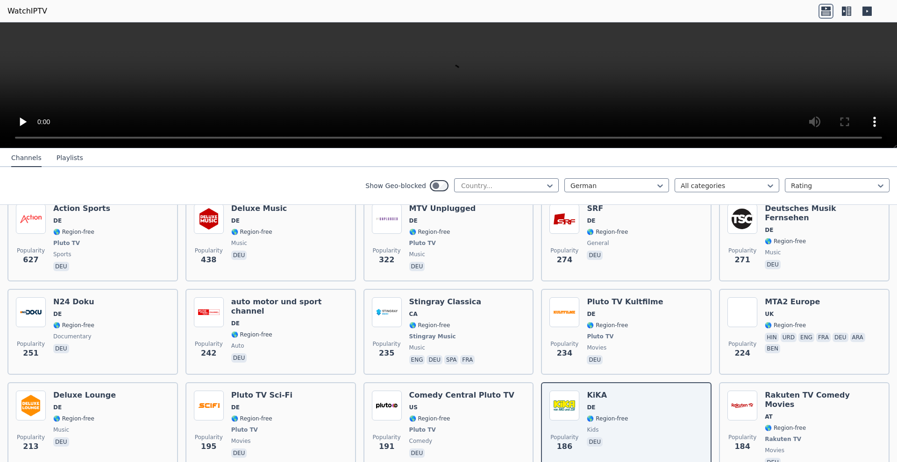
scroll to position [0, 0]
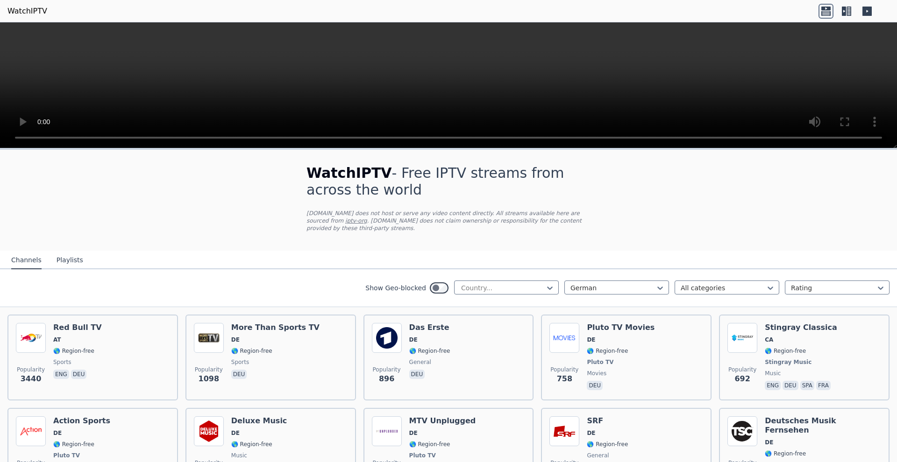
click at [14, 29] on video at bounding box center [448, 85] width 897 height 126
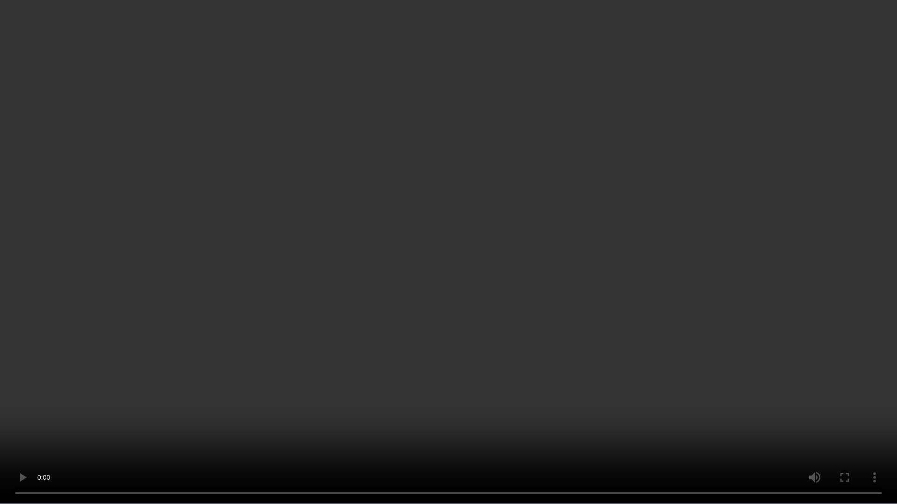
click at [458, 416] on video at bounding box center [448, 252] width 897 height 504
click at [536, 462] on video at bounding box center [448, 252] width 897 height 504
click at [529, 462] on video at bounding box center [448, 252] width 897 height 504
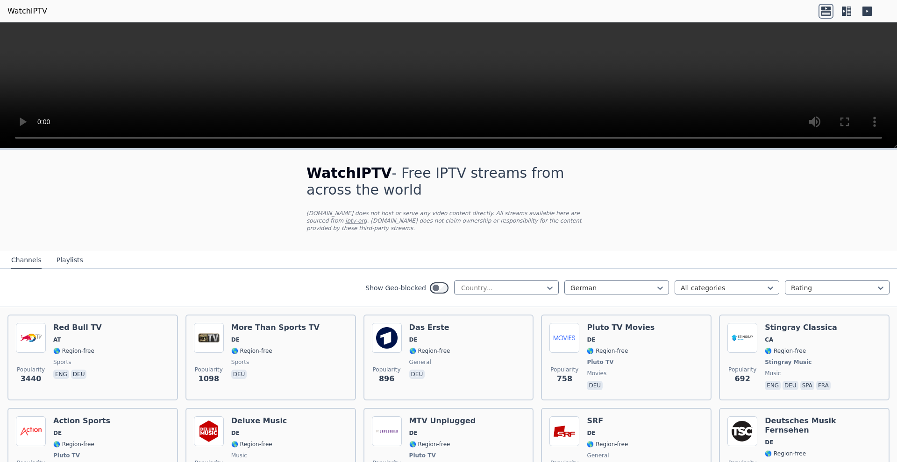
click at [884, 137] on video at bounding box center [448, 85] width 897 height 126
click at [15, 36] on video at bounding box center [448, 85] width 897 height 126
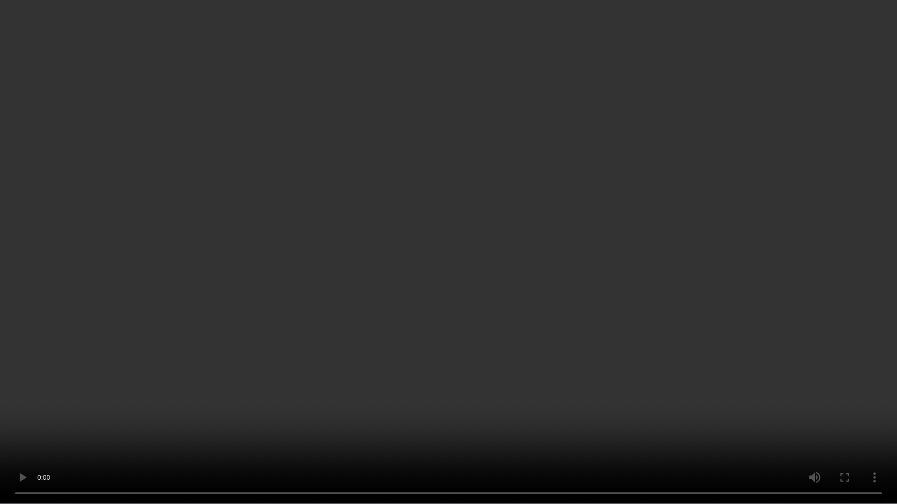
click at [149, 229] on video at bounding box center [448, 252] width 897 height 504
click at [532, 462] on video at bounding box center [448, 252] width 897 height 504
click at [531, 462] on video at bounding box center [448, 252] width 897 height 504
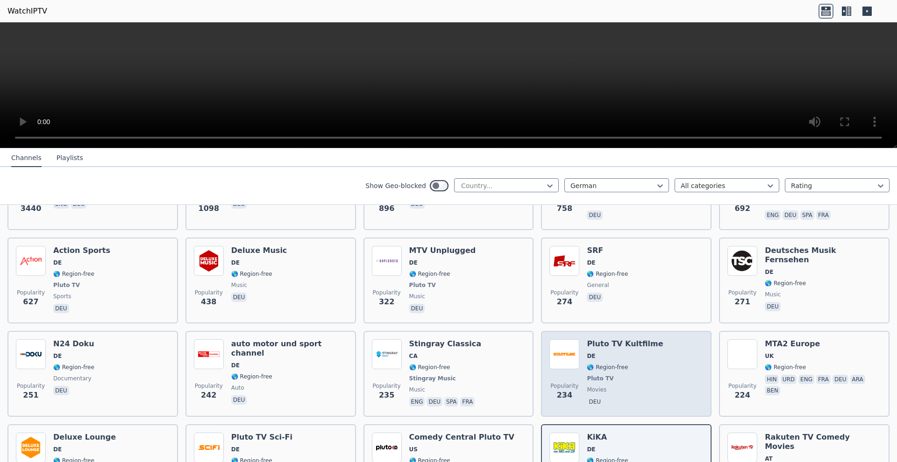
scroll to position [220, 0]
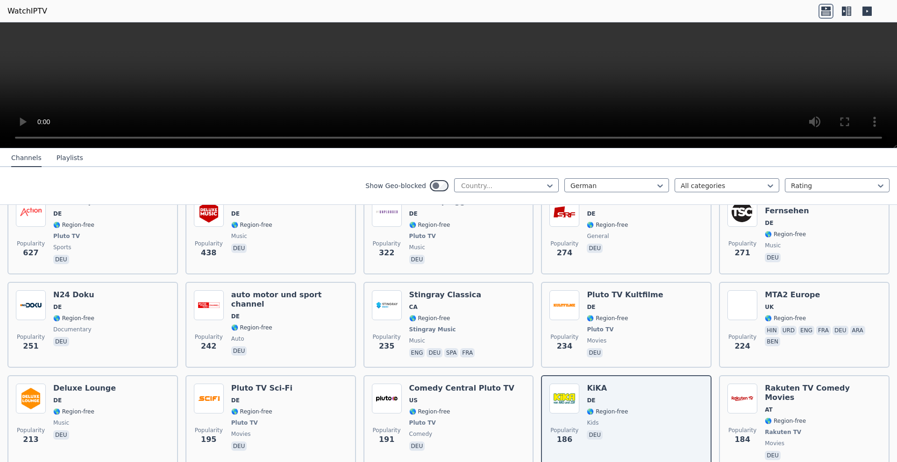
click at [9, 34] on video at bounding box center [448, 85] width 897 height 126
click at [11, 36] on video at bounding box center [448, 85] width 897 height 126
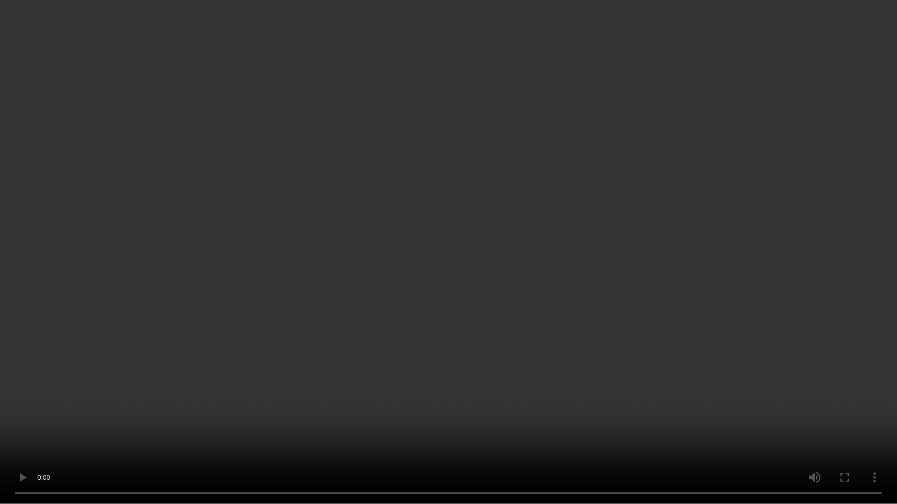
drag, startPoint x: 246, startPoint y: 126, endPoint x: 237, endPoint y: 126, distance: 9.3
click at [237, 126] on video at bounding box center [448, 252] width 897 height 504
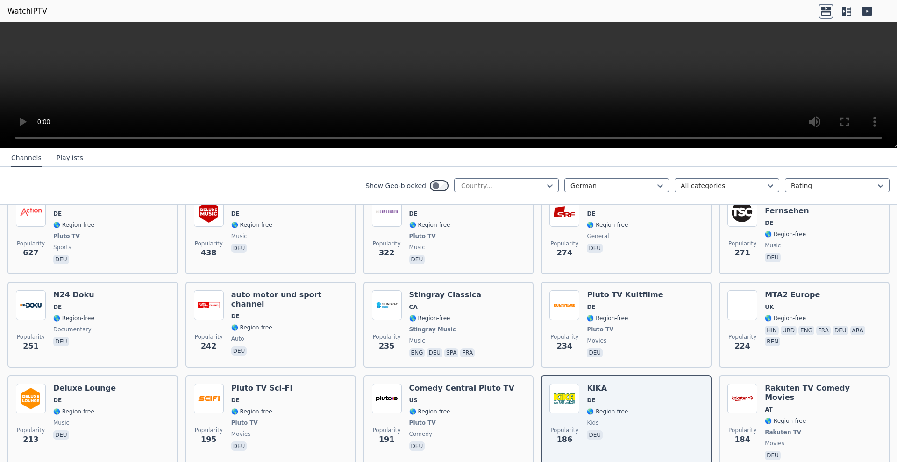
click at [878, 141] on video at bounding box center [448, 85] width 897 height 126
click at [879, 138] on video at bounding box center [448, 85] width 897 height 126
click at [882, 140] on video at bounding box center [448, 85] width 897 height 126
click at [766, 89] on video at bounding box center [448, 85] width 897 height 126
click at [765, 89] on video at bounding box center [448, 85] width 897 height 126
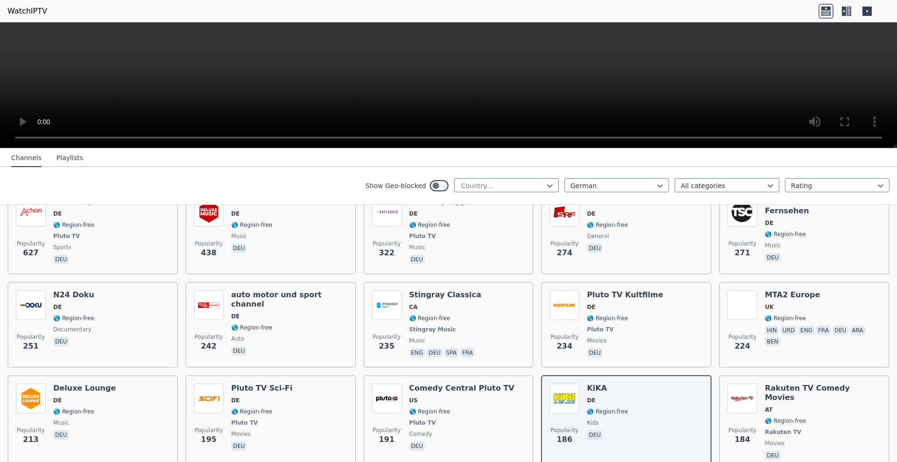
click at [14, 32] on video at bounding box center [448, 85] width 897 height 126
